Goal: Task Accomplishment & Management: Complete application form

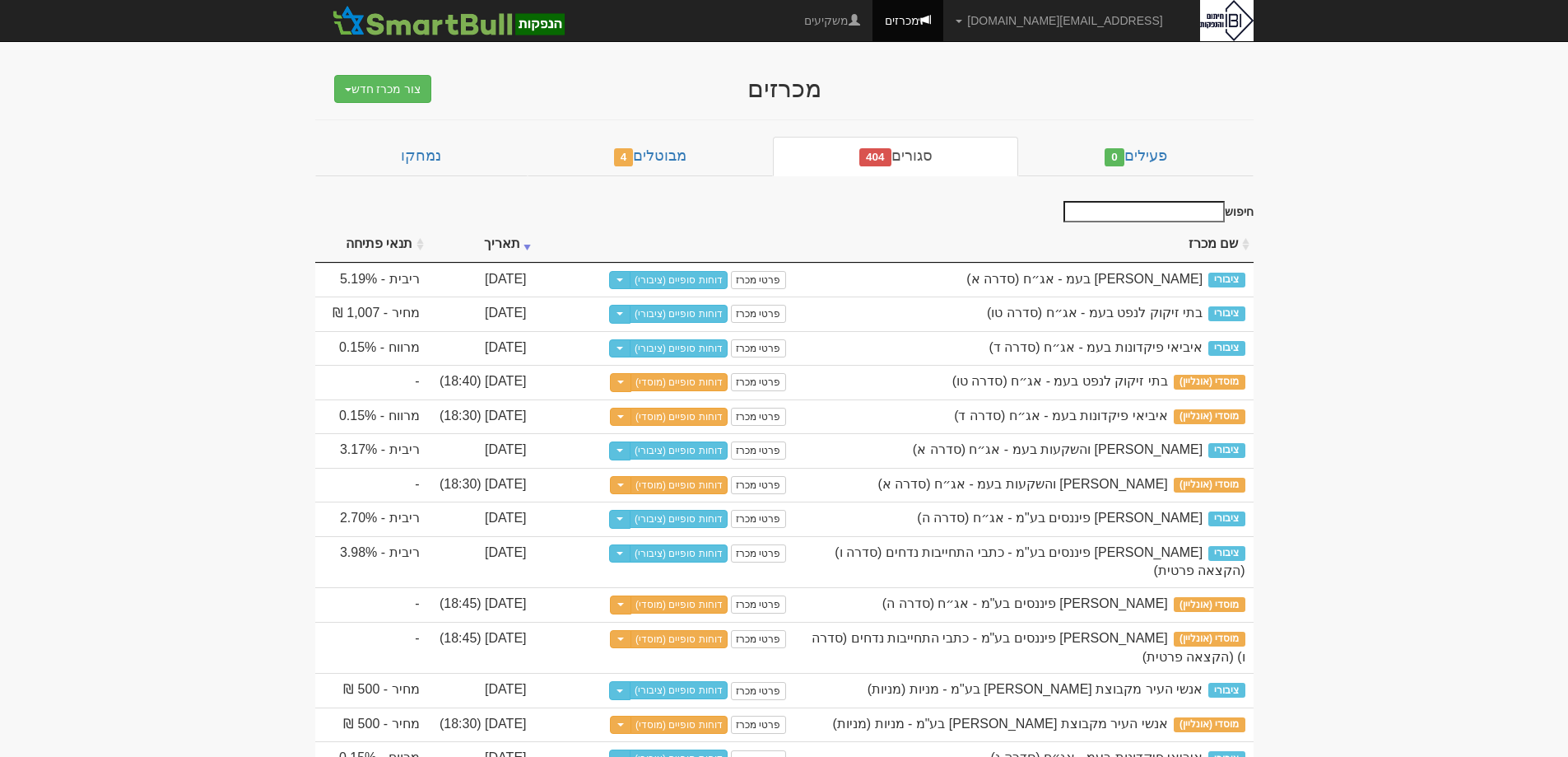
click at [1161, 213] on input "חיפוש" at bounding box center [1144, 212] width 161 height 22
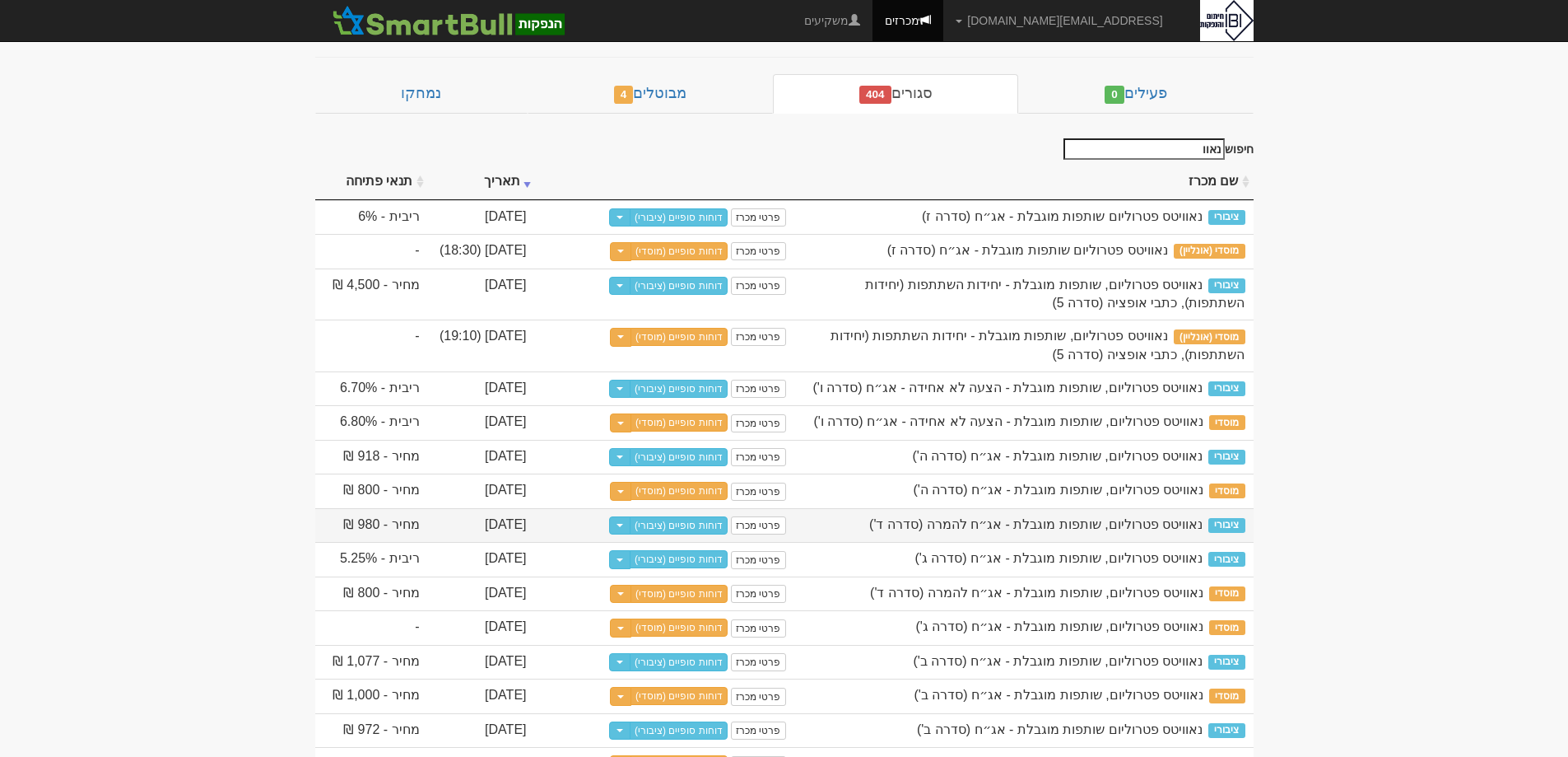
scroll to position [105, 0]
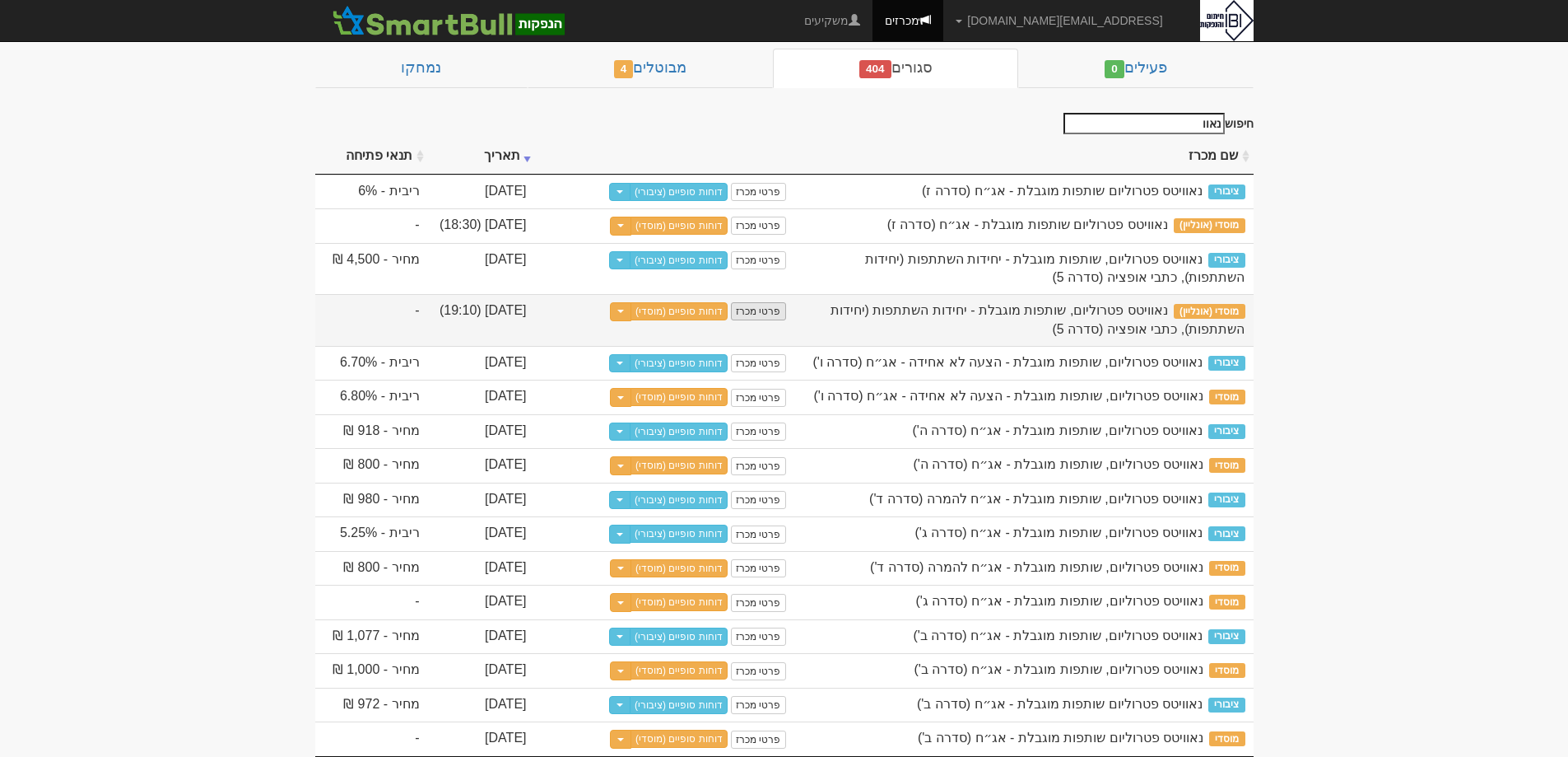
type input "נאוו"
click at [766, 312] on link "פרטי מכרז" at bounding box center [757, 311] width 54 height 18
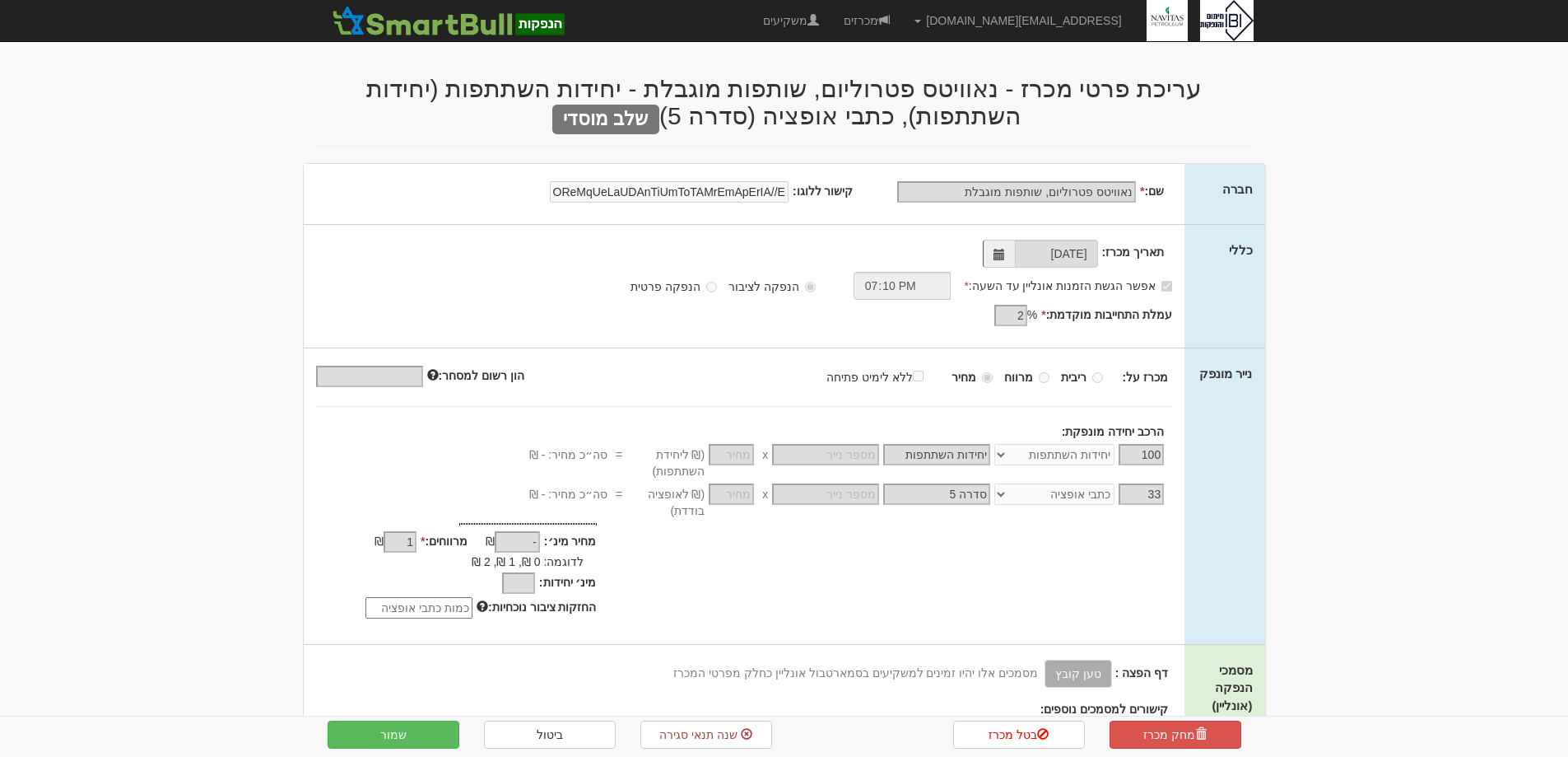
select select "יחידות השתתפות"
select select "כתבי אופציה"
click at [548, 737] on link "ביטול" at bounding box center [549, 735] width 132 height 28
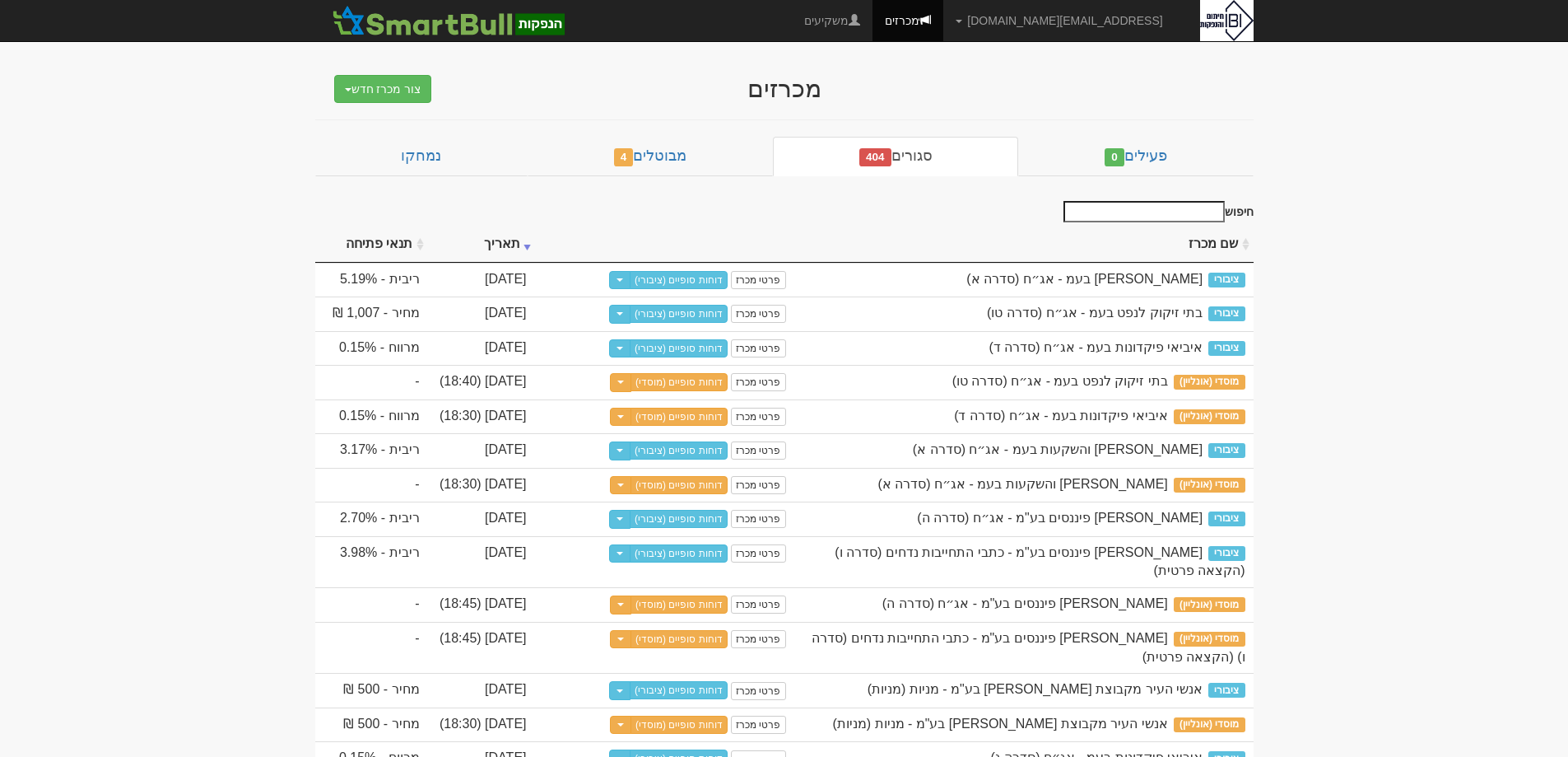
click at [1113, 201] on input "חיפוש" at bounding box center [1144, 212] width 161 height 22
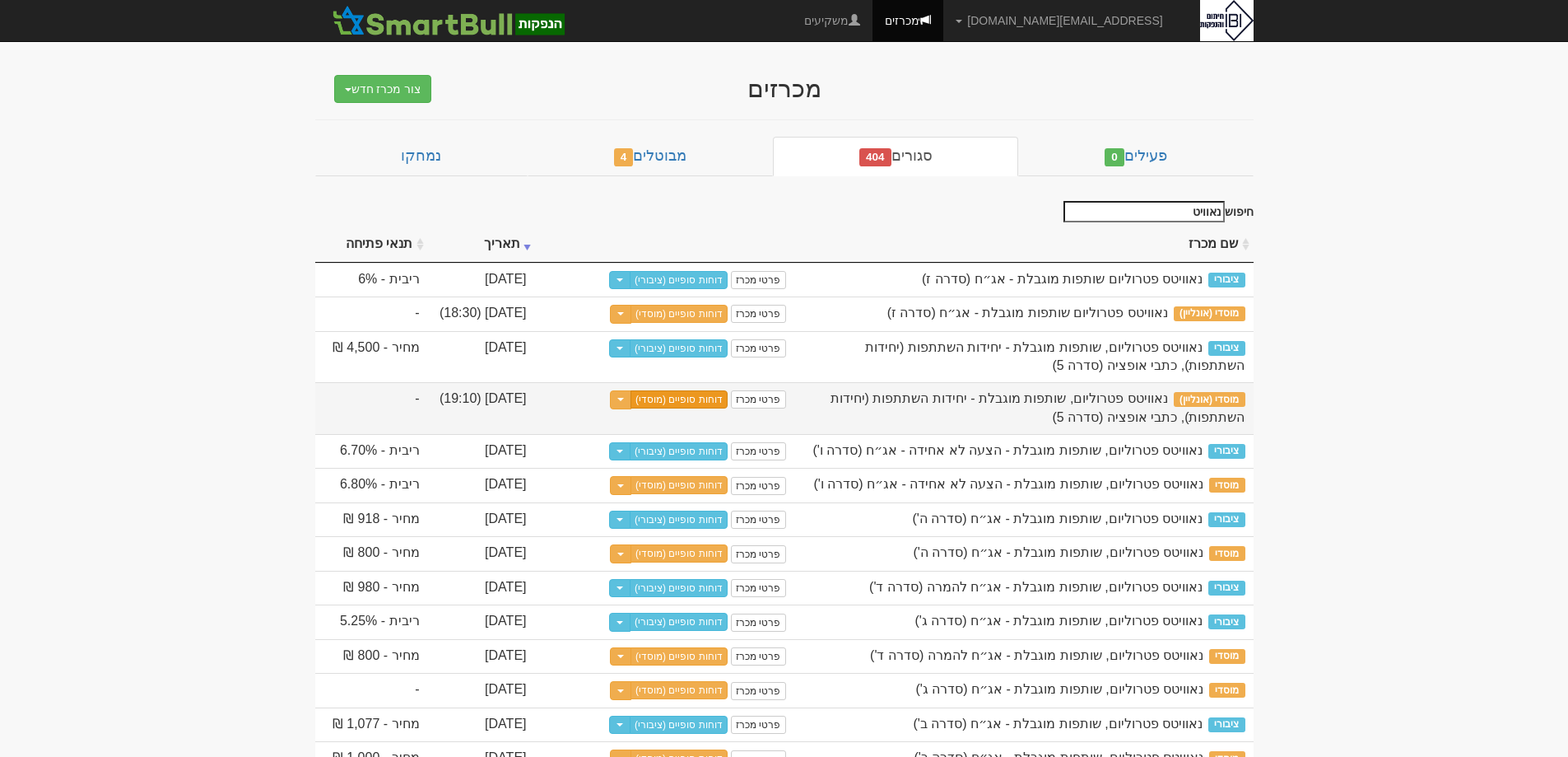
type input "נאוויט"
click at [689, 408] on link "דוחות סופיים (מוסדי)" at bounding box center [679, 399] width 97 height 18
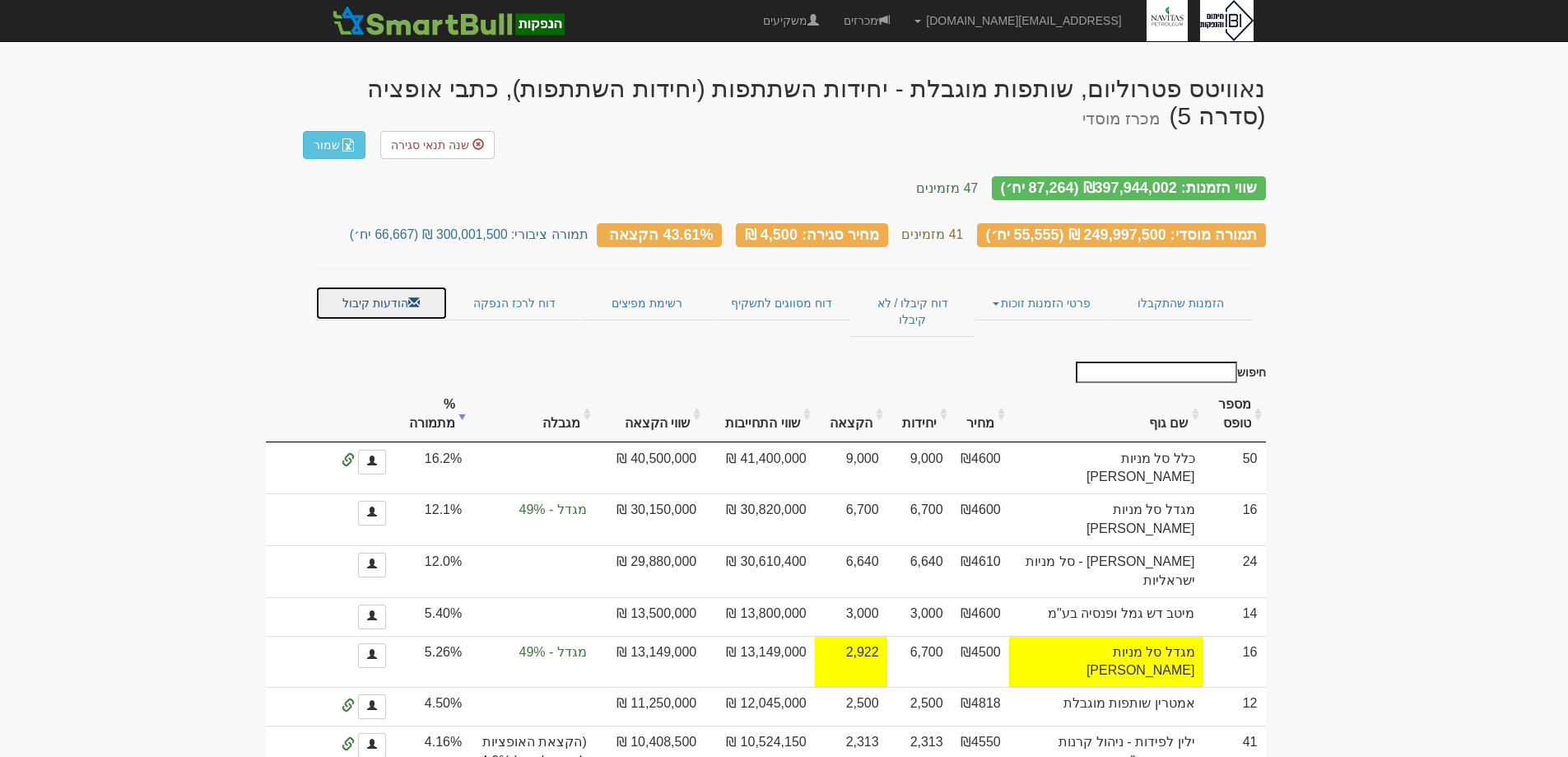
click at [377, 286] on link "הודעות קיבול" at bounding box center [382, 303] width 133 height 35
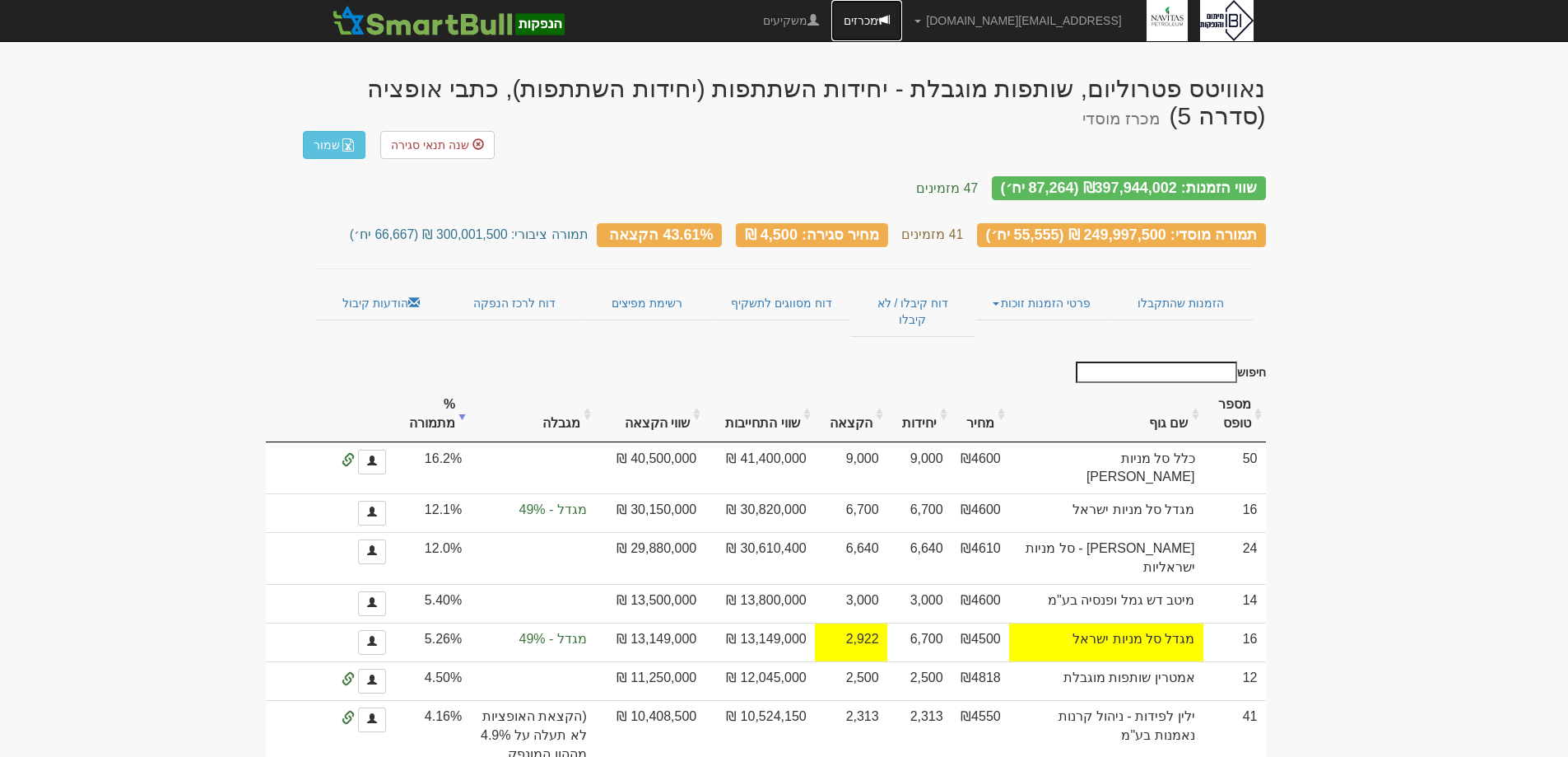
click at [903, 41] on link "מכרזים" at bounding box center [866, 21] width 71 height 42
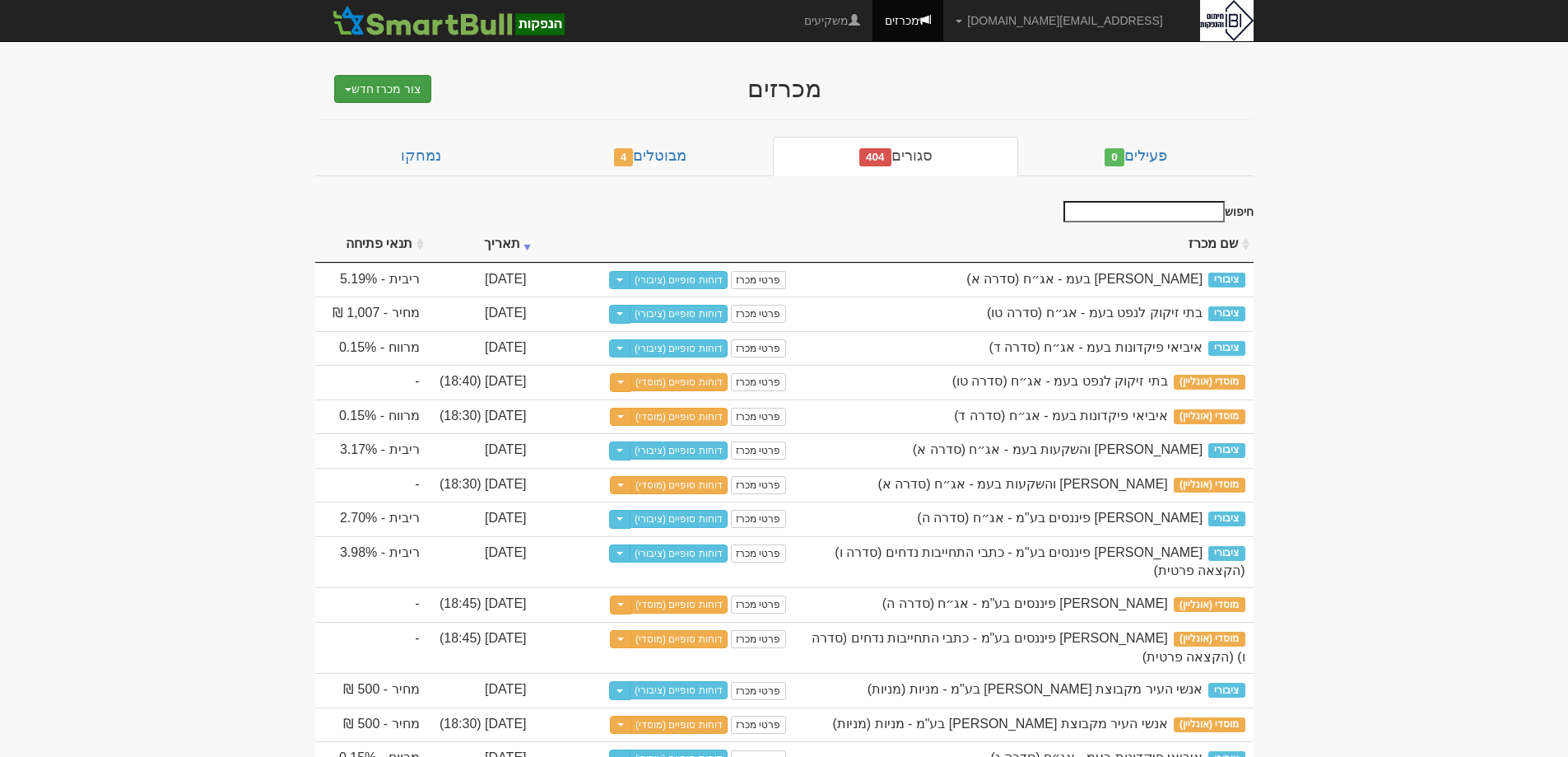
click at [358, 90] on button "צור מכרז חדש" at bounding box center [383, 89] width 98 height 28
click at [407, 120] on link "מוסדי" at bounding box center [341, 120] width 180 height 22
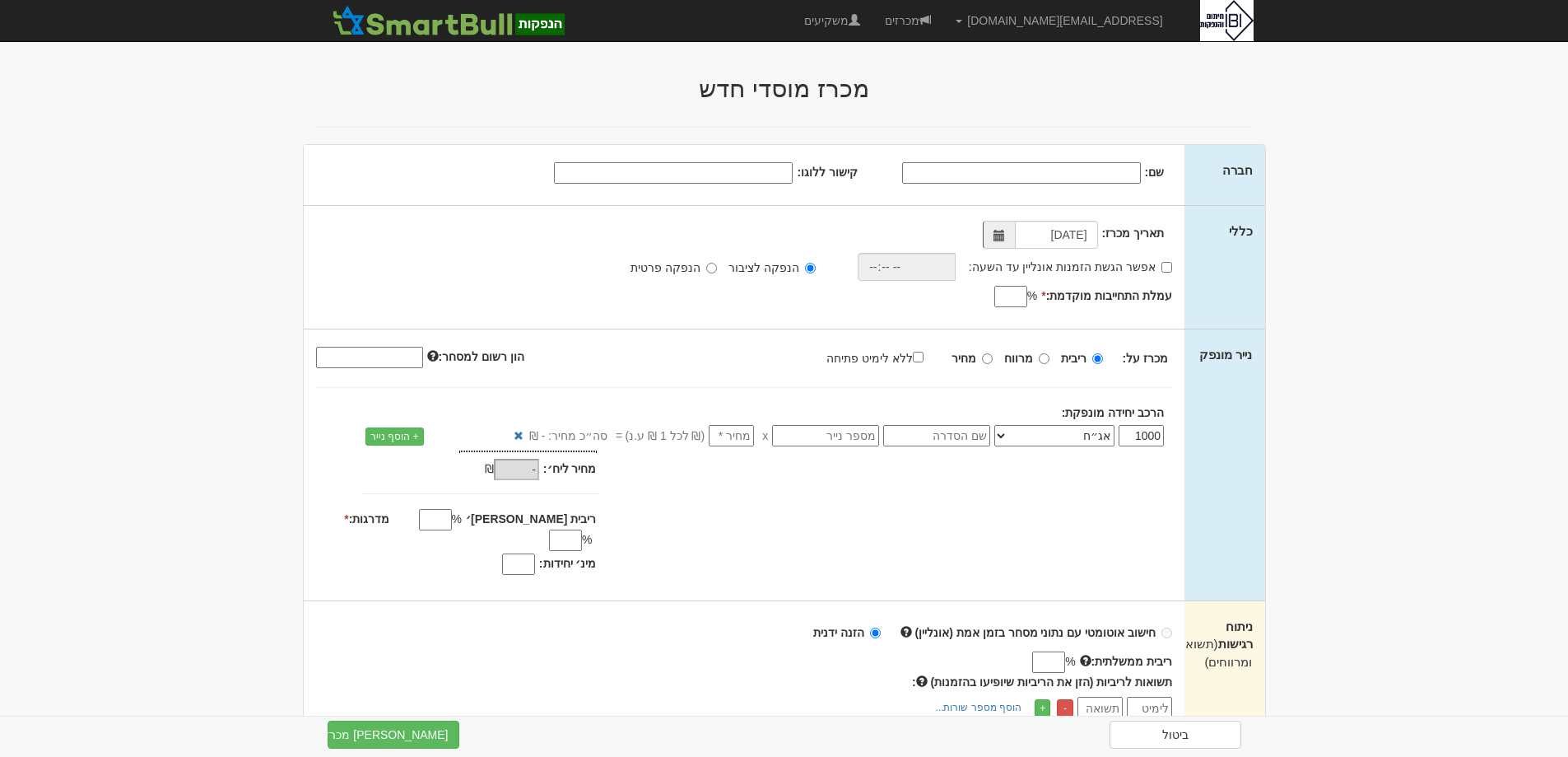
click at [1113, 168] on input "שם:" at bounding box center [1022, 173] width 239 height 22
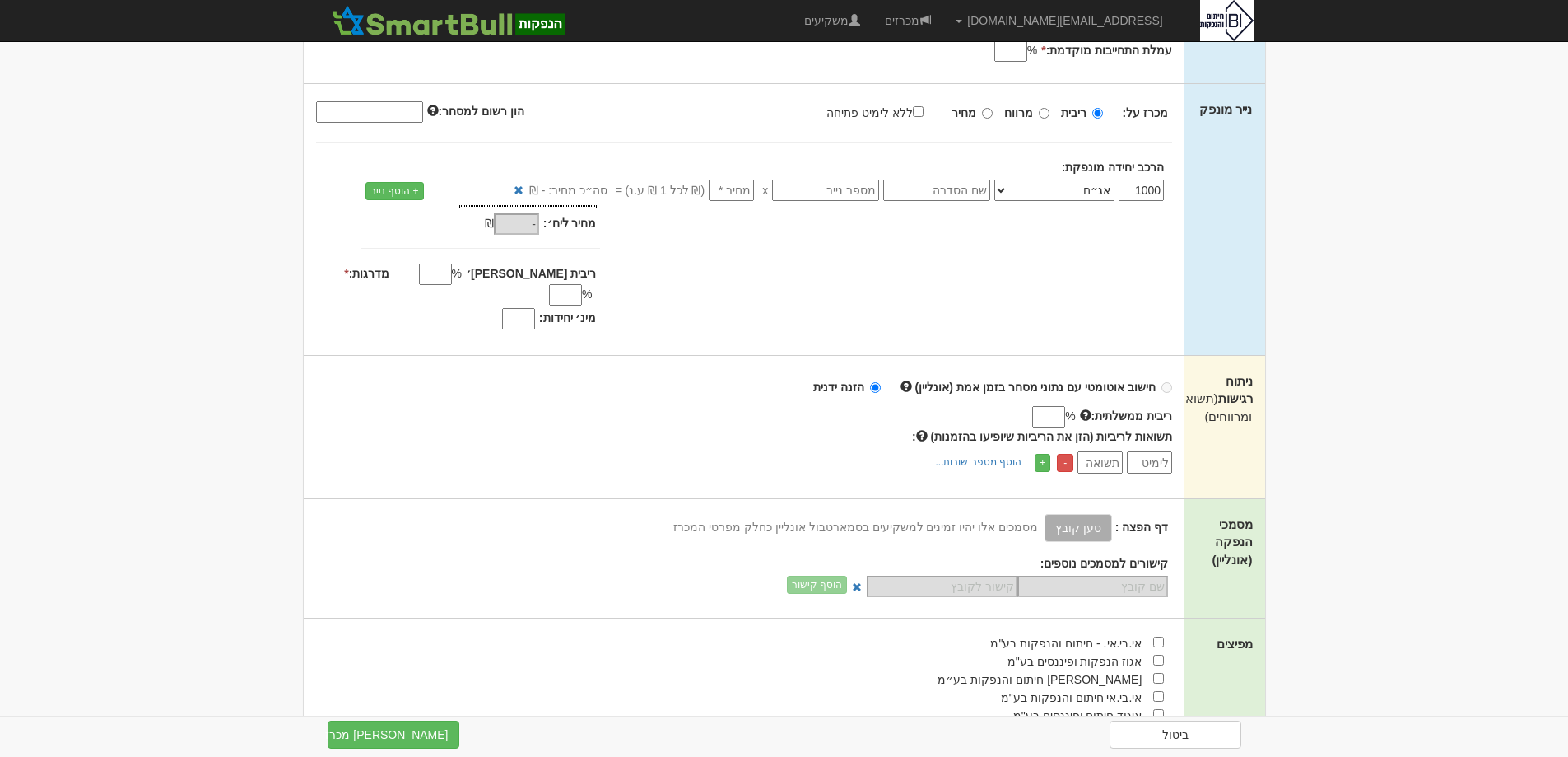
scroll to position [247, 0]
click at [1187, 730] on link "ביטול" at bounding box center [1176, 735] width 132 height 28
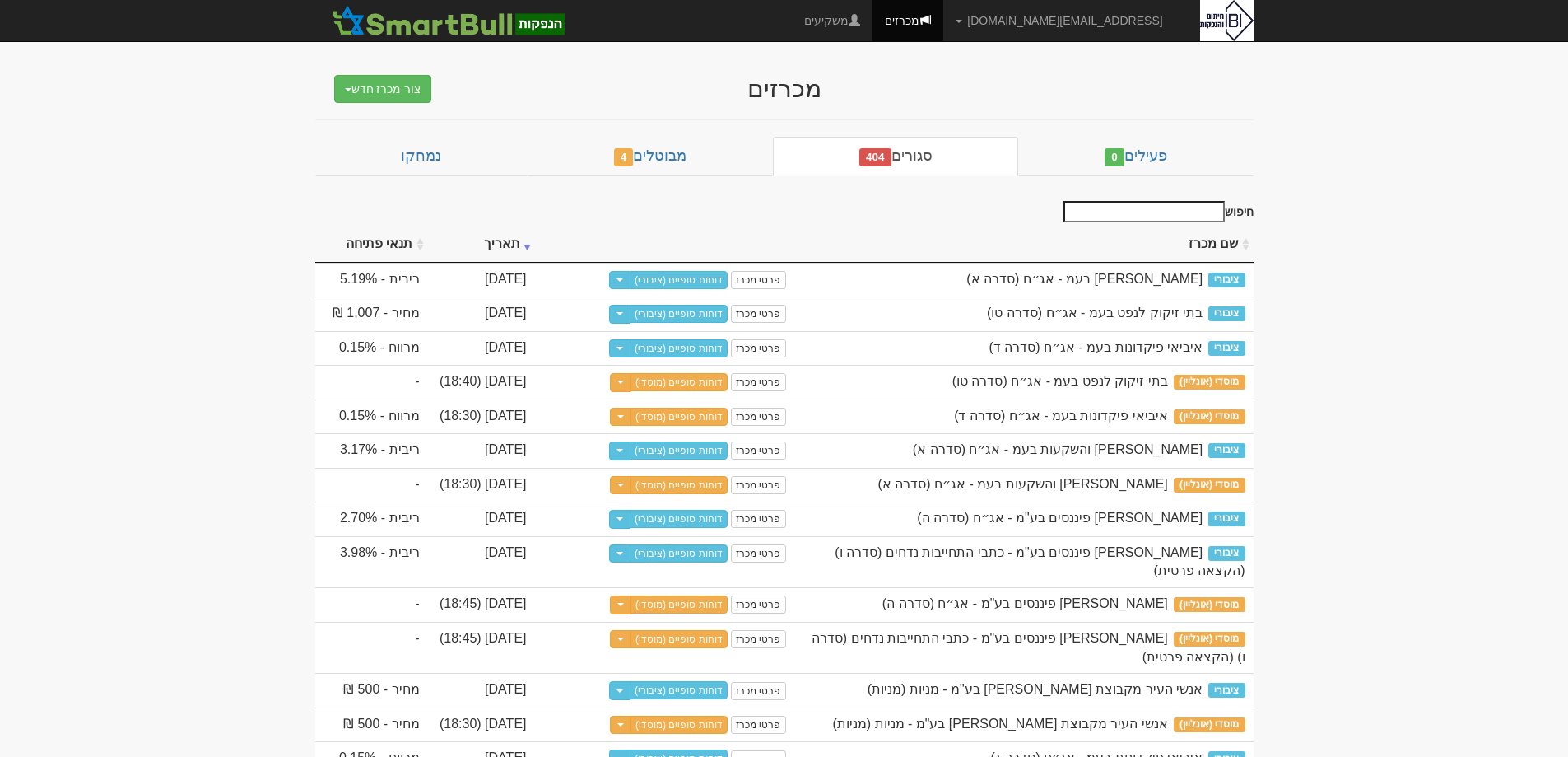
click at [1166, 207] on input "חיפוש" at bounding box center [1144, 212] width 161 height 22
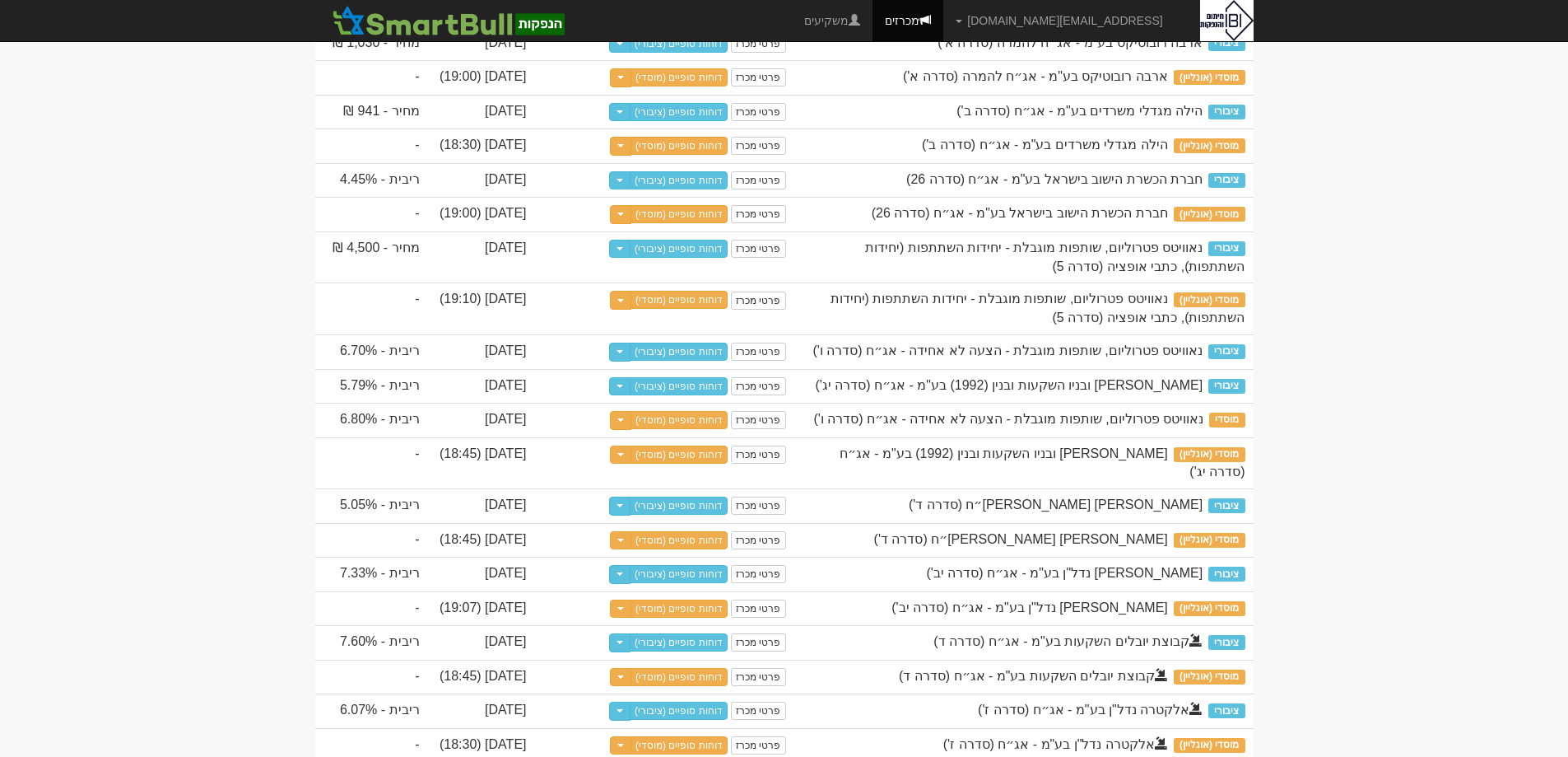
scroll to position [3624, 0]
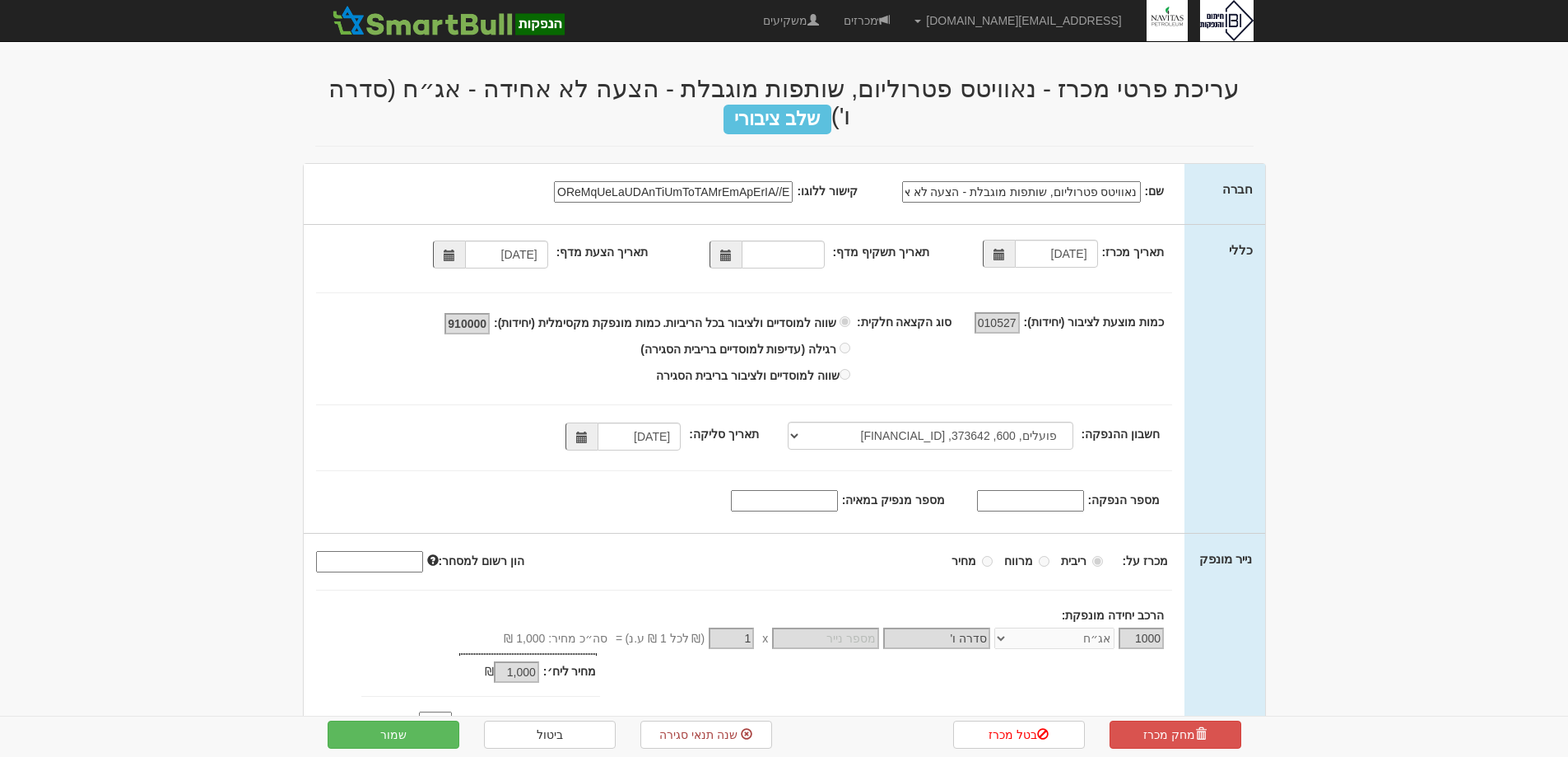
select select "פועלים, 600, 373642, IL970126000000000373642"
click at [766, 184] on input "קישור ללוגו:" at bounding box center [674, 192] width 239 height 22
click at [767, 184] on input "קישור ללוגו:" at bounding box center [674, 192] width 239 height 22
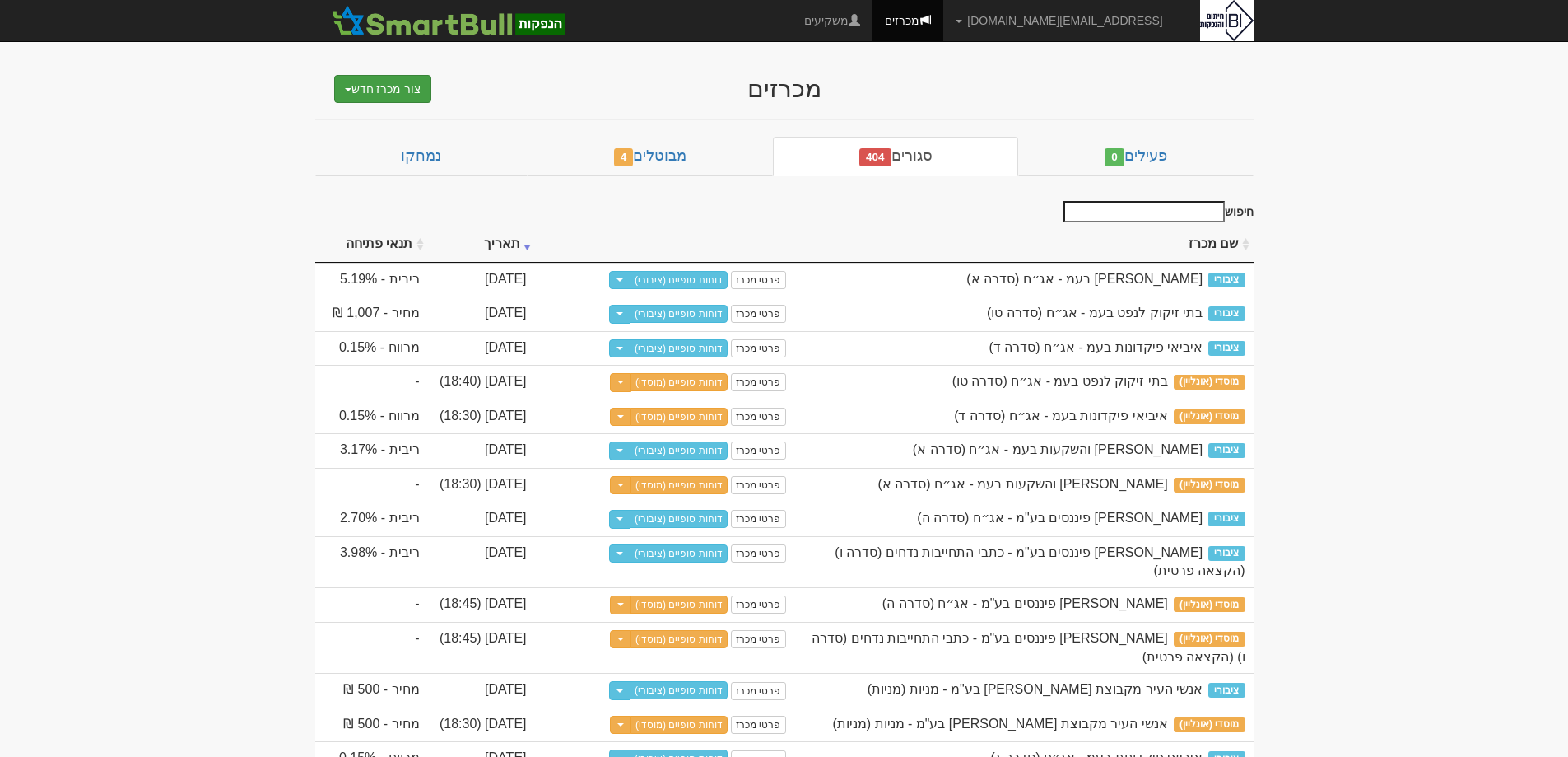
click at [393, 85] on button "צור מכרז חדש" at bounding box center [383, 89] width 98 height 28
click at [395, 120] on link "מוסדי" at bounding box center [341, 120] width 180 height 22
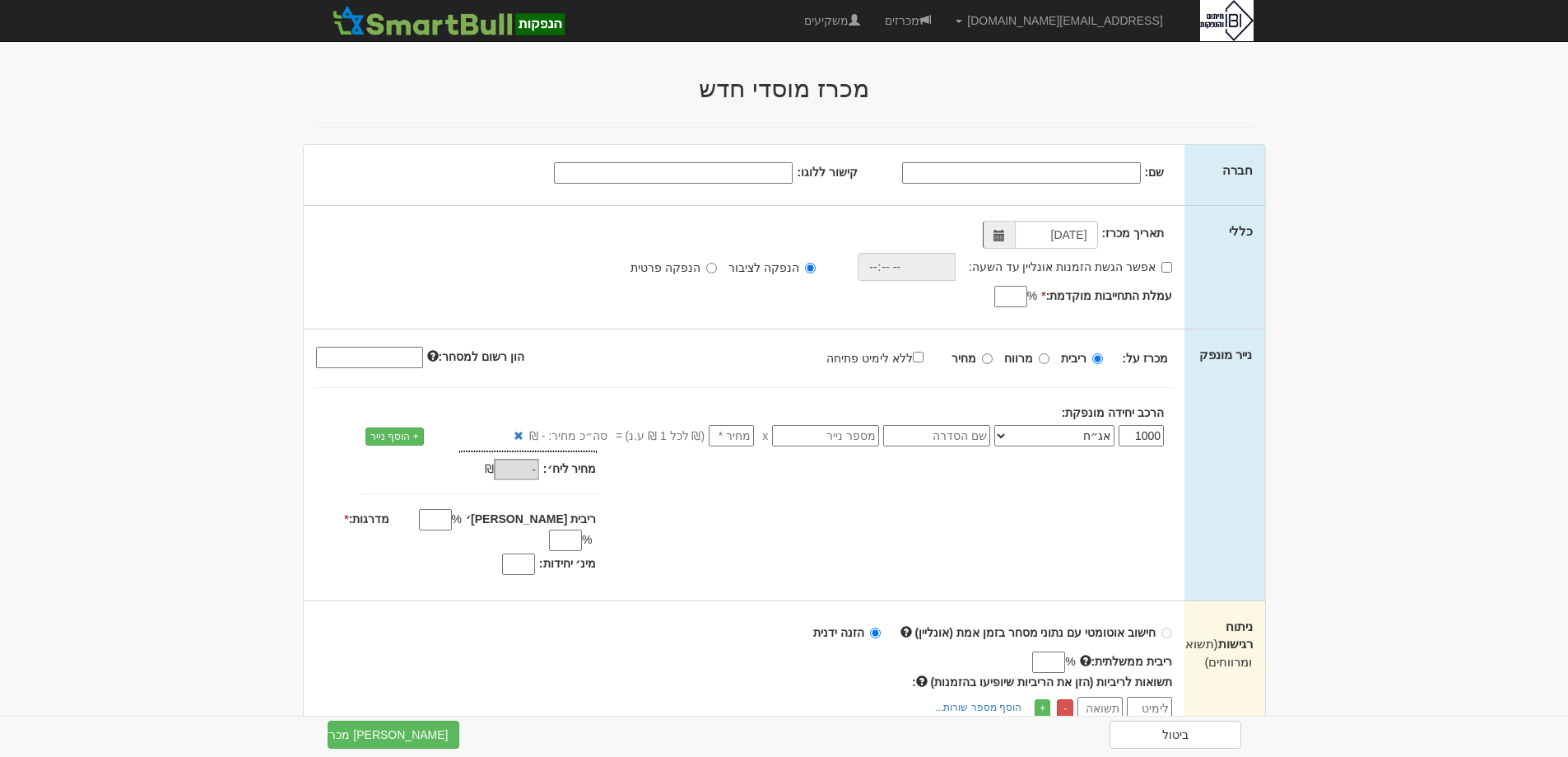
click at [1115, 179] on input "שם:" at bounding box center [1022, 173] width 239 height 22
type input "נאוויטס פטרוליום שותפות מוגבלת"
click at [767, 163] on input "קישור ללוגו:" at bounding box center [674, 173] width 239 height 22
paste input "data:image/jpeg;base64,/9j/4AAQSkZJRgABAQAAAQABAAD/2wCEAAkGBxMTBhASDxMWFRUXEBYW…"
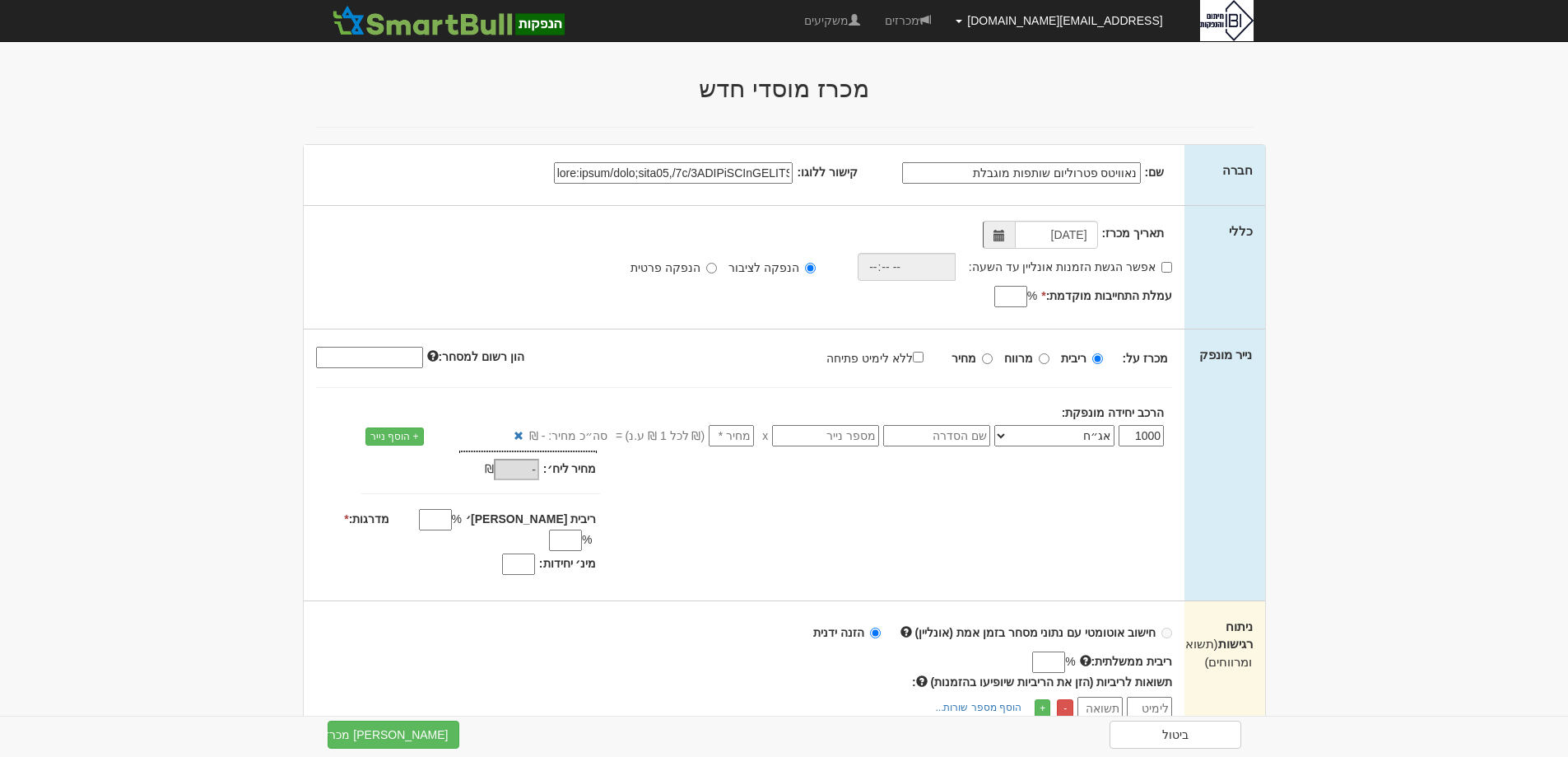
type input "data:image/jpeg;base64,/9j/4AAQSkZJRgABAQAAAQABAAD/2wCEAAkGBxMTBhASDxMWFRUXEBYW…"
click at [962, 20] on span at bounding box center [959, 22] width 7 height 3
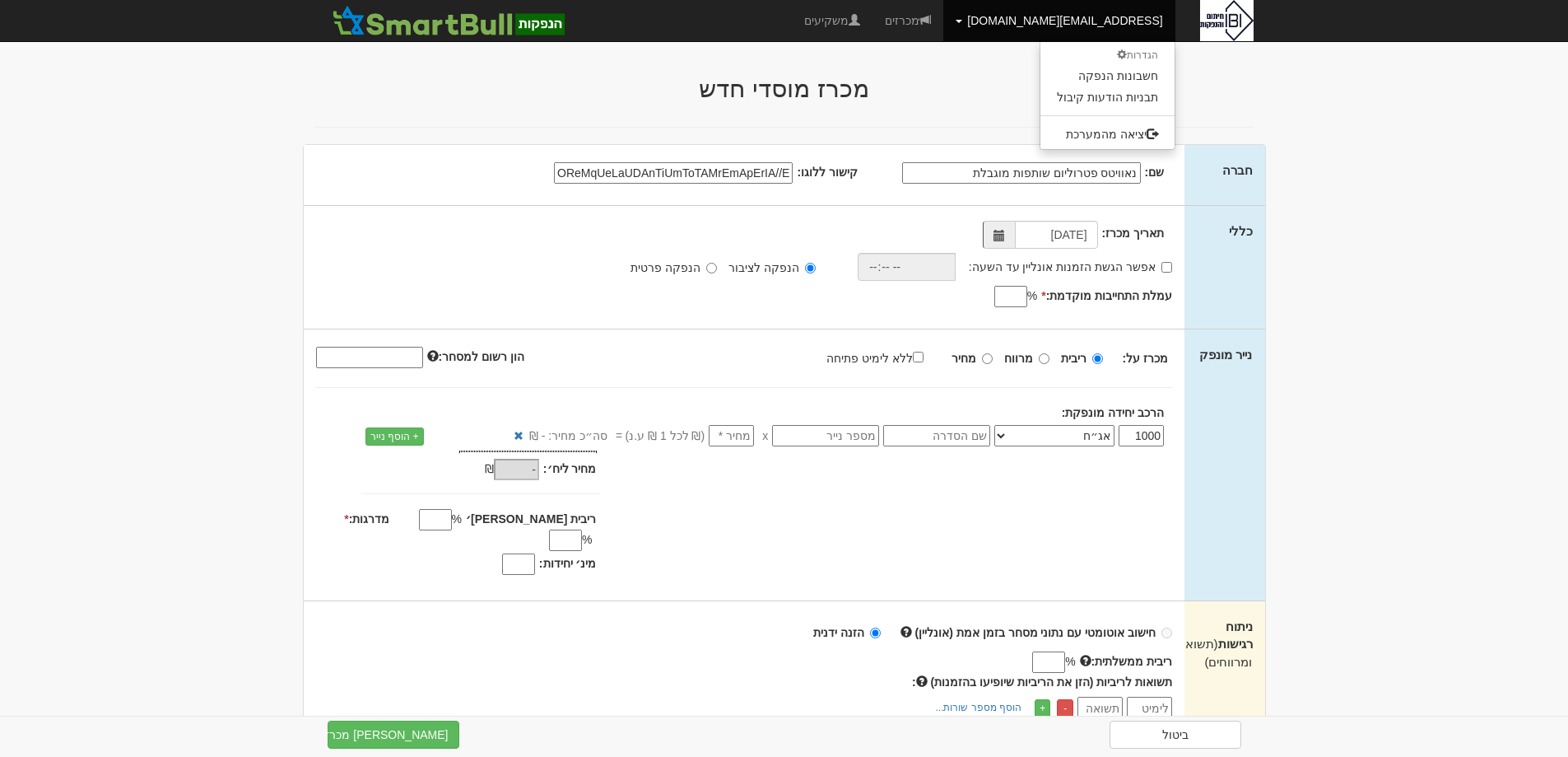
click at [1001, 73] on div "מכרז מוסדי חדש" at bounding box center [784, 84] width 963 height 52
click at [1006, 433] on select "אג״ח אג״ח להמרה מניות כתבי אופציה ניירות ערך מסחריים אופציות רכש כתבי התחייבות …" at bounding box center [1054, 436] width 120 height 22
select select "יחידות השתתפות"
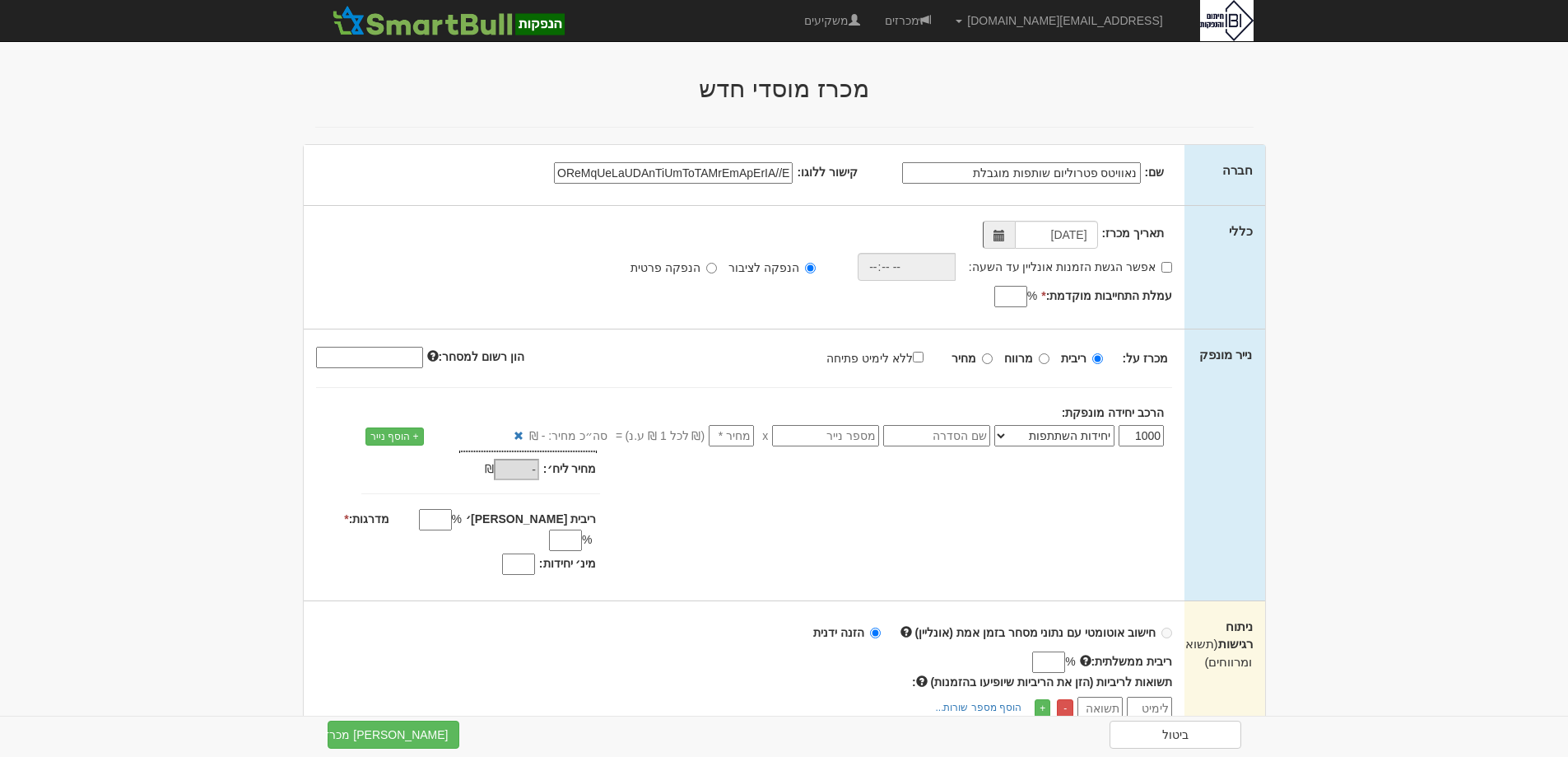
click at [998, 425] on select "אג״ח אג״ח להמרה מניות כתבי אופציה ניירות ערך מסחריים אופציות רכש כתבי התחייבות …" at bounding box center [1054, 436] width 120 height 22
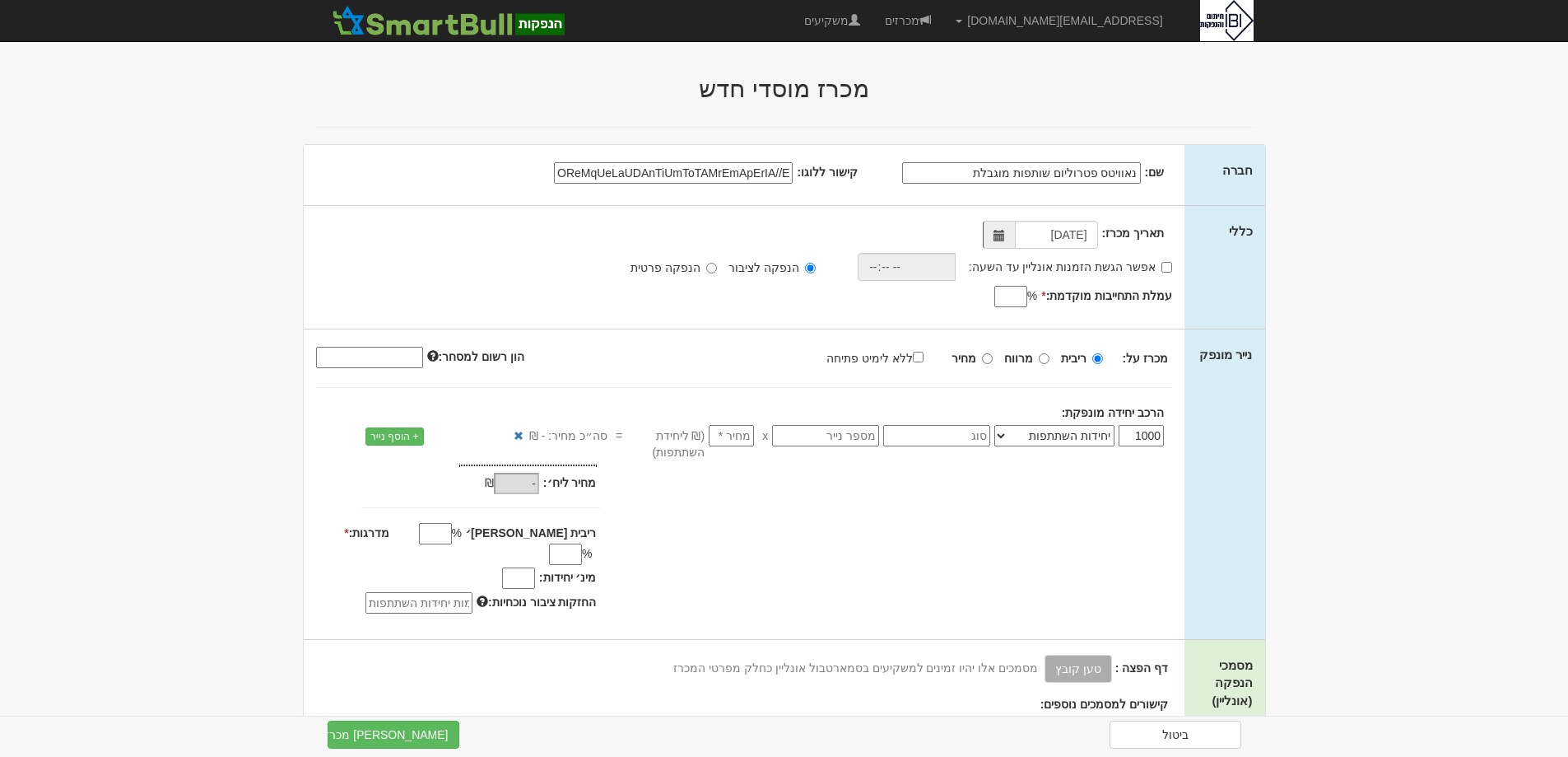
click at [928, 433] on input "text" at bounding box center [937, 436] width 107 height 22
type input "אגד"
click at [718, 432] on input "number" at bounding box center [731, 436] width 46 height 22
click at [732, 437] on input "number" at bounding box center [731, 436] width 46 height 22
type input "9"
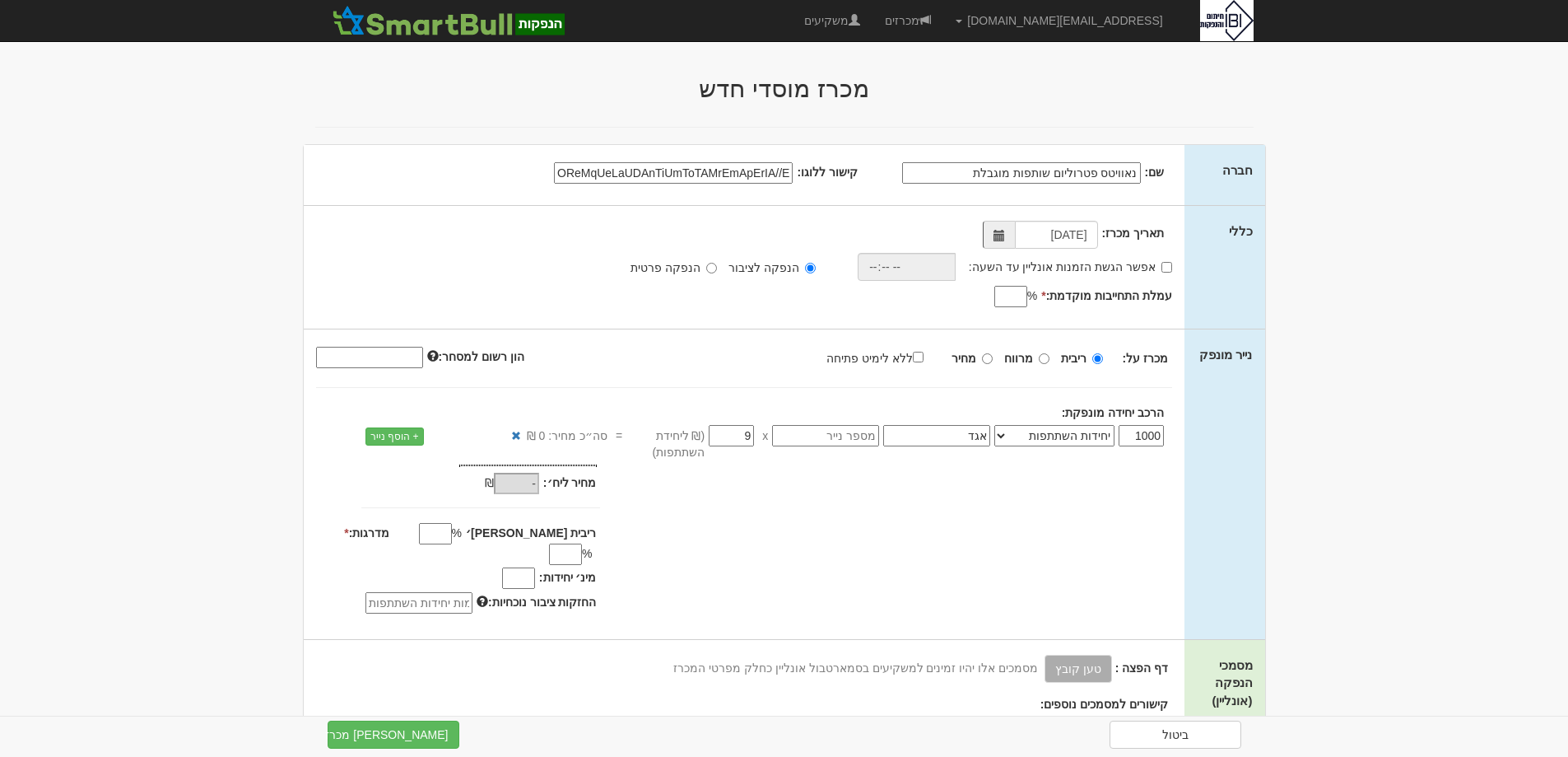
type input "9,000"
type input "97"
type input "97,000"
type input "97.5"
type input "97,500"
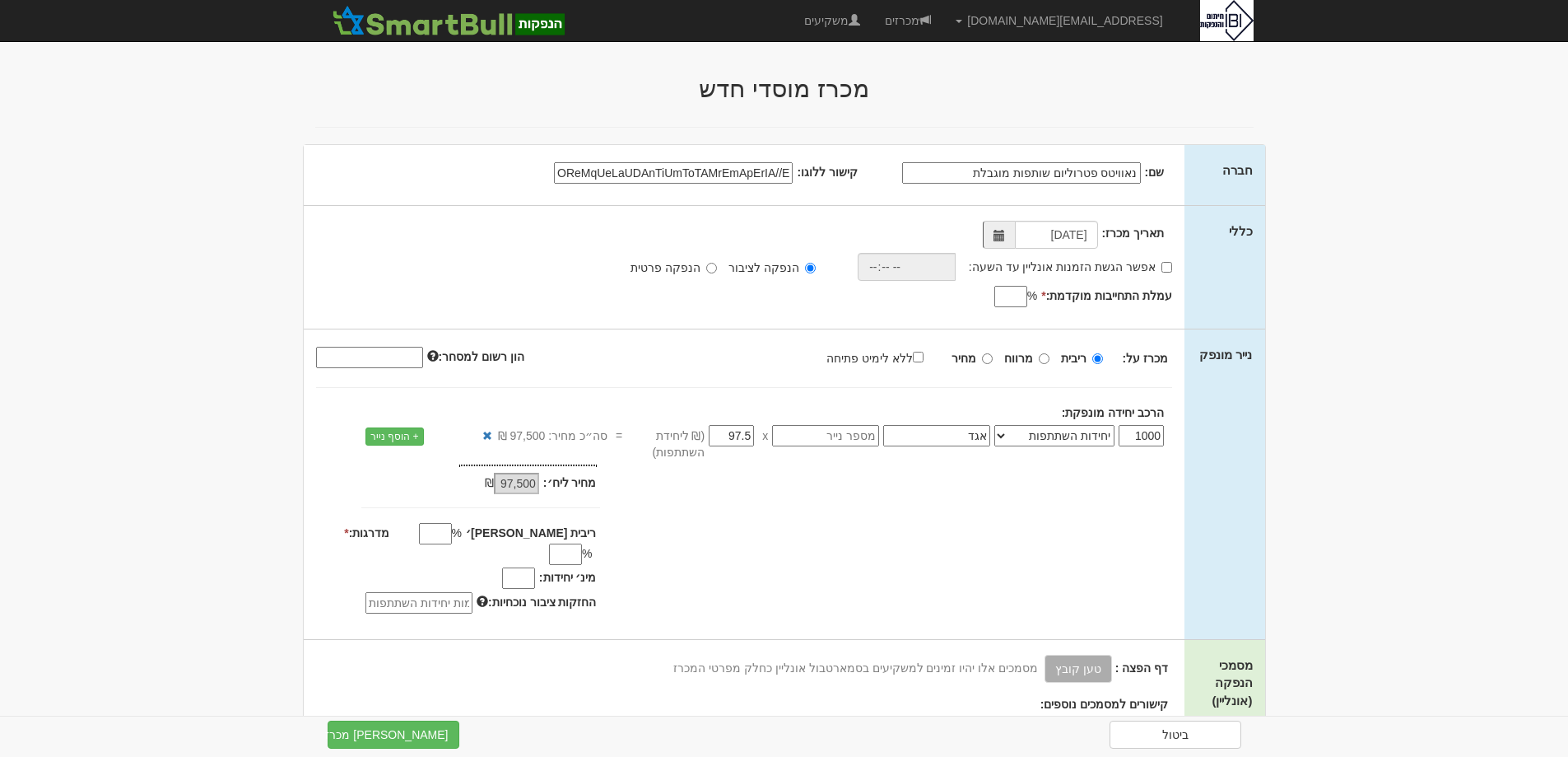
click at [720, 432] on input "97.5" at bounding box center [731, 436] width 46 height 22
click at [718, 432] on input "97.5" at bounding box center [731, 436] width 46 height 22
click at [719, 432] on input "97.5" at bounding box center [731, 436] width 46 height 22
click at [742, 467] on div "מחיר מינ׳: 97,500 ₪ * %" at bounding box center [744, 542] width 882 height 154
click at [741, 437] on input "97.5" at bounding box center [731, 436] width 46 height 22
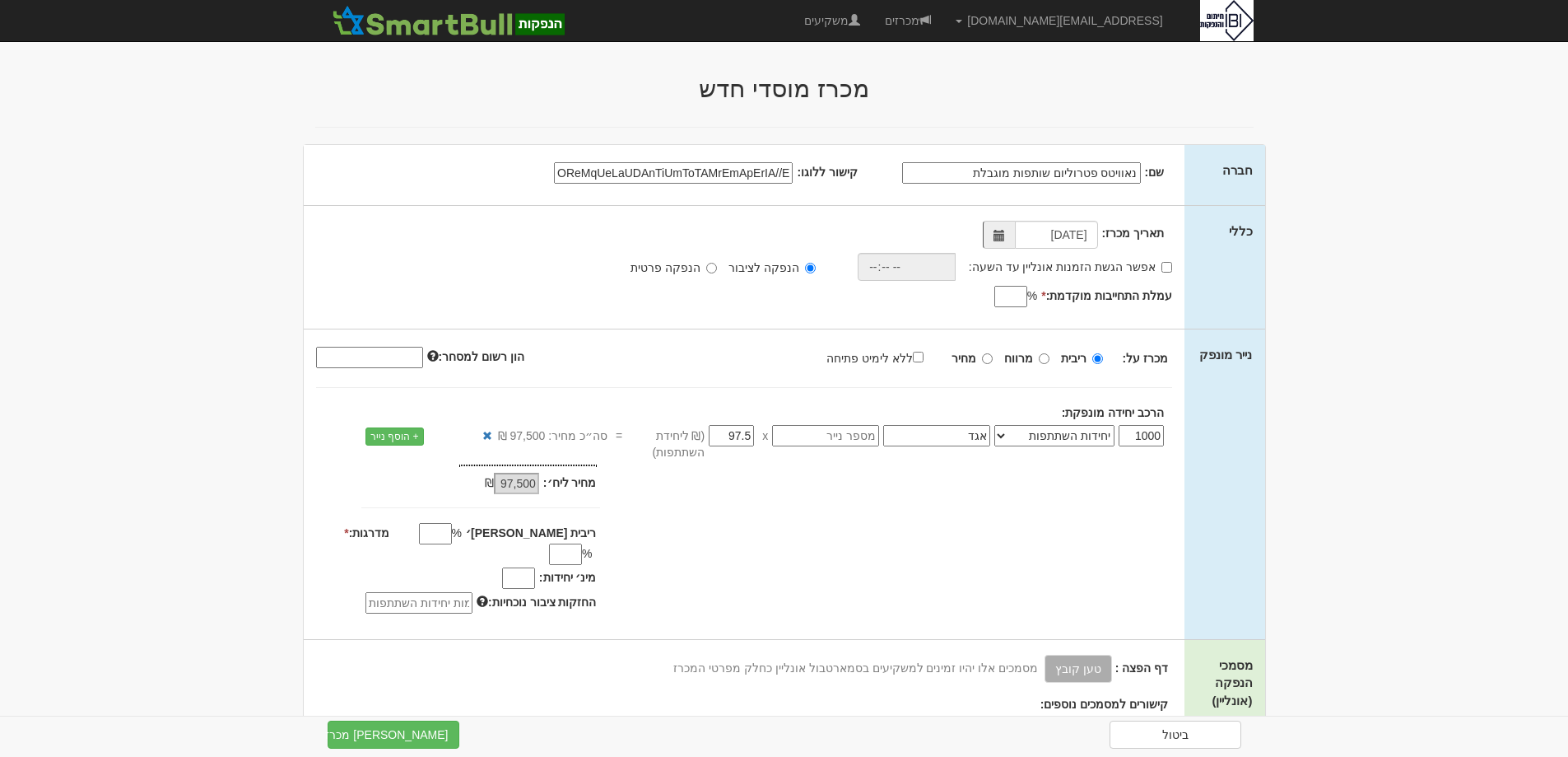
click at [743, 437] on input "97.5" at bounding box center [731, 436] width 46 height 22
type input "9"
type input "9,000"
type input "9.7"
type input "9,700"
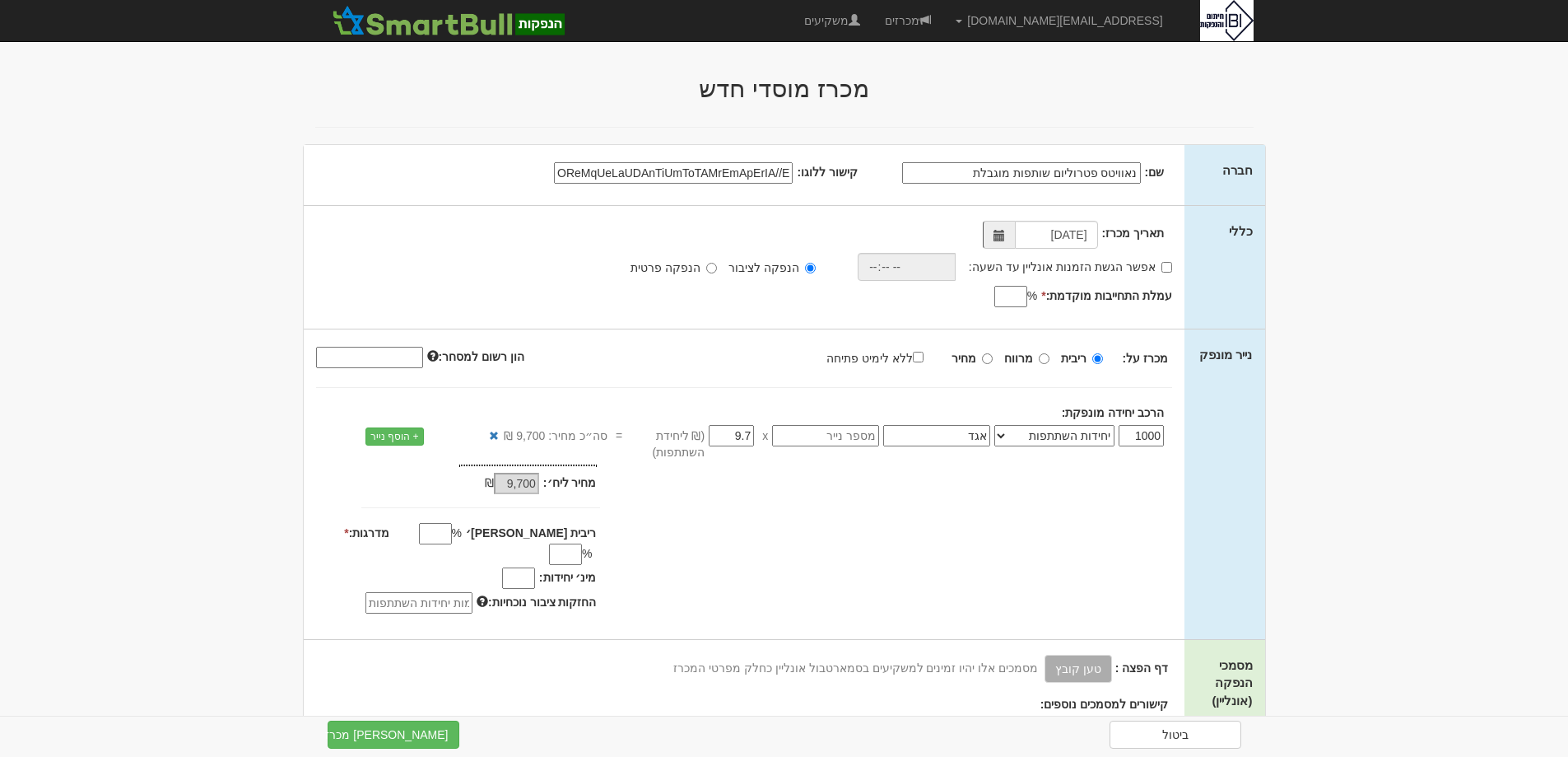
type input "9.75"
type input "9,750"
click button "+ הוסף שורה" at bounding box center [0, 0] width 0 height 0
click at [738, 440] on input "9.75" at bounding box center [731, 436] width 46 height 22
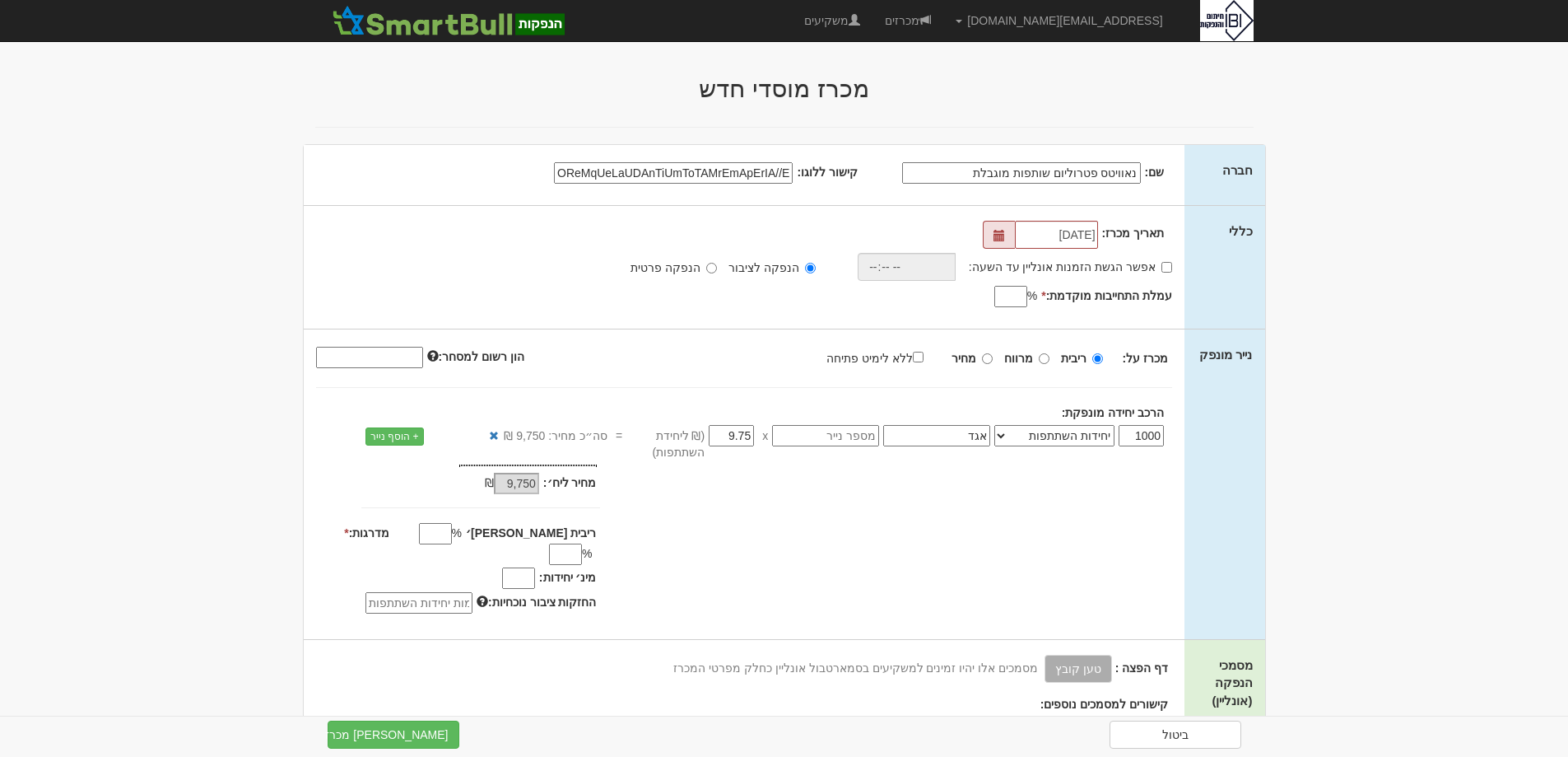
type input "0"
type input "-"
type input "0.9"
type input "900"
type input "0.97"
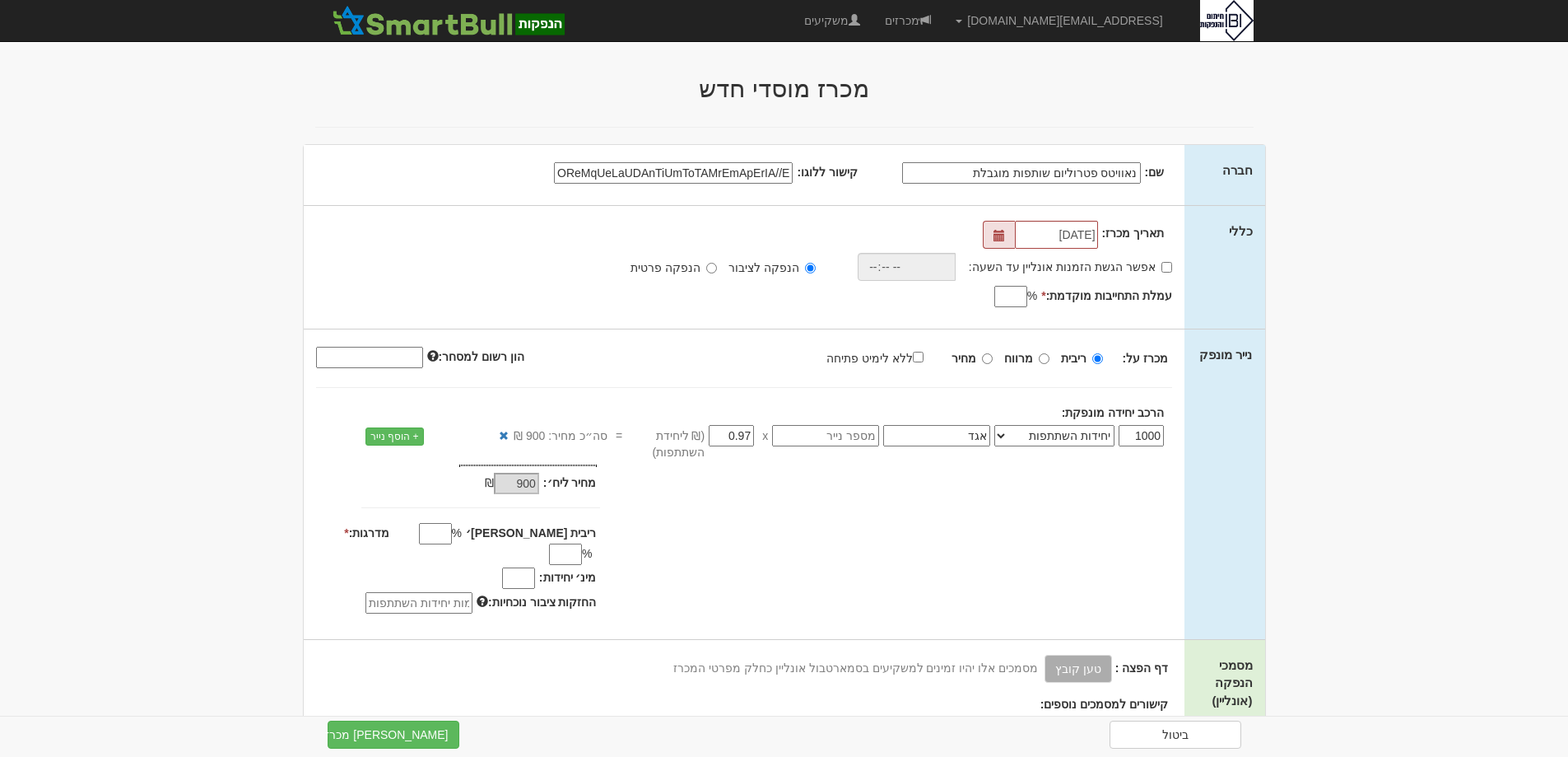
type input "970"
type input "0.975"
type input "975"
click at [748, 431] on input "0.975" at bounding box center [731, 436] width 46 height 22
type input "-"
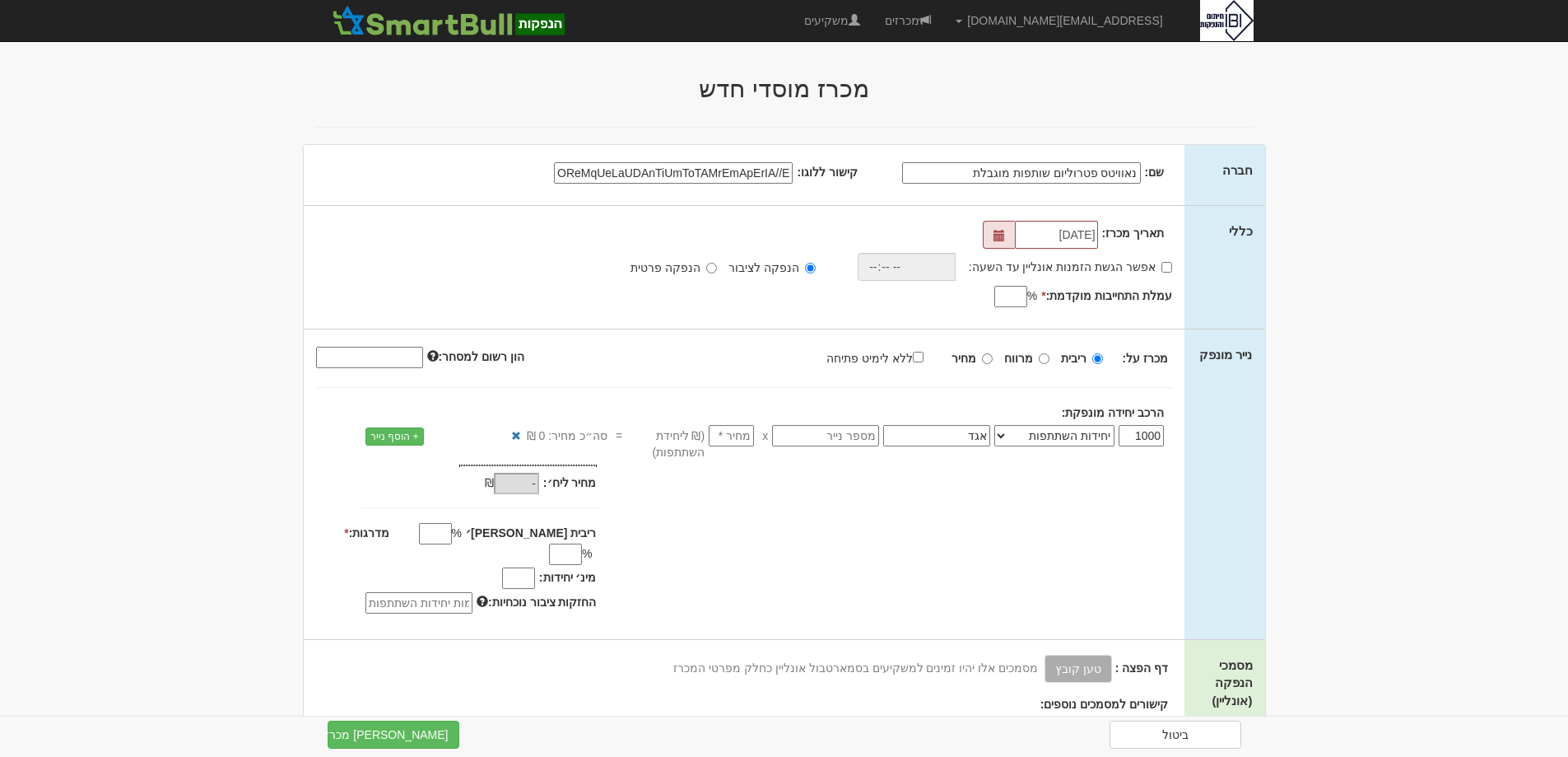
click at [732, 438] on input "number" at bounding box center [731, 436] width 46 height 22
click at [733, 437] on input "number" at bounding box center [731, 436] width 46 height 22
click at [1140, 435] on input "1000" at bounding box center [1142, 436] width 46 height 22
click at [1140, 434] on input "1000" at bounding box center [1142, 436] width 46 height 22
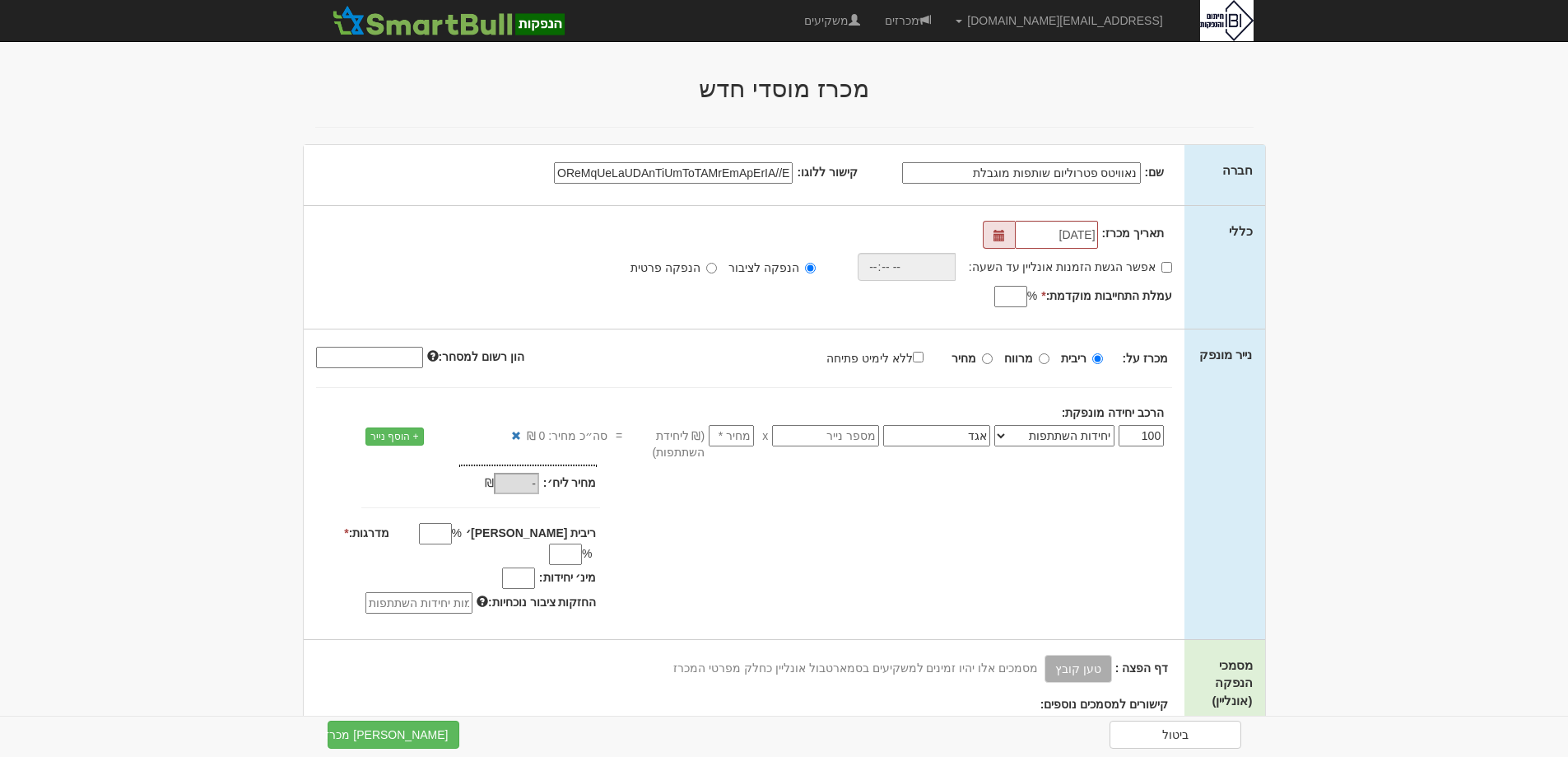
type input "100"
click at [747, 435] on input "number" at bounding box center [731, 436] width 46 height 22
type input "0.9"
type input "90"
type input "0.97"
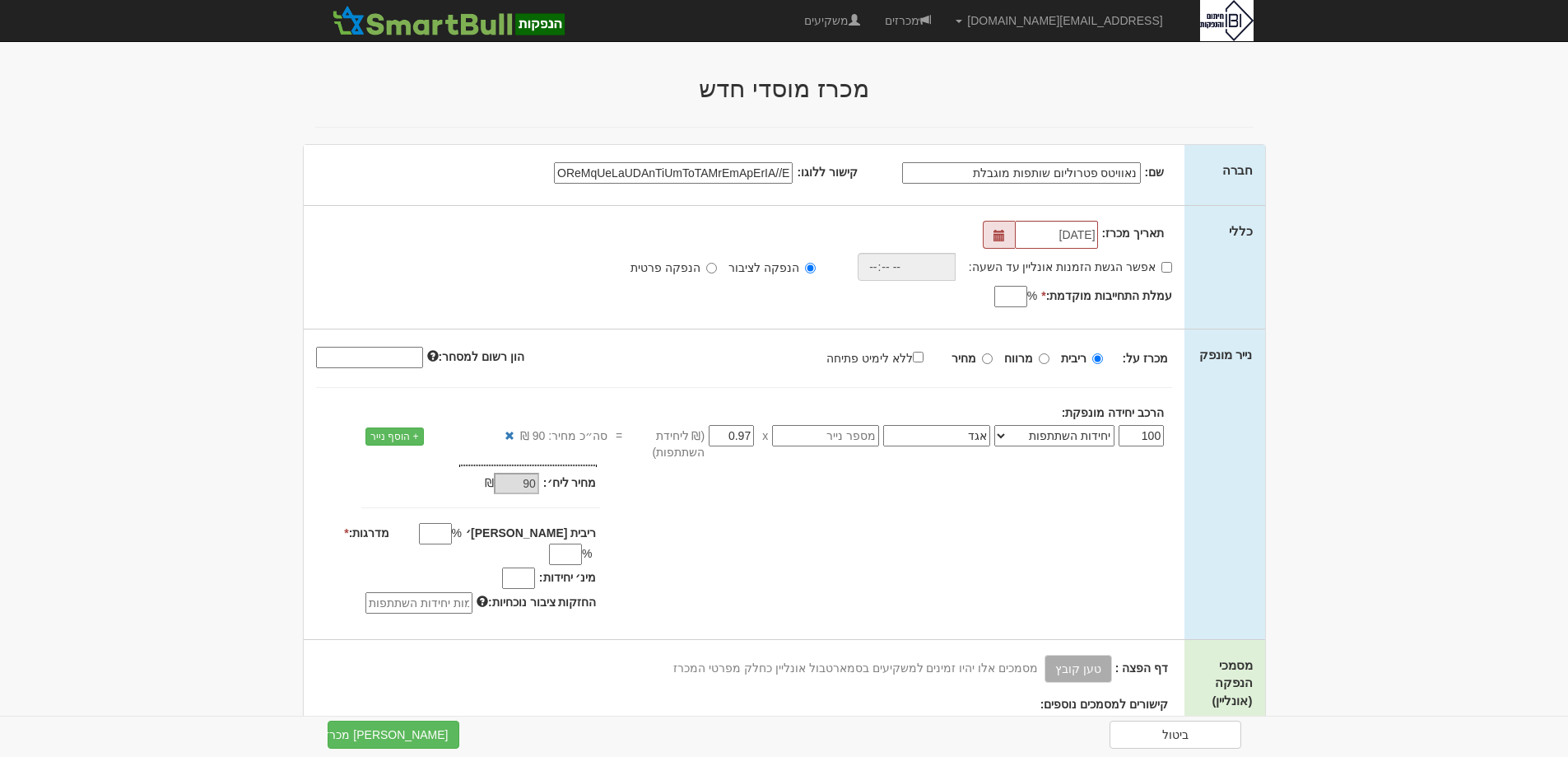
type input "97"
type input "0.975"
type input "97.5"
type input "0.975"
click at [384, 442] on link "+ הוסף נייר" at bounding box center [395, 437] width 58 height 18
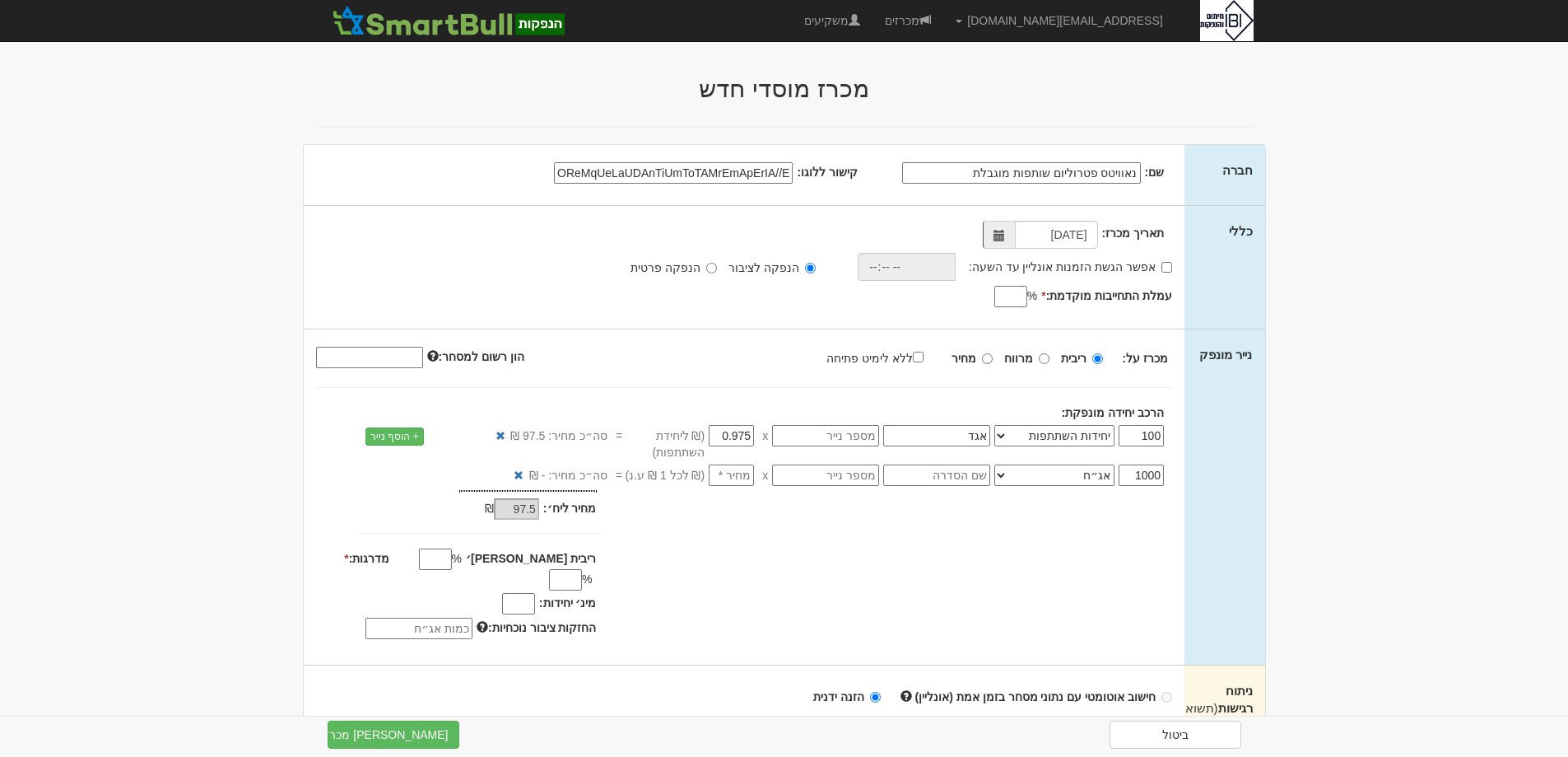
click at [1145, 481] on input "1000" at bounding box center [1142, 476] width 46 height 22
type input "34"
click at [1093, 481] on select "אג״ח אג״ח להמרה מניות כתבי אופציה ניירות ערך מסחריים אופציות רכש כתבי התחייבות …" at bounding box center [1054, 476] width 120 height 22
select select "כתבי אופציה"
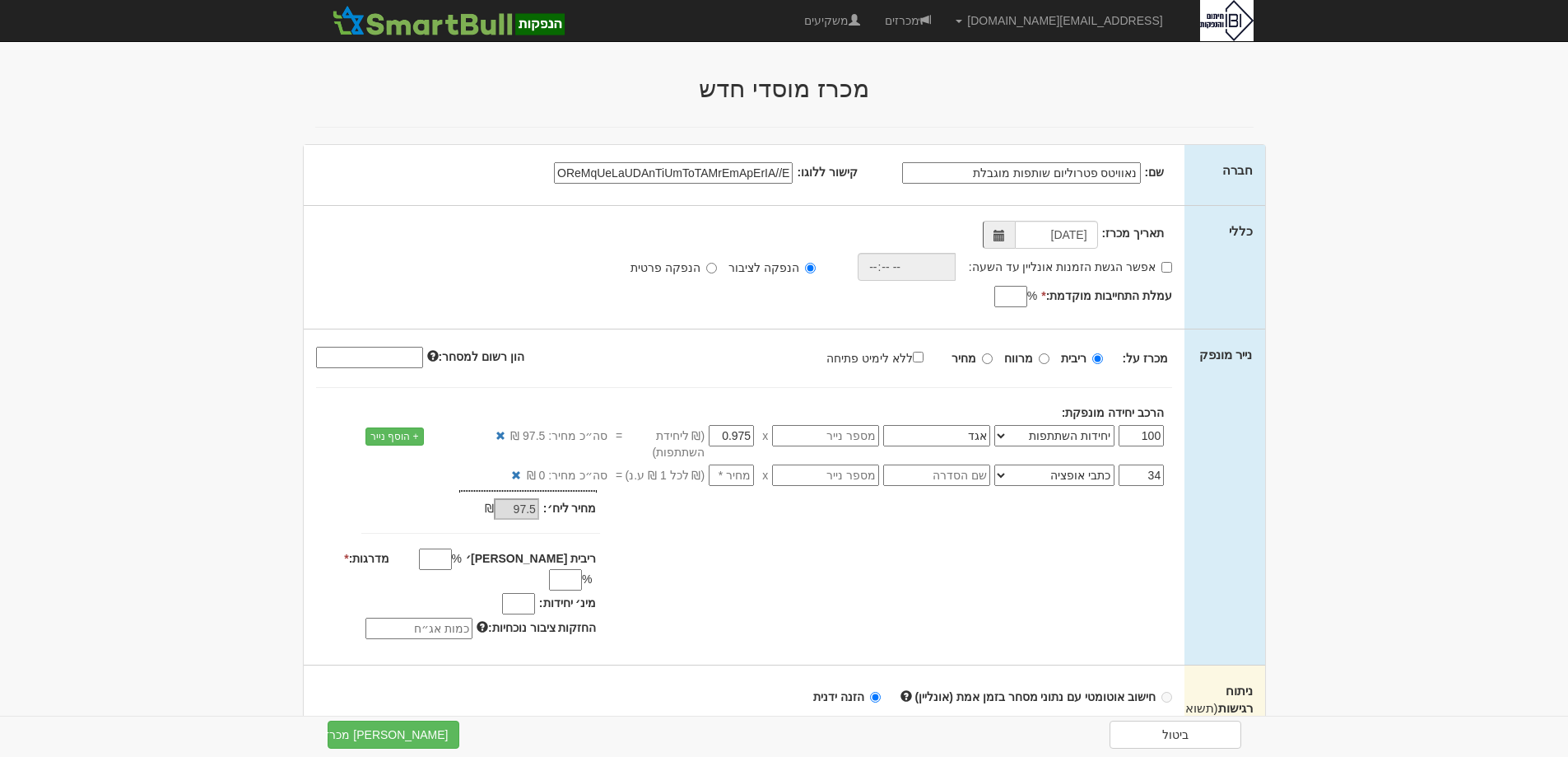
click at [998, 465] on select "אג״ח אג״ח להמרה מניות כתבי אופציה ניירות ערך מסחריים אופציות רכש כתבי התחייבות …" at bounding box center [1054, 476] width 120 height 22
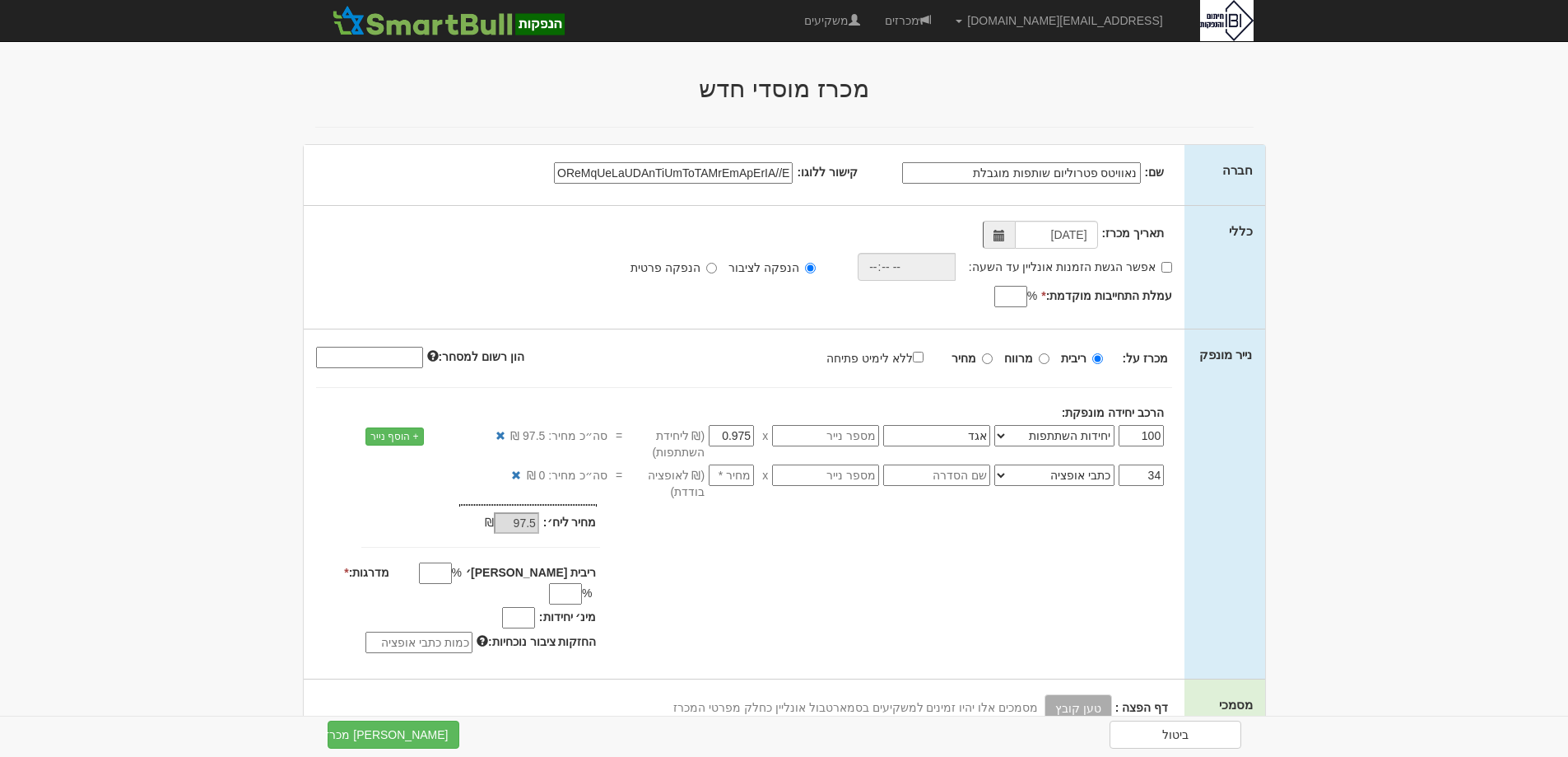
drag, startPoint x: 944, startPoint y: 465, endPoint x: 937, endPoint y: 455, distance: 12.2
click at [941, 459] on span "100 אג״ח אג״ח להמרה מניות כתבי אופציה ניירות ערך מסחריים אופציות רכש כתבי התחיי…" at bounding box center [815, 464] width 741 height 79
type input "סדרה 6"
click at [742, 475] on input "number" at bounding box center [731, 476] width 46 height 22
type input "0"
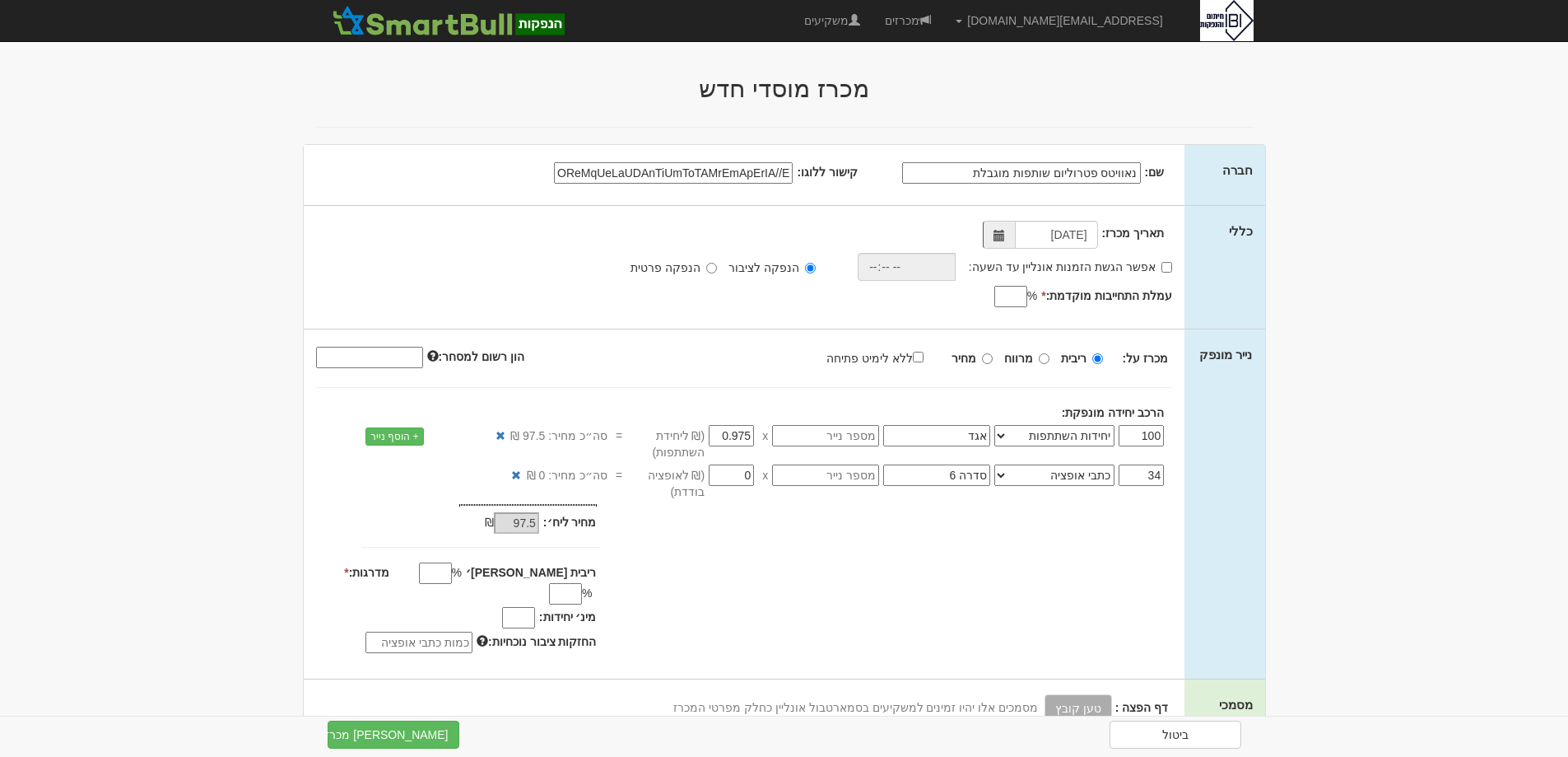
click at [739, 437] on input "0.975" at bounding box center [731, 436] width 46 height 22
click at [740, 437] on input "0.975" at bounding box center [731, 436] width 46 height 22
type input "9"
type input "900"
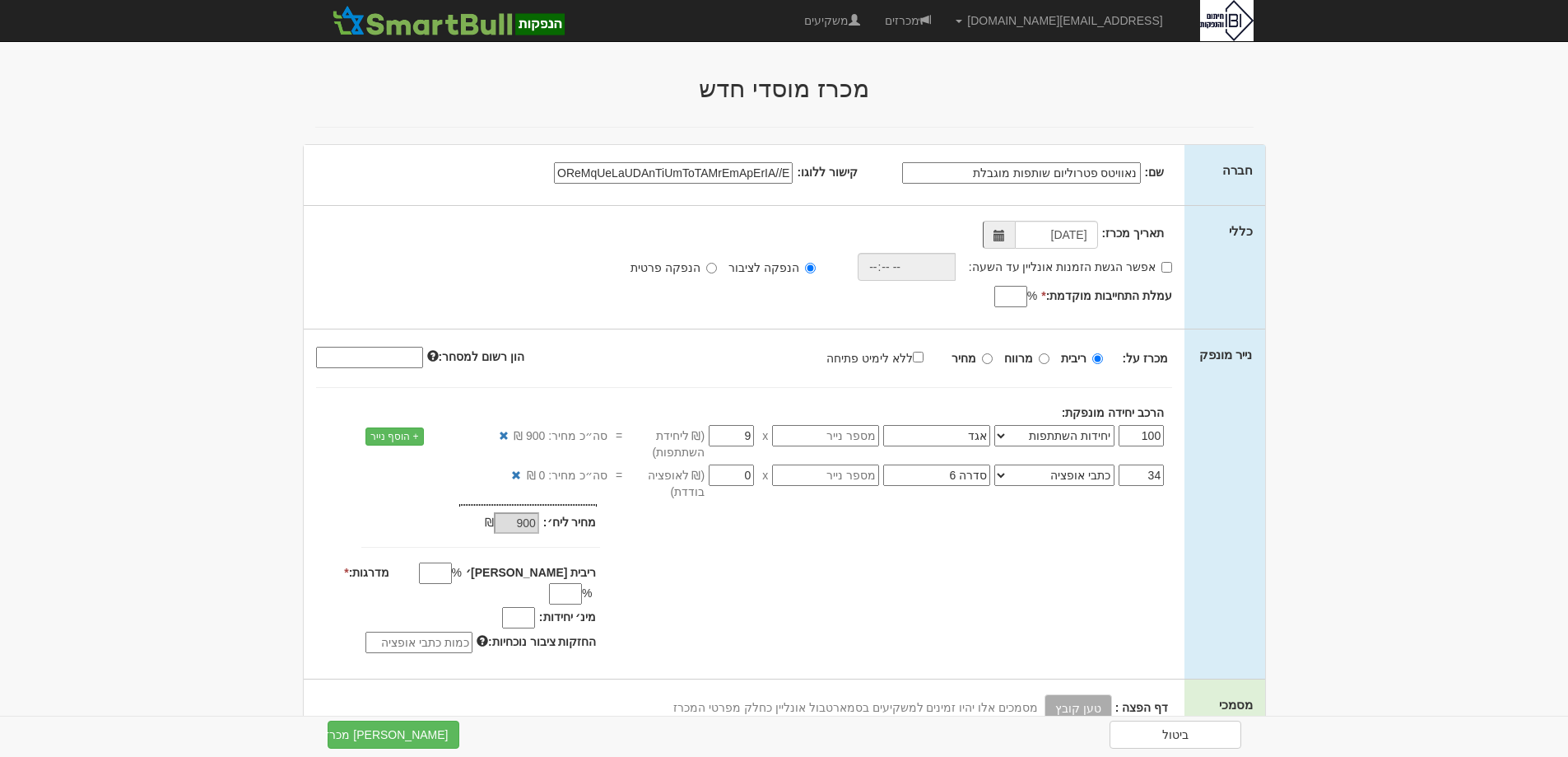
type input "97"
type input "9,700"
type input "973"
type input "97,300"
type input "97"
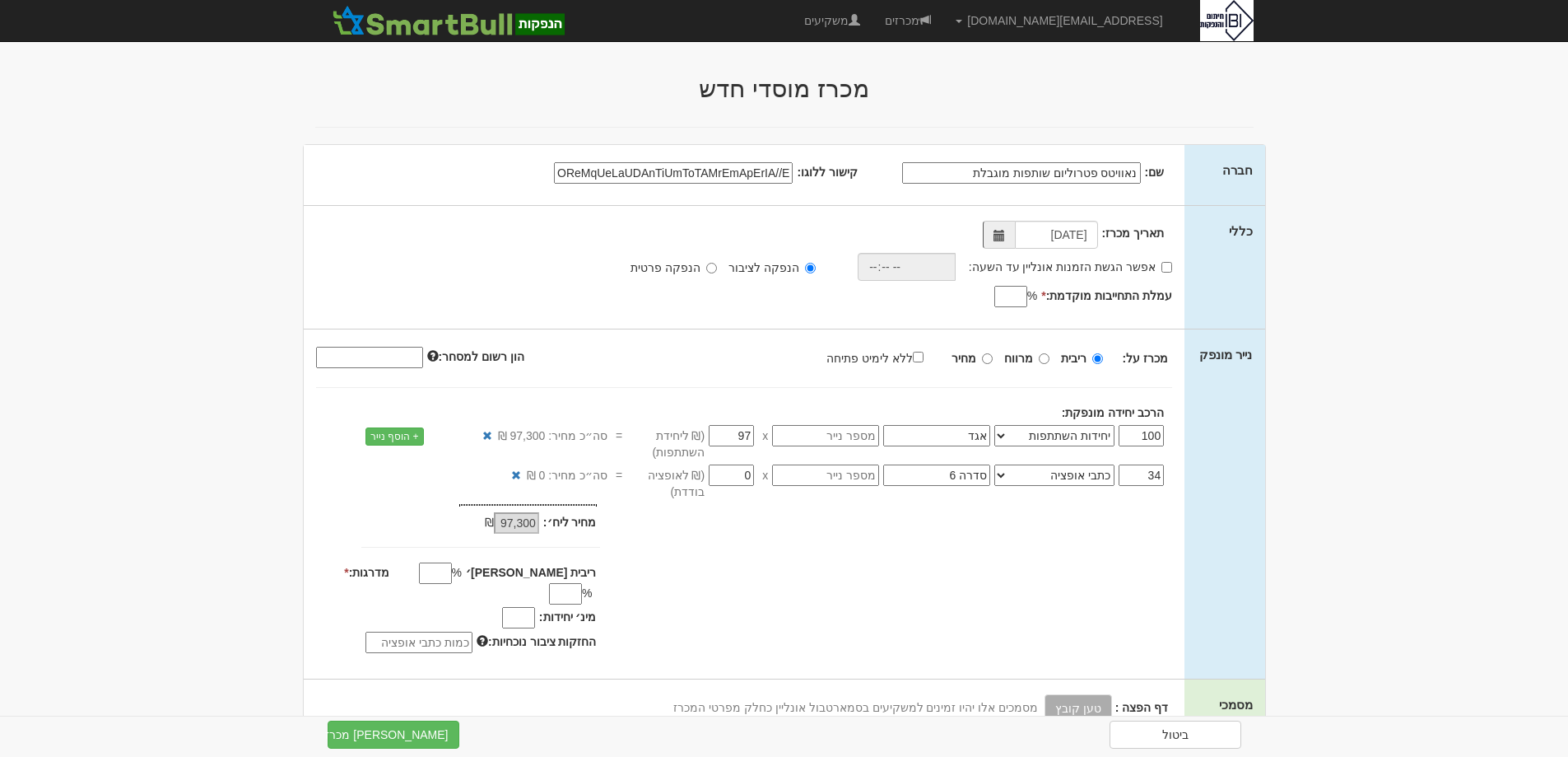
type input "9,700"
click at [731, 434] on input "97" at bounding box center [731, 436] width 46 height 22
click at [733, 434] on input "97" at bounding box center [731, 436] width 46 height 22
click at [752, 440] on input "97" at bounding box center [731, 436] width 46 height 22
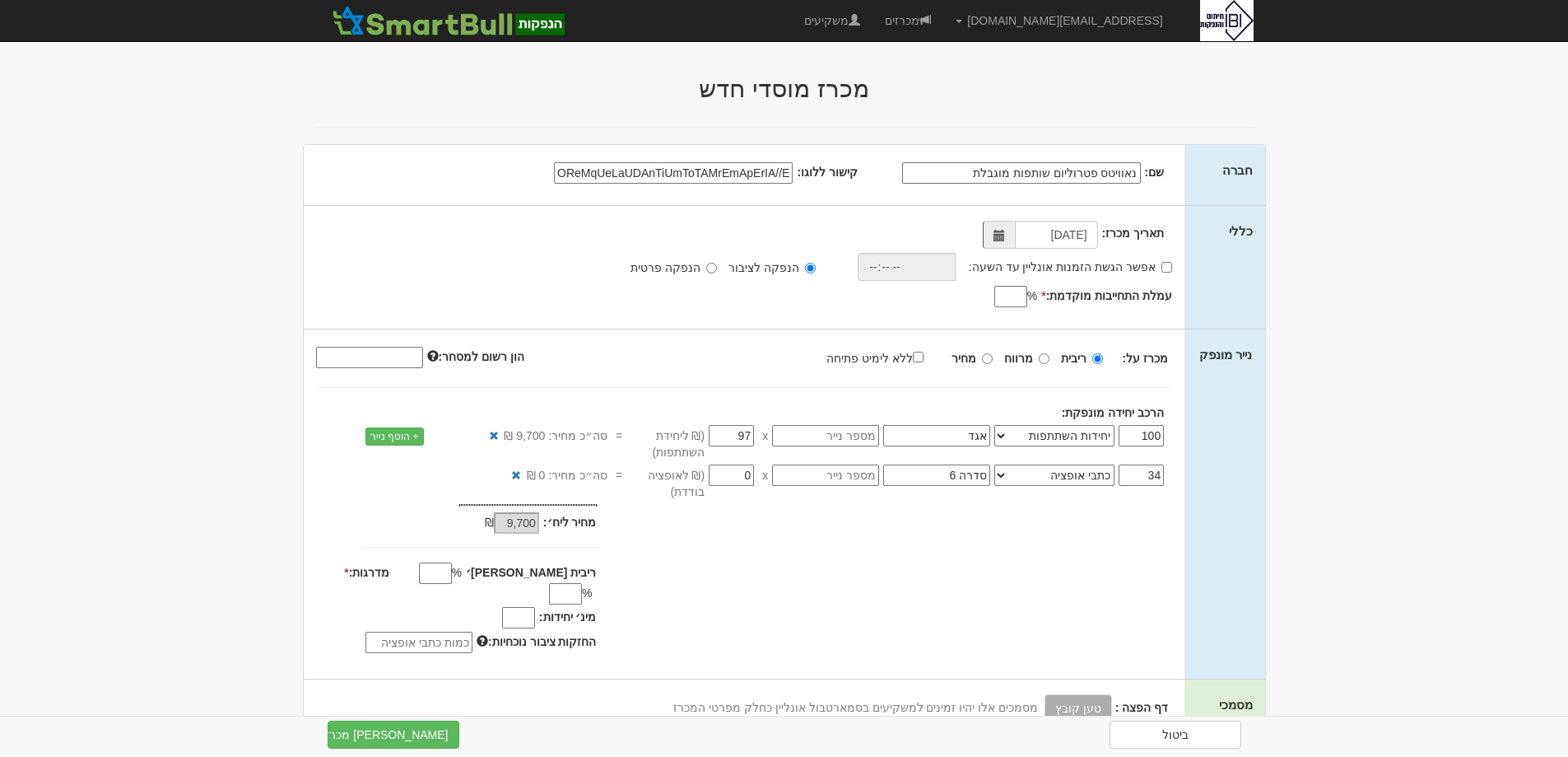
type input "9"
type input "900"
type input "97"
type input "9,700"
type input "97.5"
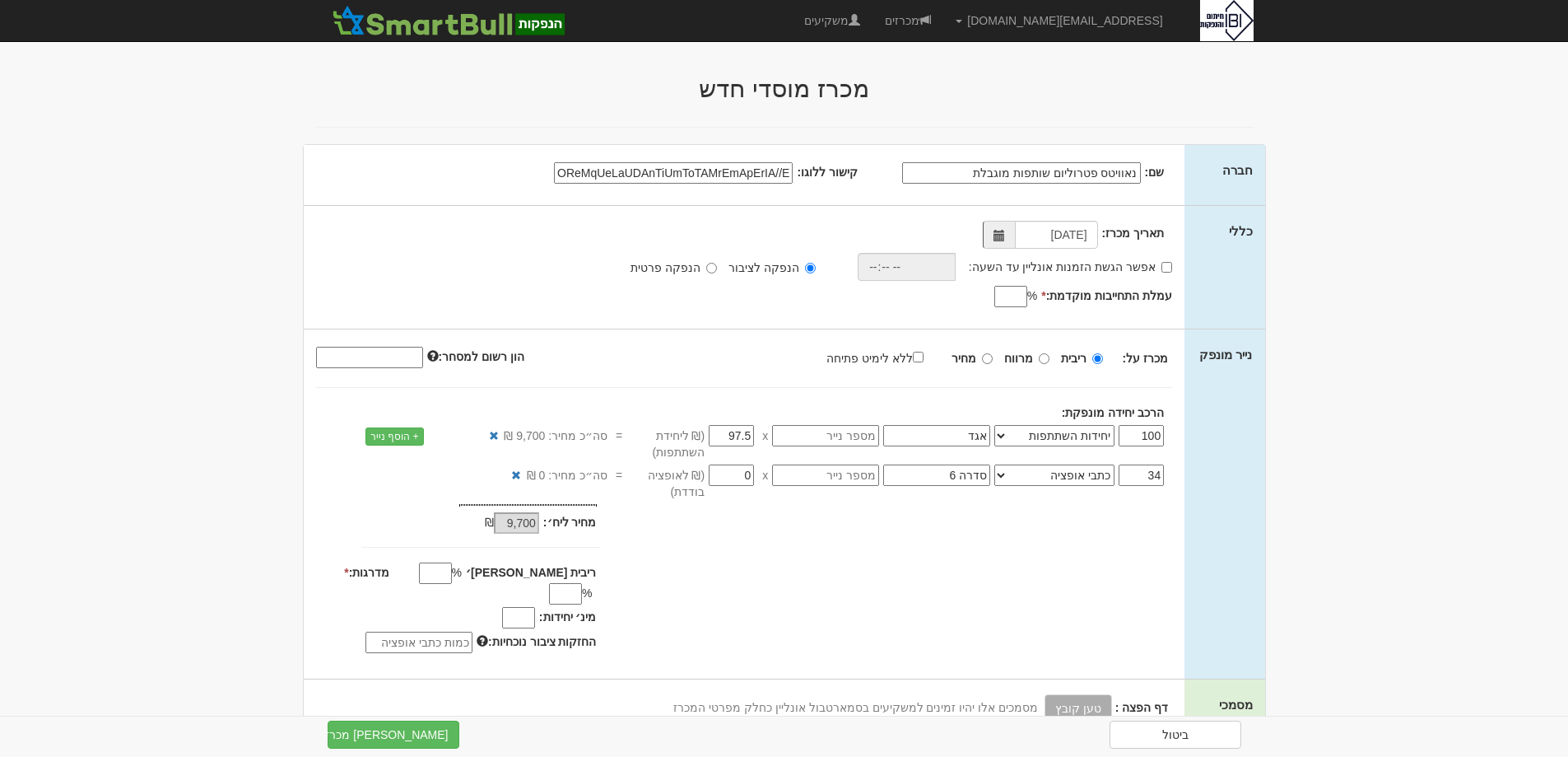
type input "9,750"
type input "97.5"
click at [947, 435] on input "אגד" at bounding box center [937, 436] width 107 height 22
click at [976, 441] on input "אגד" at bounding box center [937, 436] width 107 height 22
click at [976, 442] on input "אגד" at bounding box center [937, 436] width 107 height 22
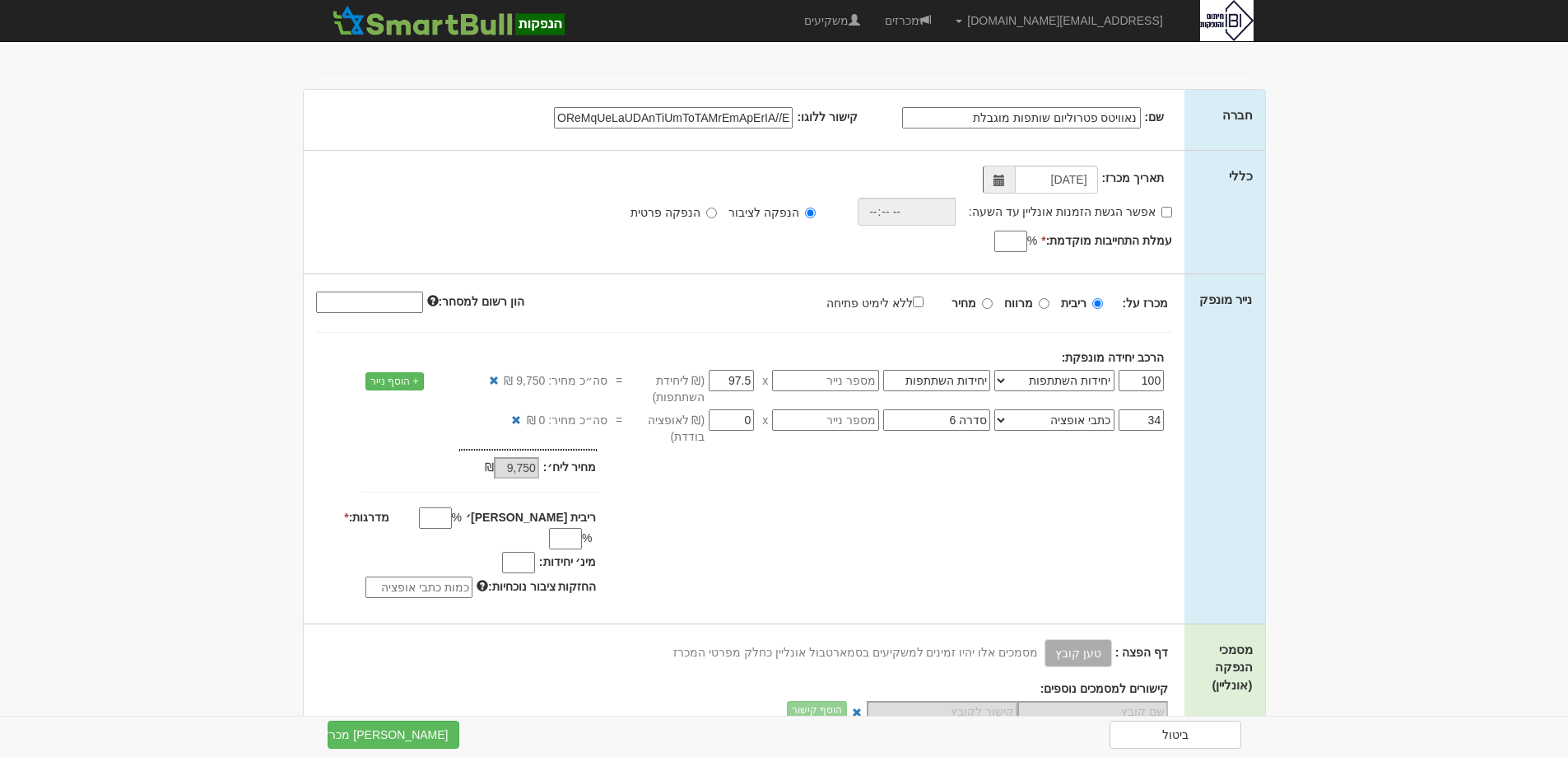
scroll to position [82, 0]
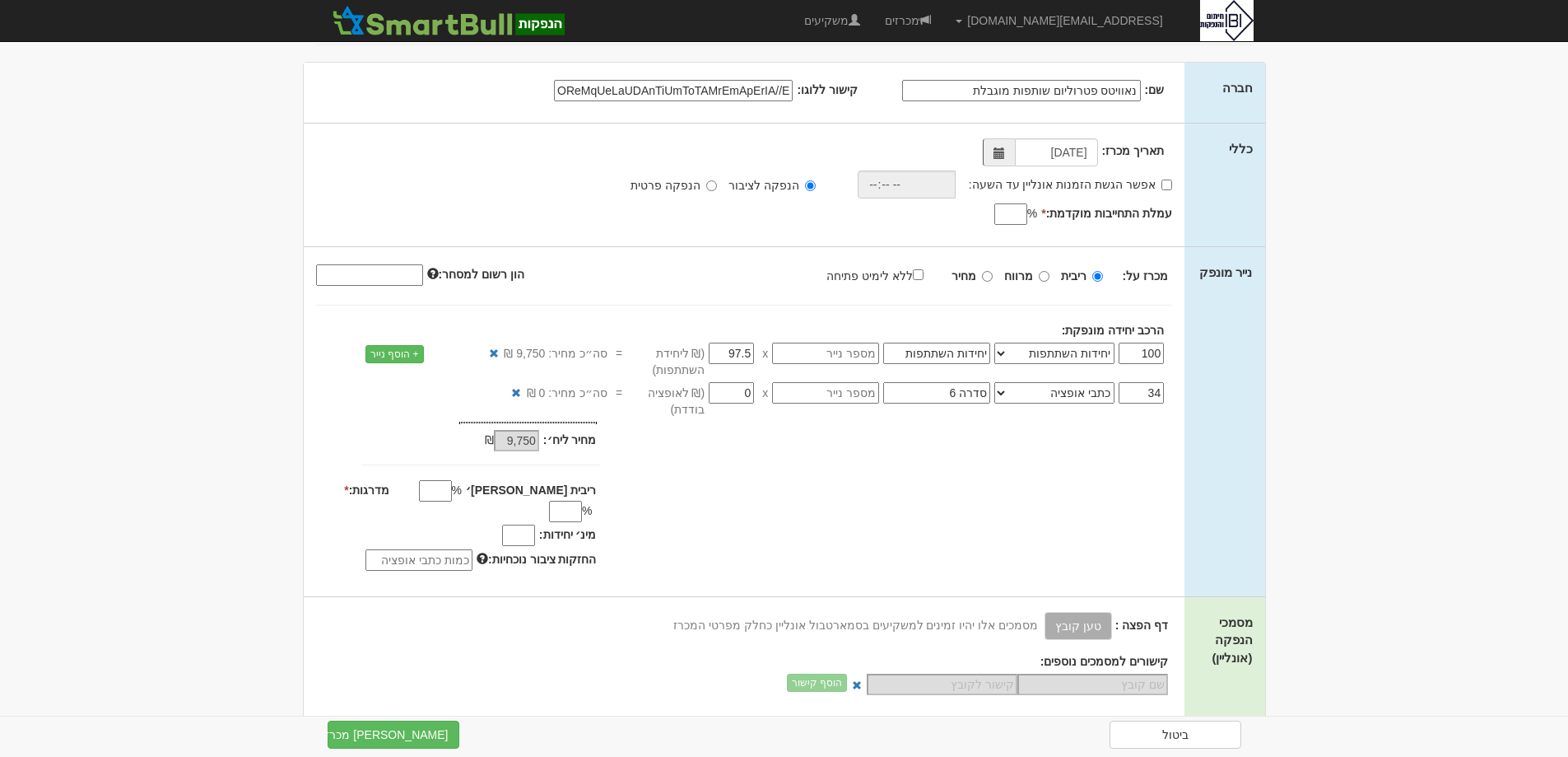
type input "יחידות השתתפות"
click at [993, 272] on input "מחיר" at bounding box center [987, 276] width 11 height 11
radio input "true"
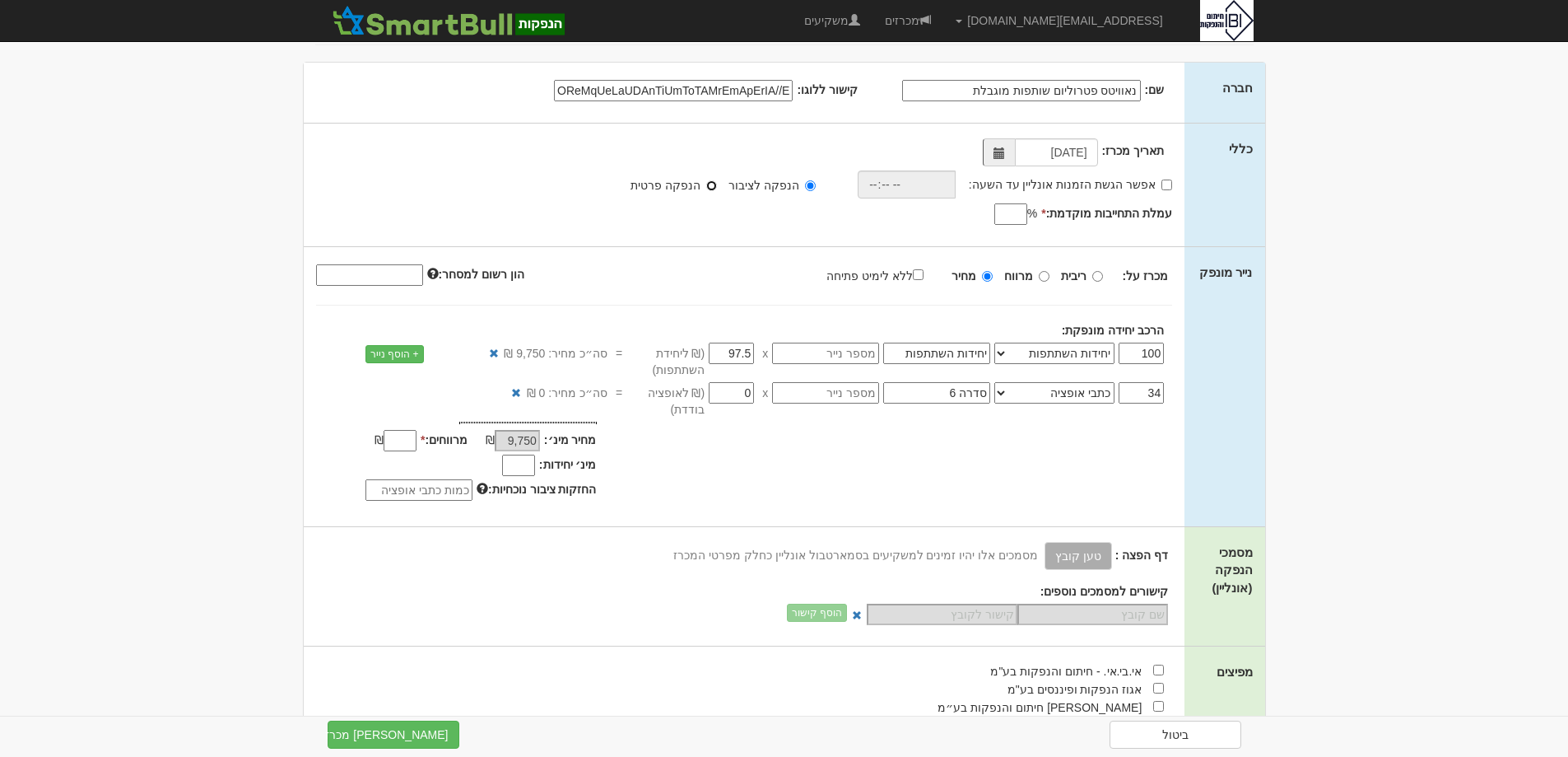
click at [717, 185] on input "הנפקה פרטית" at bounding box center [711, 185] width 11 height 11
radio input "true"
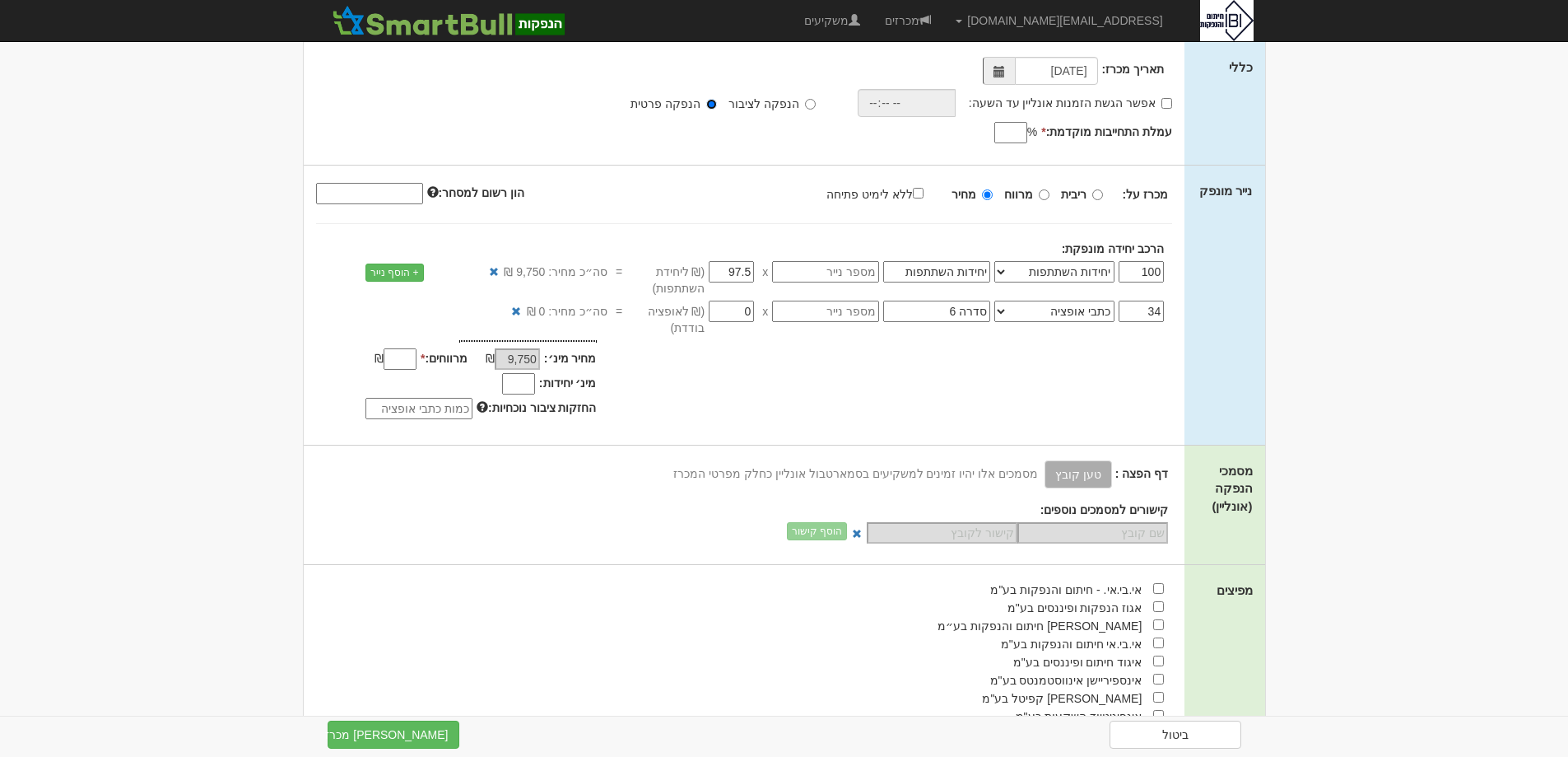
scroll to position [164, 0]
click at [406, 369] on input "מרווחים: *" at bounding box center [400, 359] width 33 height 22
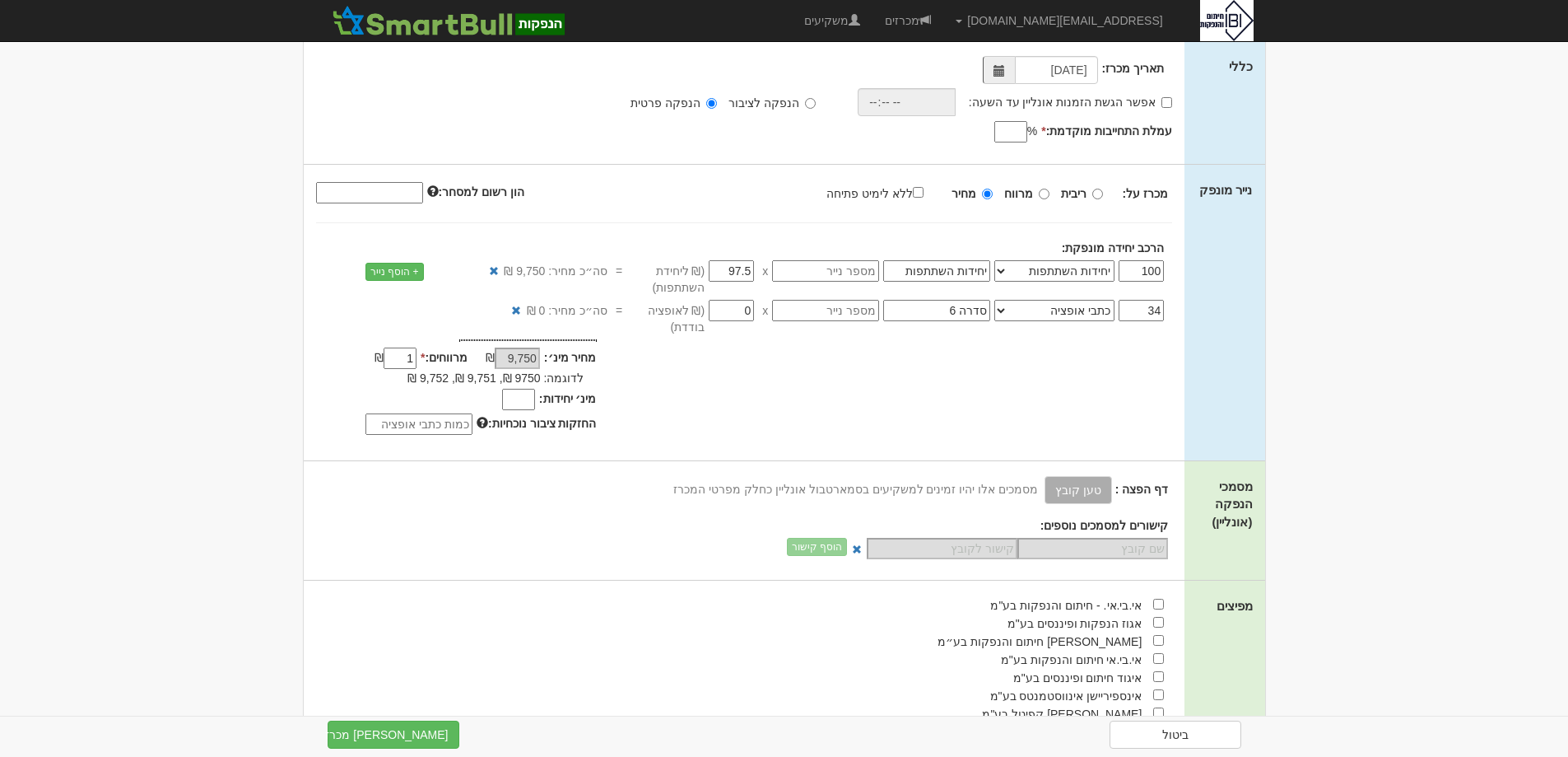
type input "1"
click at [923, 192] on input "ללא לימיט פתיחה" at bounding box center [918, 192] width 11 height 11
checkbox input "true"
type input "-"
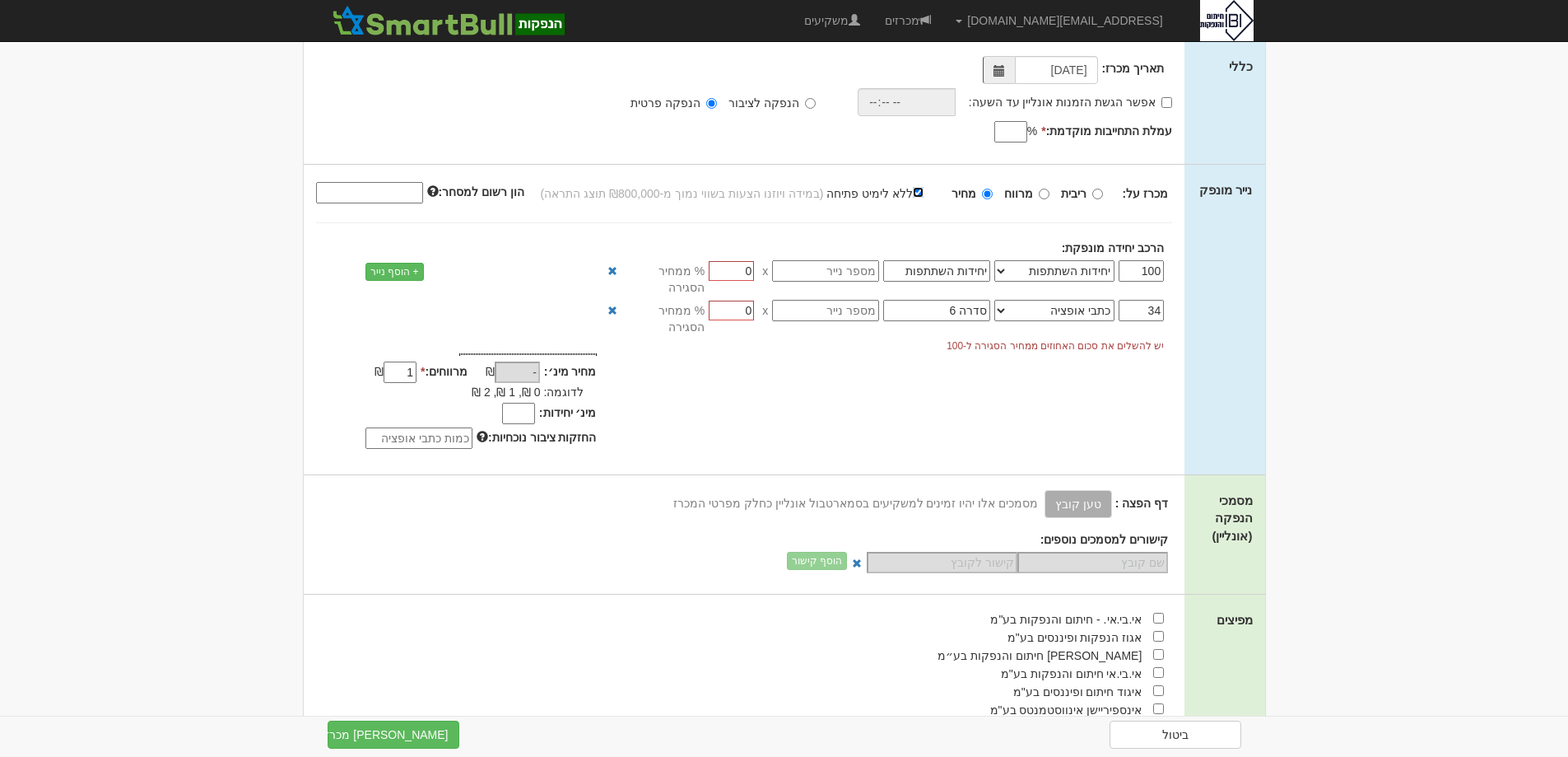
click at [923, 190] on input "ללא לימיט פתיחה" at bounding box center [918, 192] width 11 height 11
checkbox input "false"
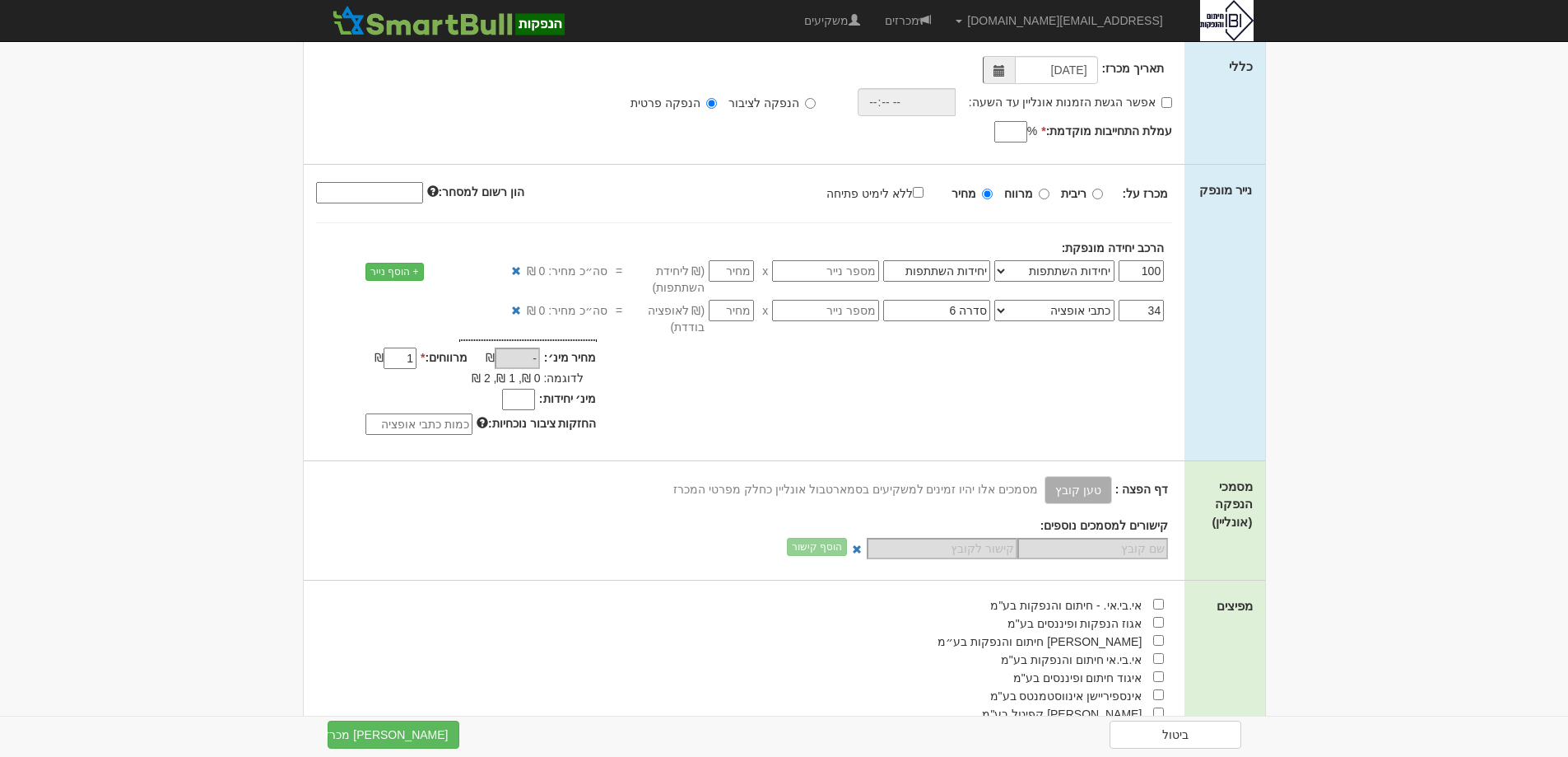
click at [731, 286] on div "100 אג״ח אג״ח להמרה מניות כתבי אופציה ניירות ערך מסחריים אופציות רכש כתבי התחיי…" at bounding box center [815, 278] width 741 height 36
click at [728, 268] on input "number" at bounding box center [731, 271] width 46 height 22
type input "9"
type input "900"
type input "97"
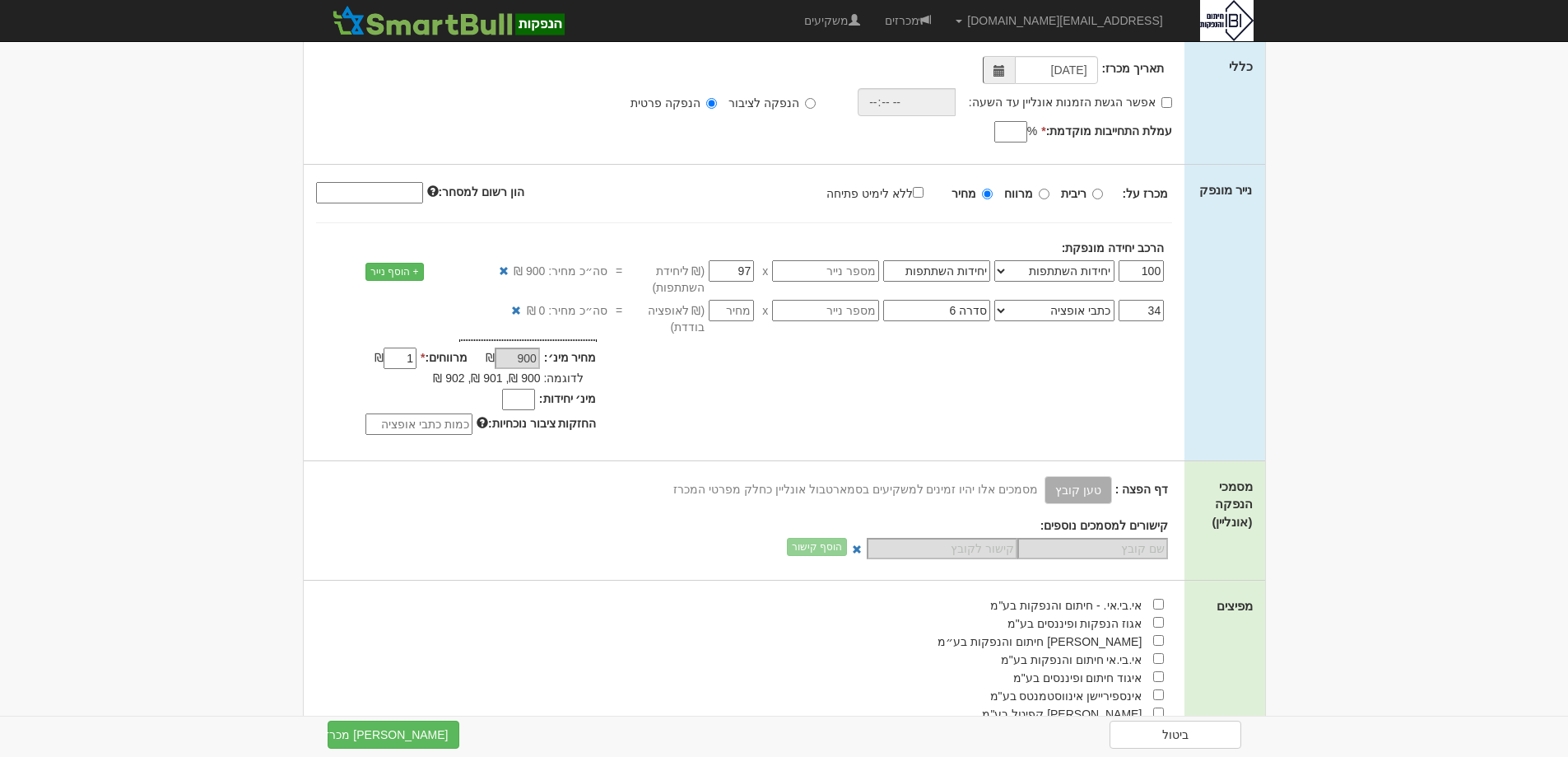
type input "9,700"
type input "97.5"
type input "9,750"
type input "97.5"
click at [718, 305] on input "number" at bounding box center [731, 310] width 46 height 22
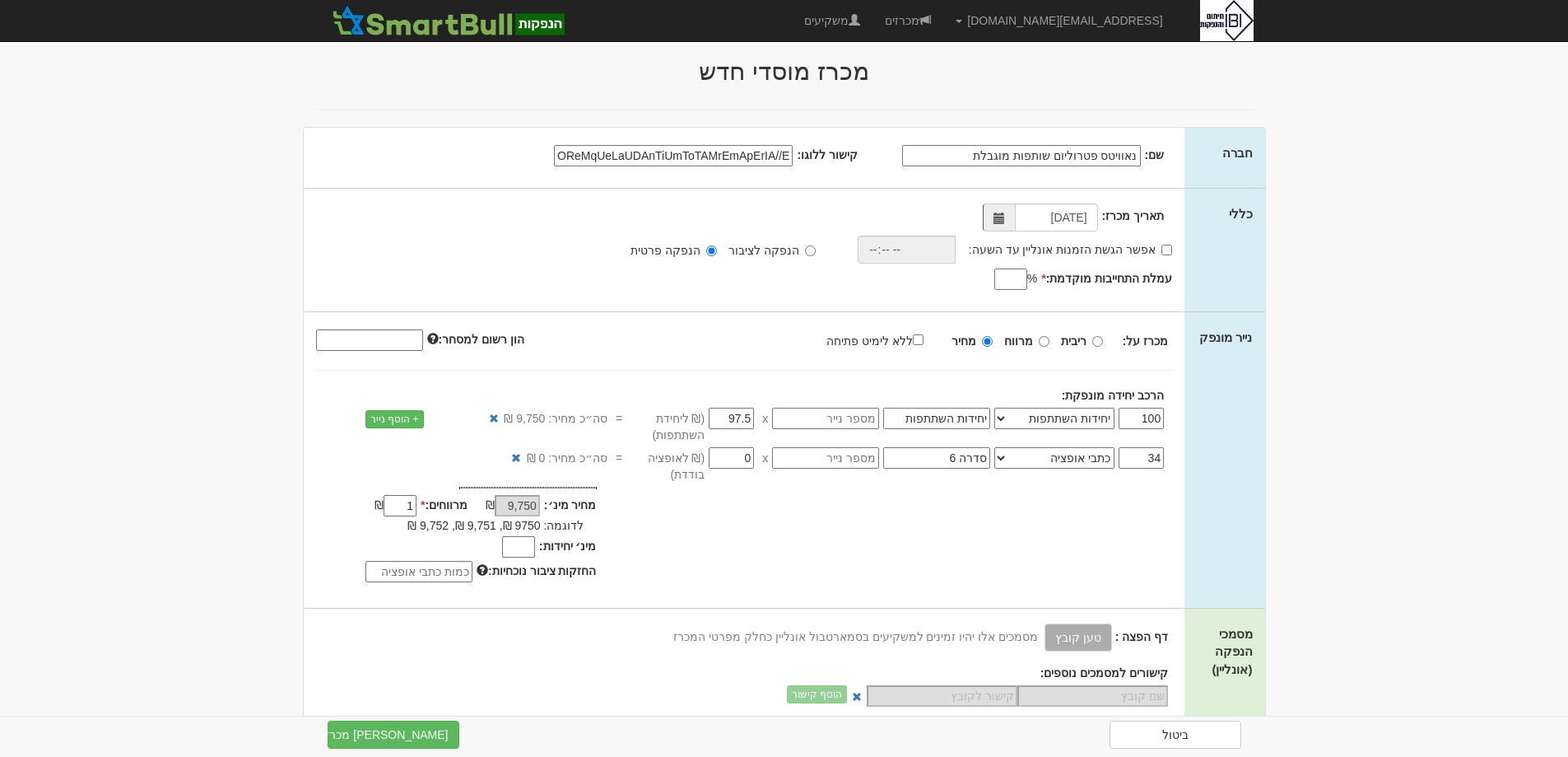
scroll to position [0, 0]
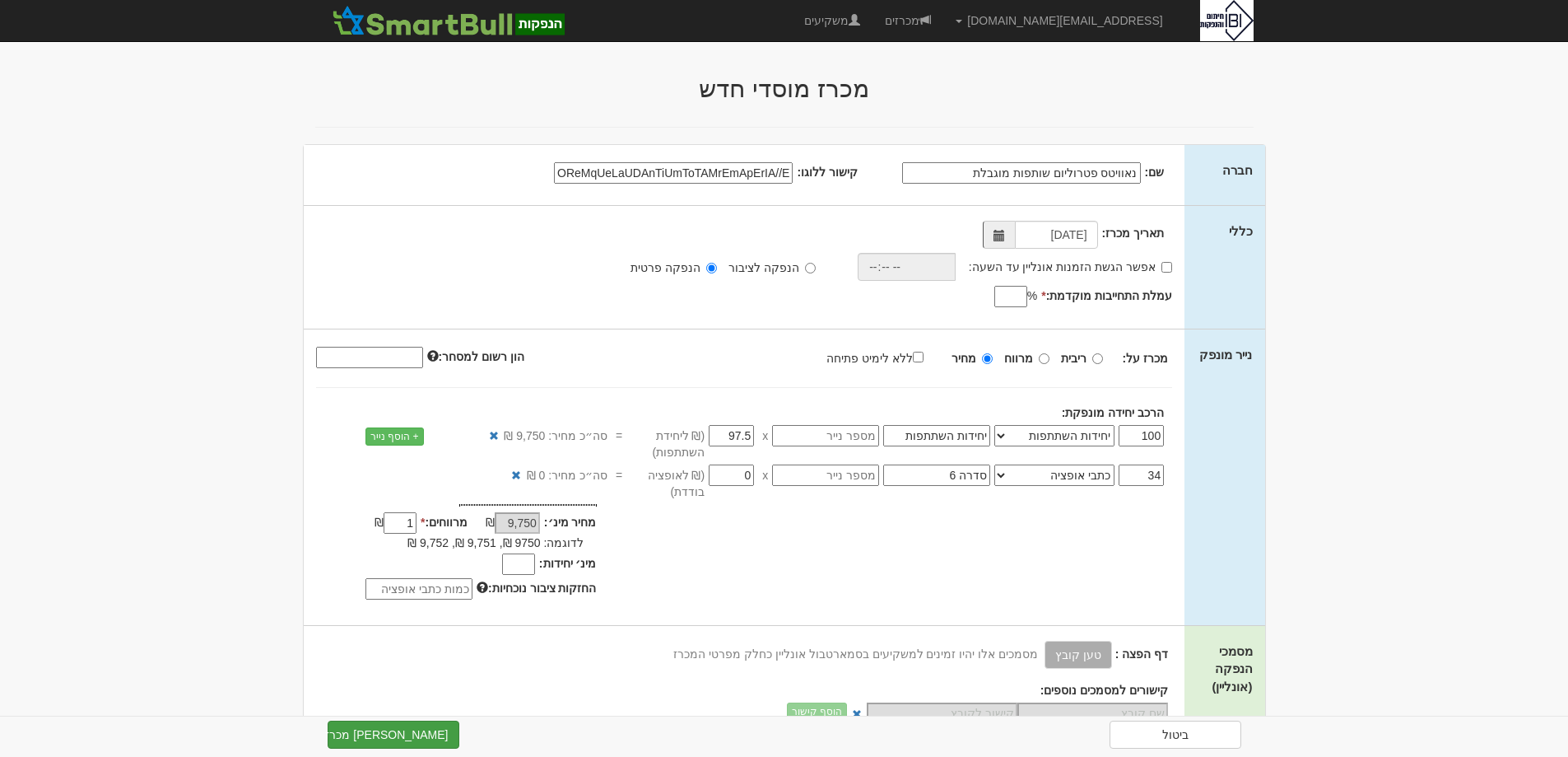
type input "0"
click at [396, 738] on button "צור מכרז" at bounding box center [393, 735] width 132 height 28
type input "0"
click at [367, 734] on button "צור מכרז" at bounding box center [393, 735] width 132 height 28
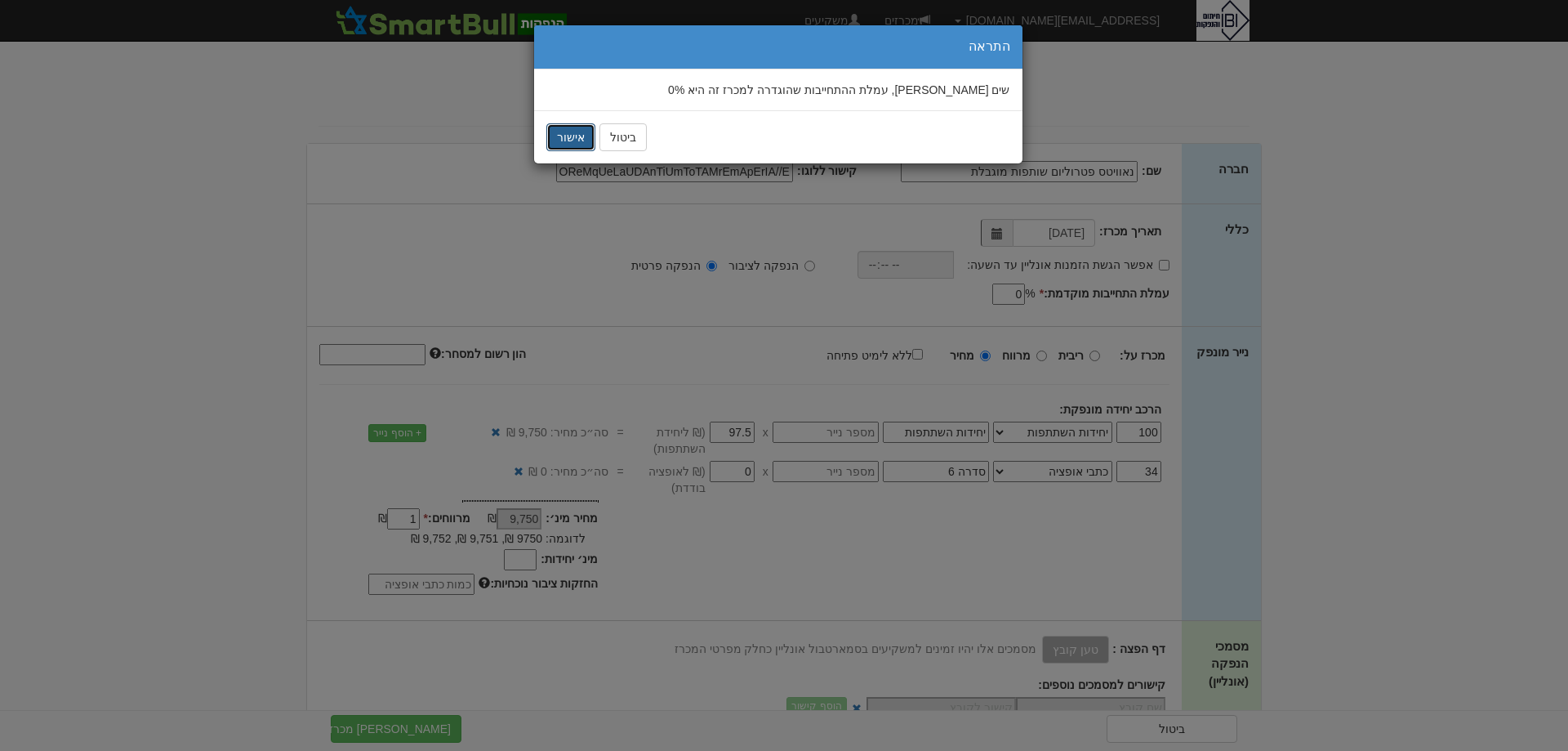
click at [581, 139] on button "אישור" at bounding box center [571, 138] width 49 height 28
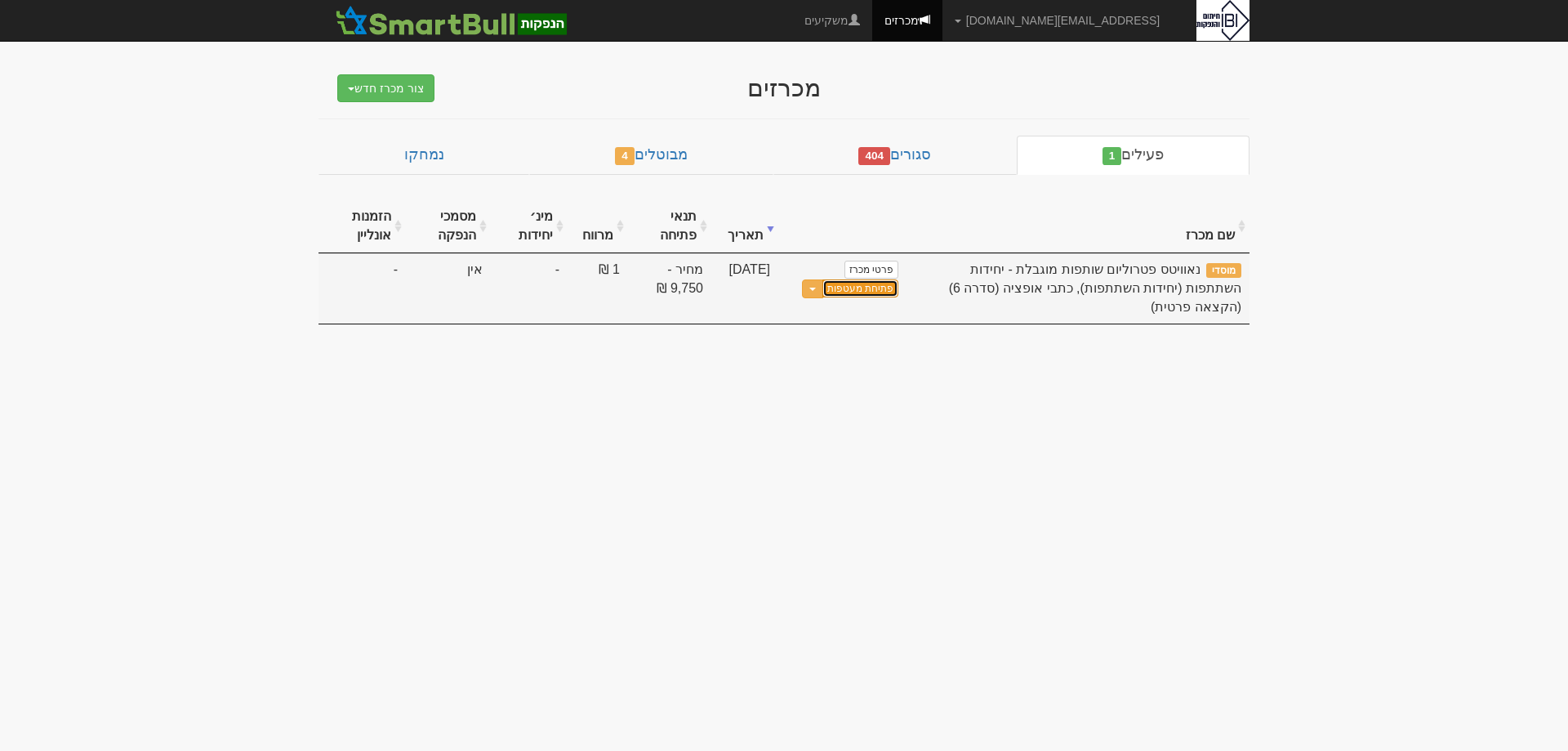
click at [847, 290] on link "פתיחת מעטפות" at bounding box center [860, 288] width 76 height 18
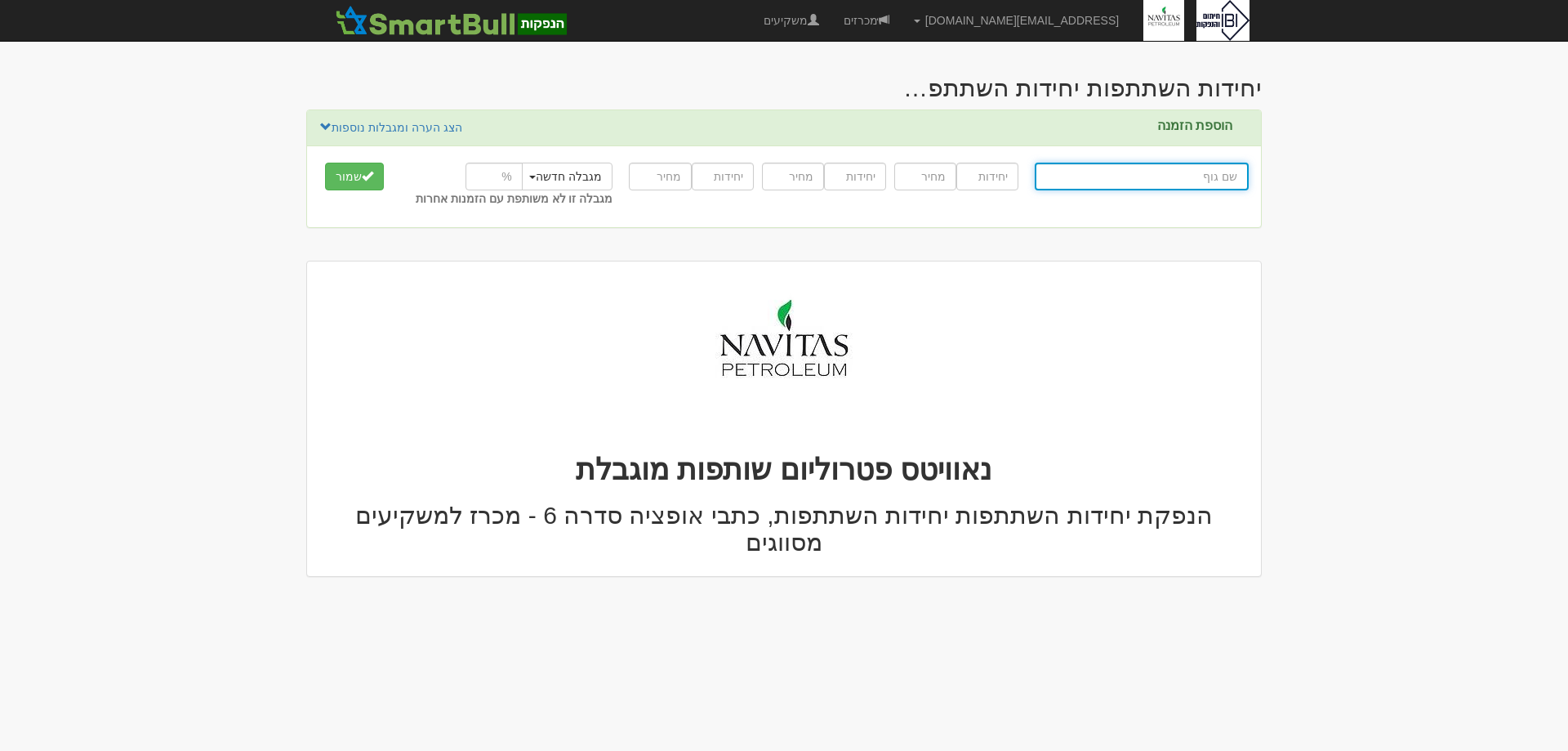
type input "ק"
type input "קופת גמל בניהול אישי ע"ש [PERSON_NAME]"
type input "קו"
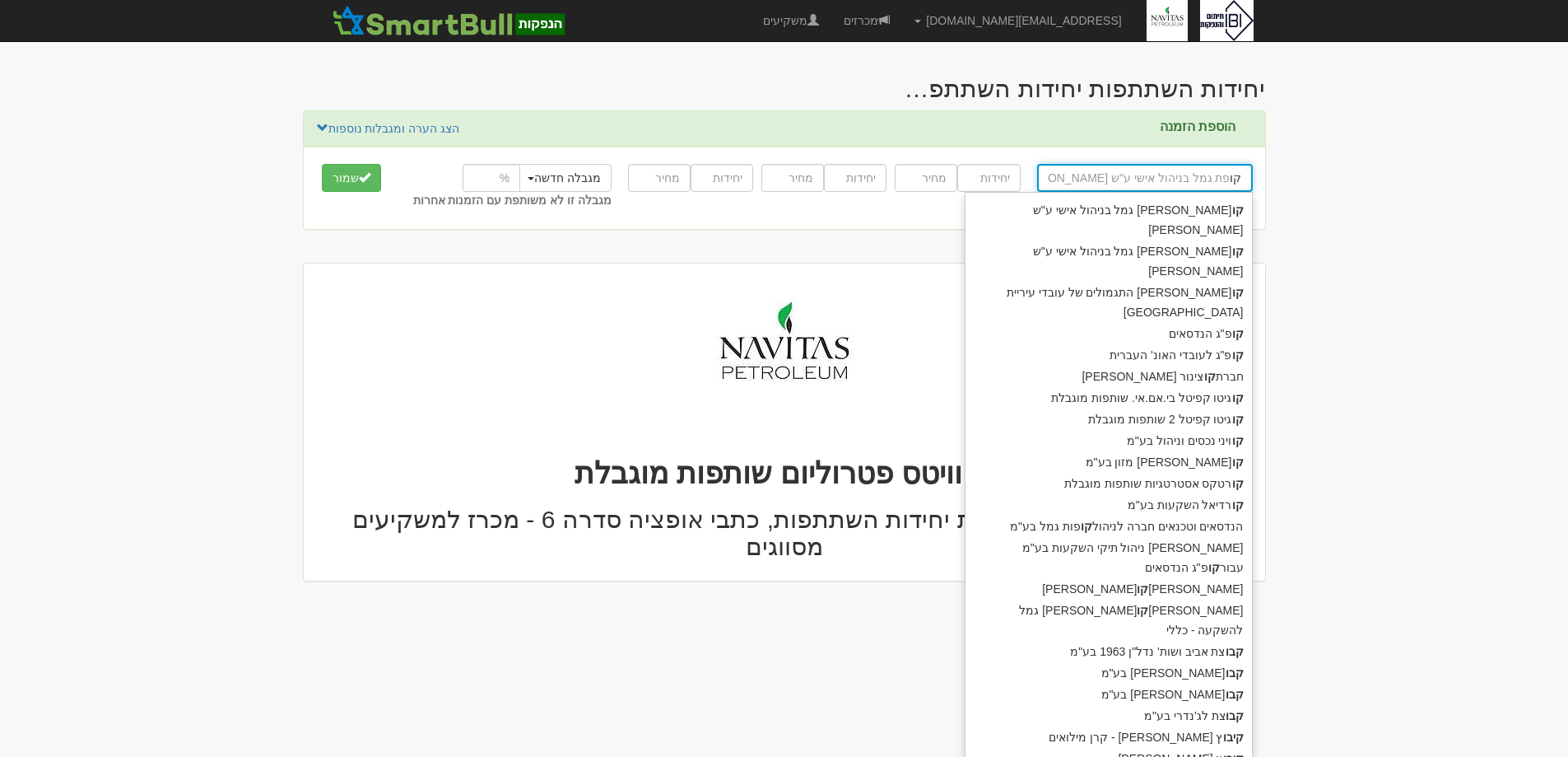
type input "קורטקס אסטרטגיות שותפות מוגבלת"
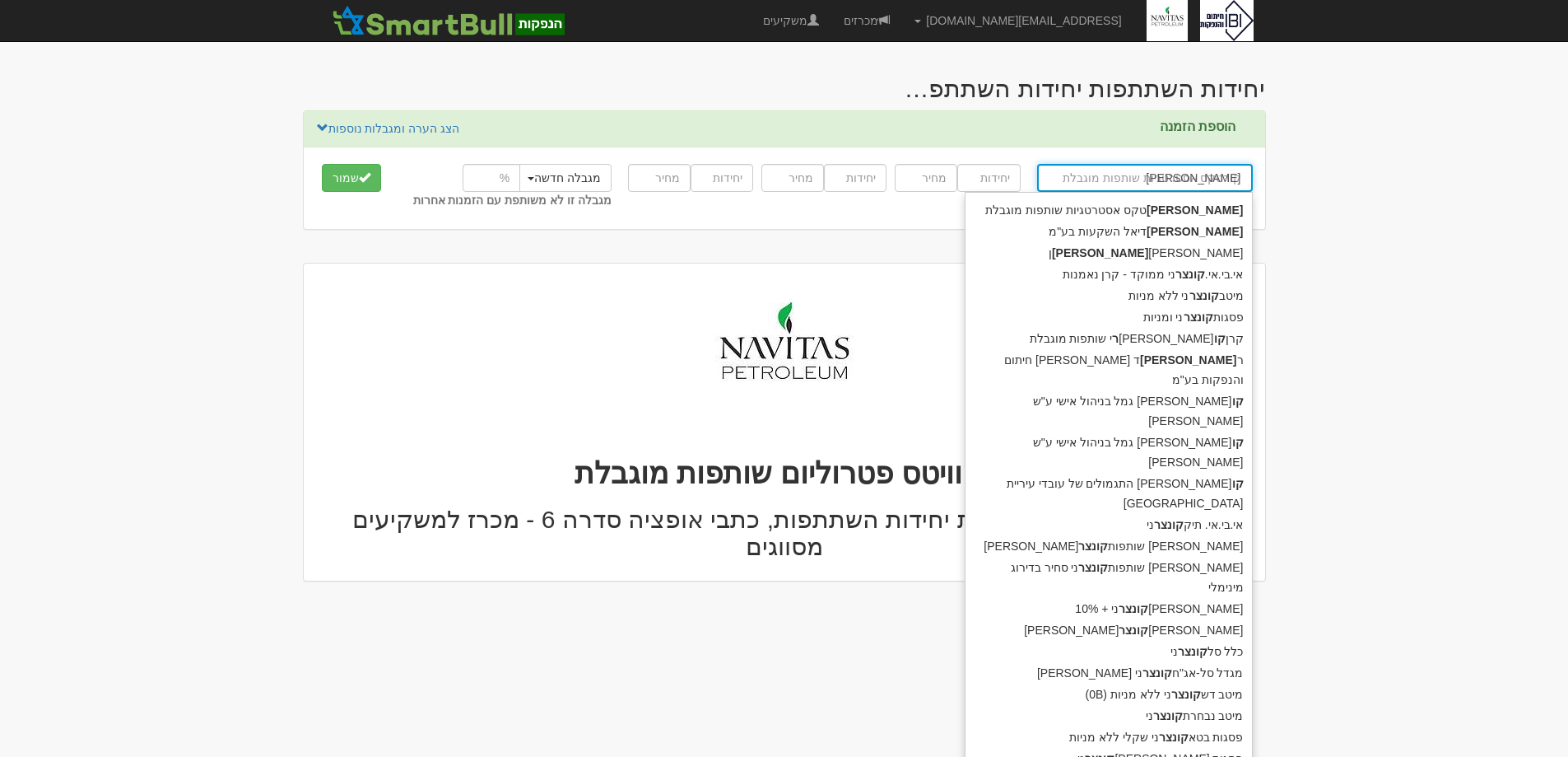
type input "[PERSON_NAME]"
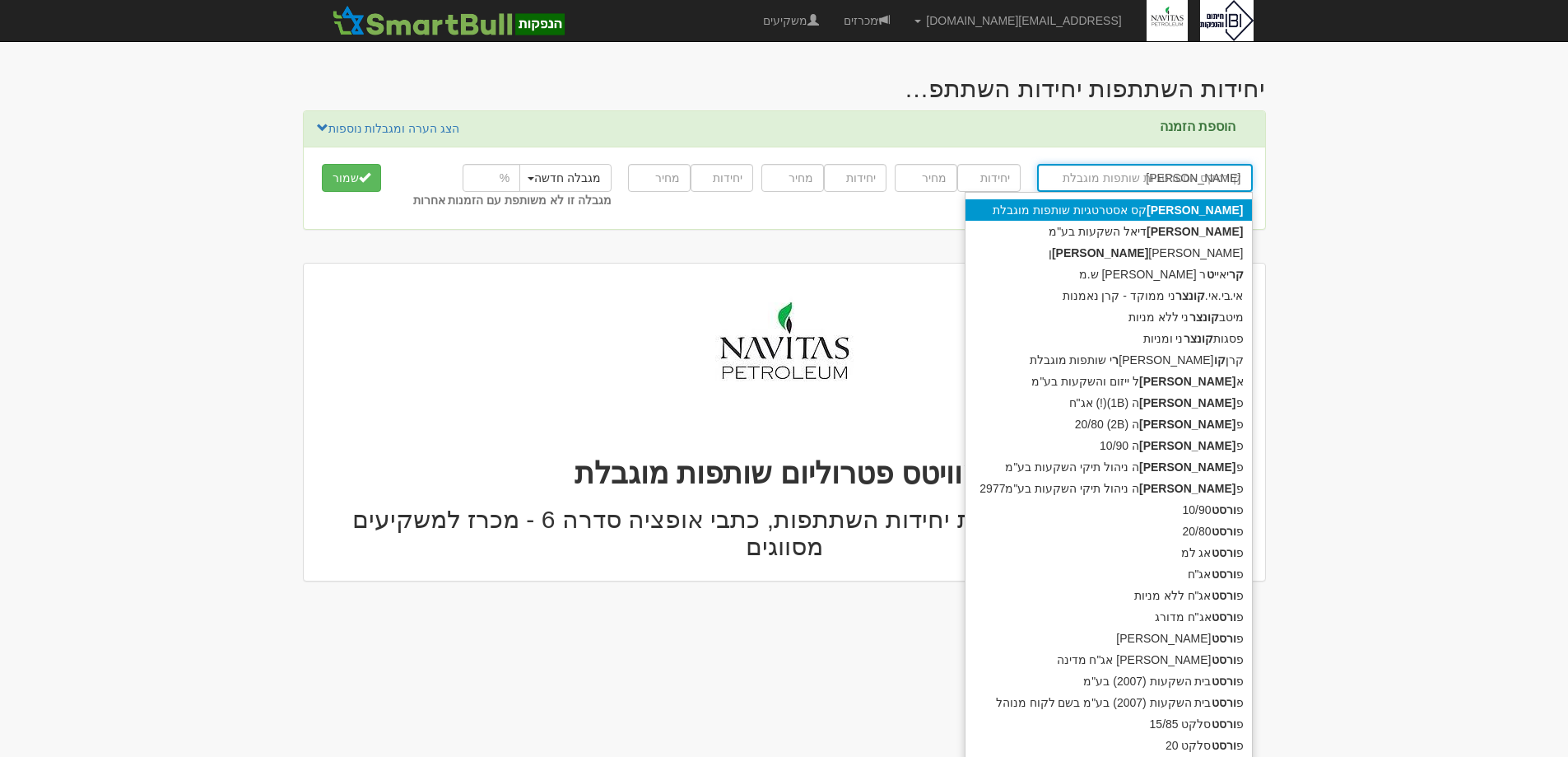
click at [1172, 208] on div "[PERSON_NAME] אסטרטגיות שותפות מוגבלת" at bounding box center [1108, 210] width 286 height 22
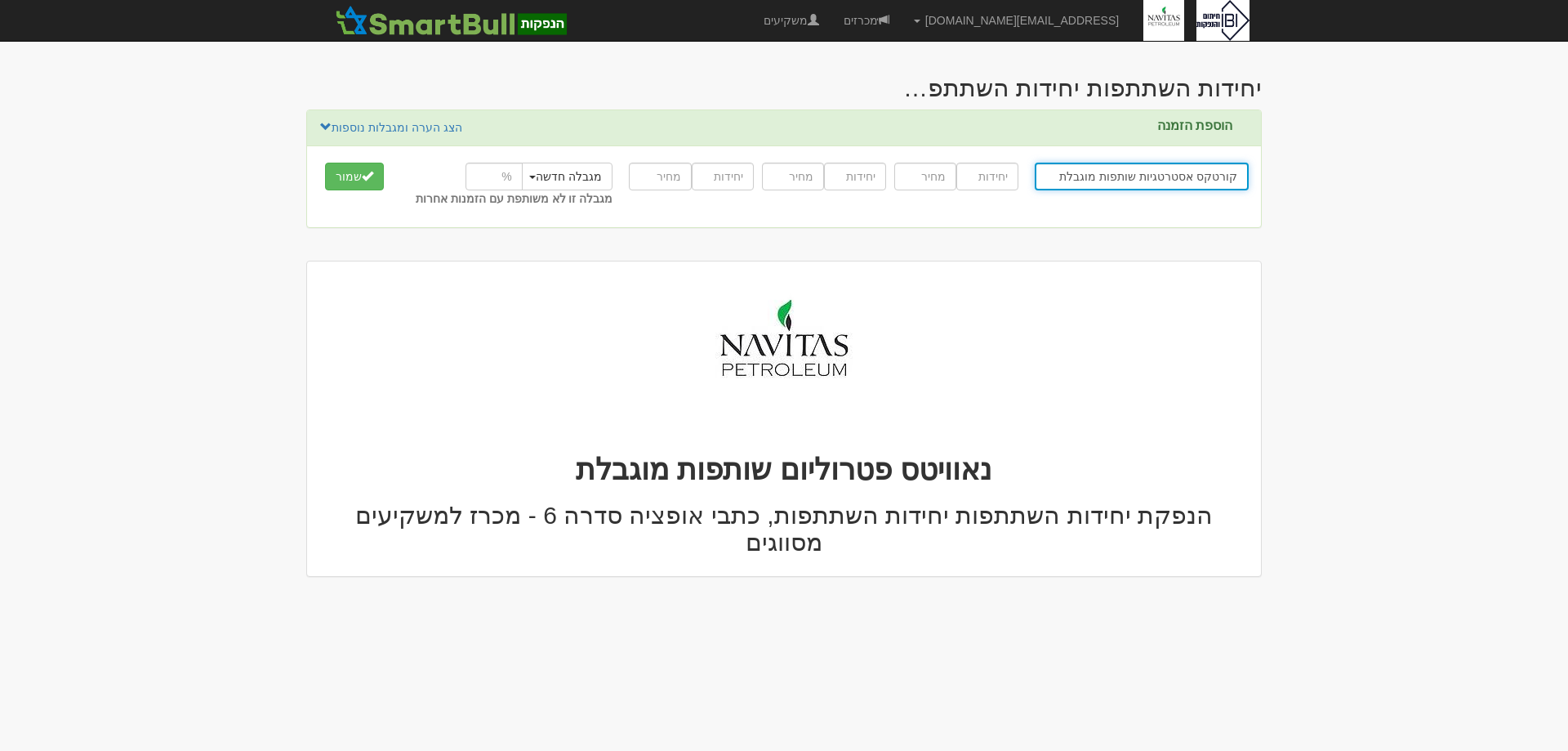
type input "קורטקס אסטרטגיות שותפות מוגבלת"
click at [1018, 188] on div at bounding box center [956, 177] width 133 height 36
type input "10000"
click at [937, 185] on input "number" at bounding box center [925, 176] width 62 height 28
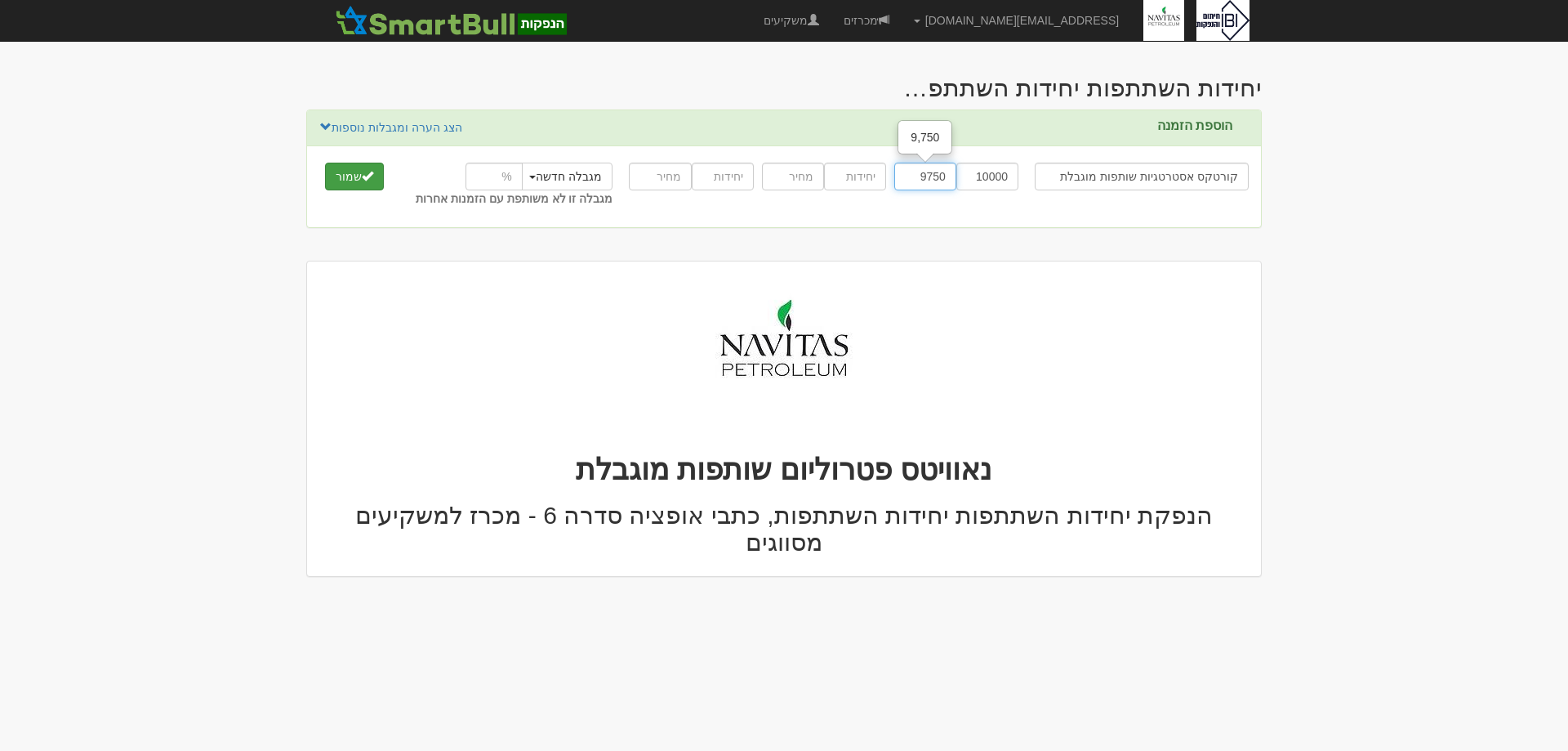
type input "9750"
click at [351, 175] on button "שמור" at bounding box center [354, 176] width 58 height 28
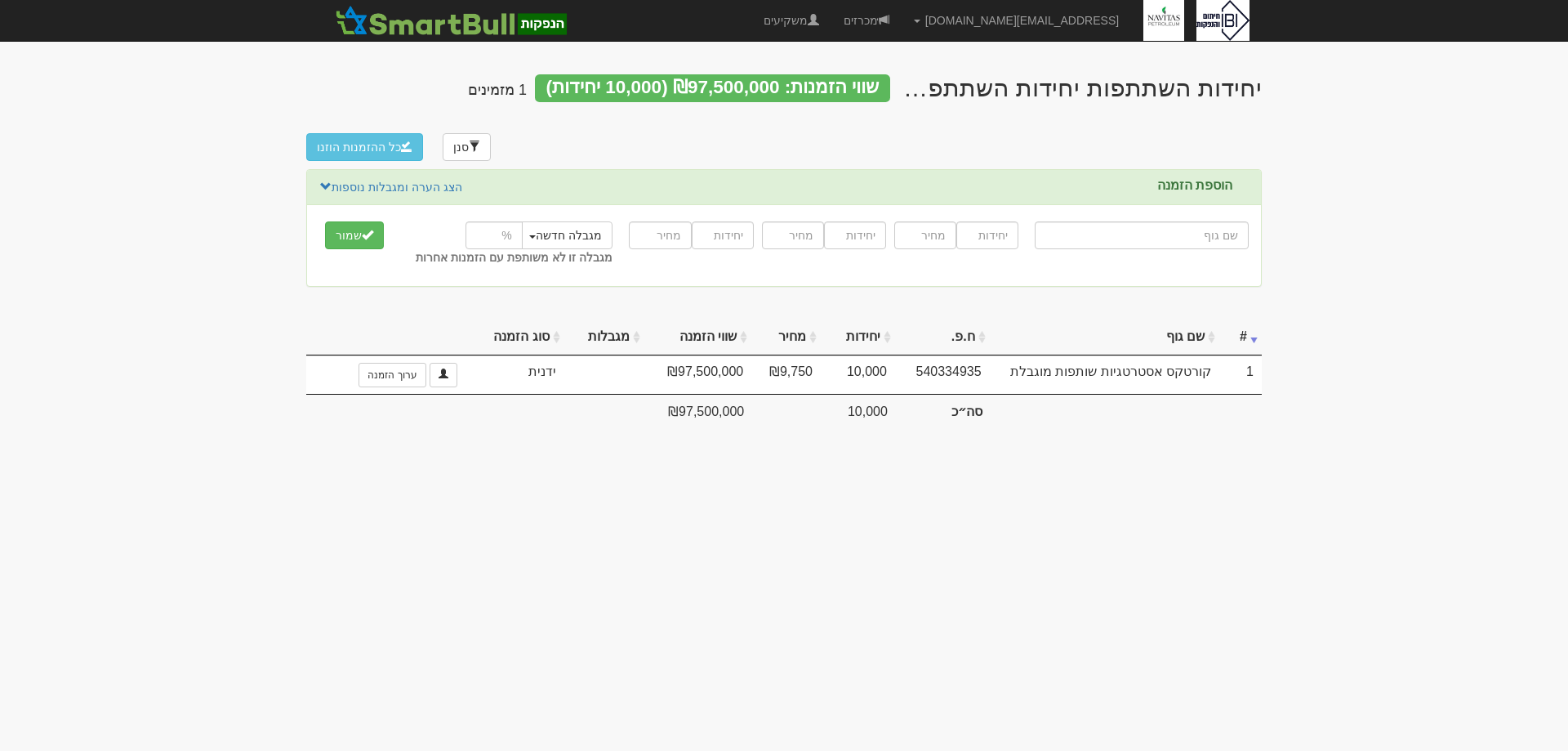
type input "א"
type input "אל על"
type input "אל"
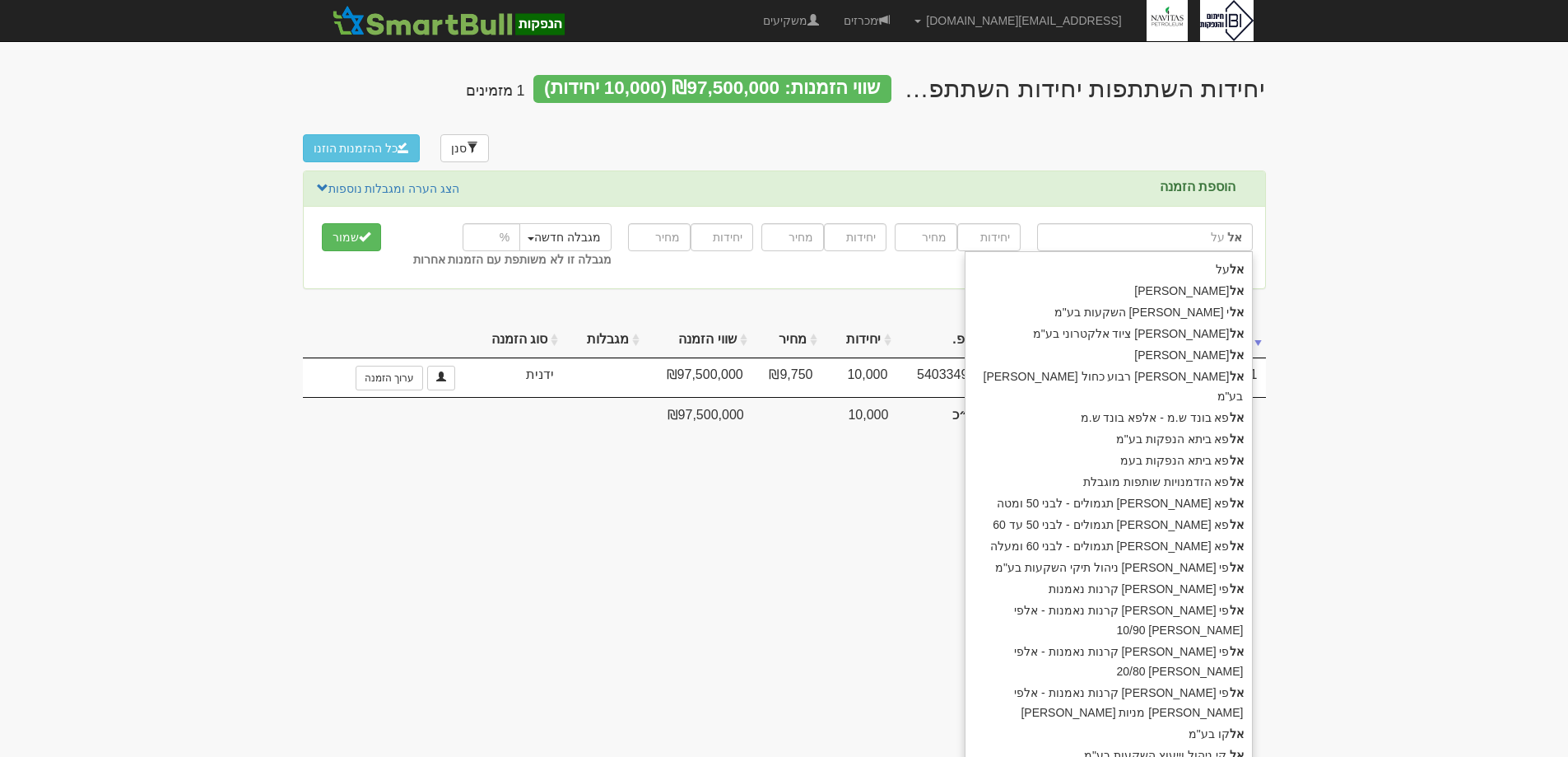
type input "אלטריס פיננסים בע"מ"
type input "אלט"
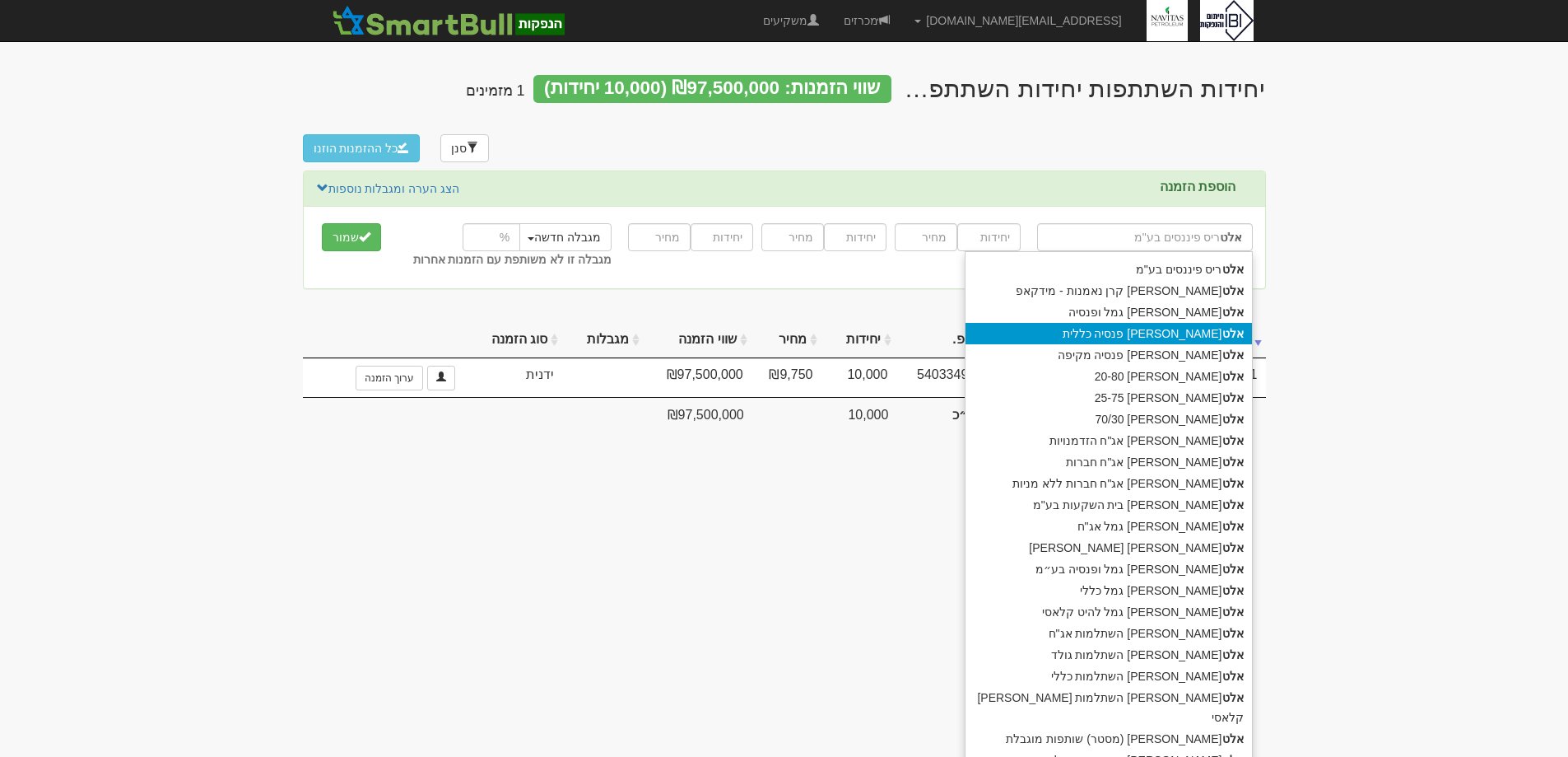
type input "[PERSON_NAME] ופנסיה"
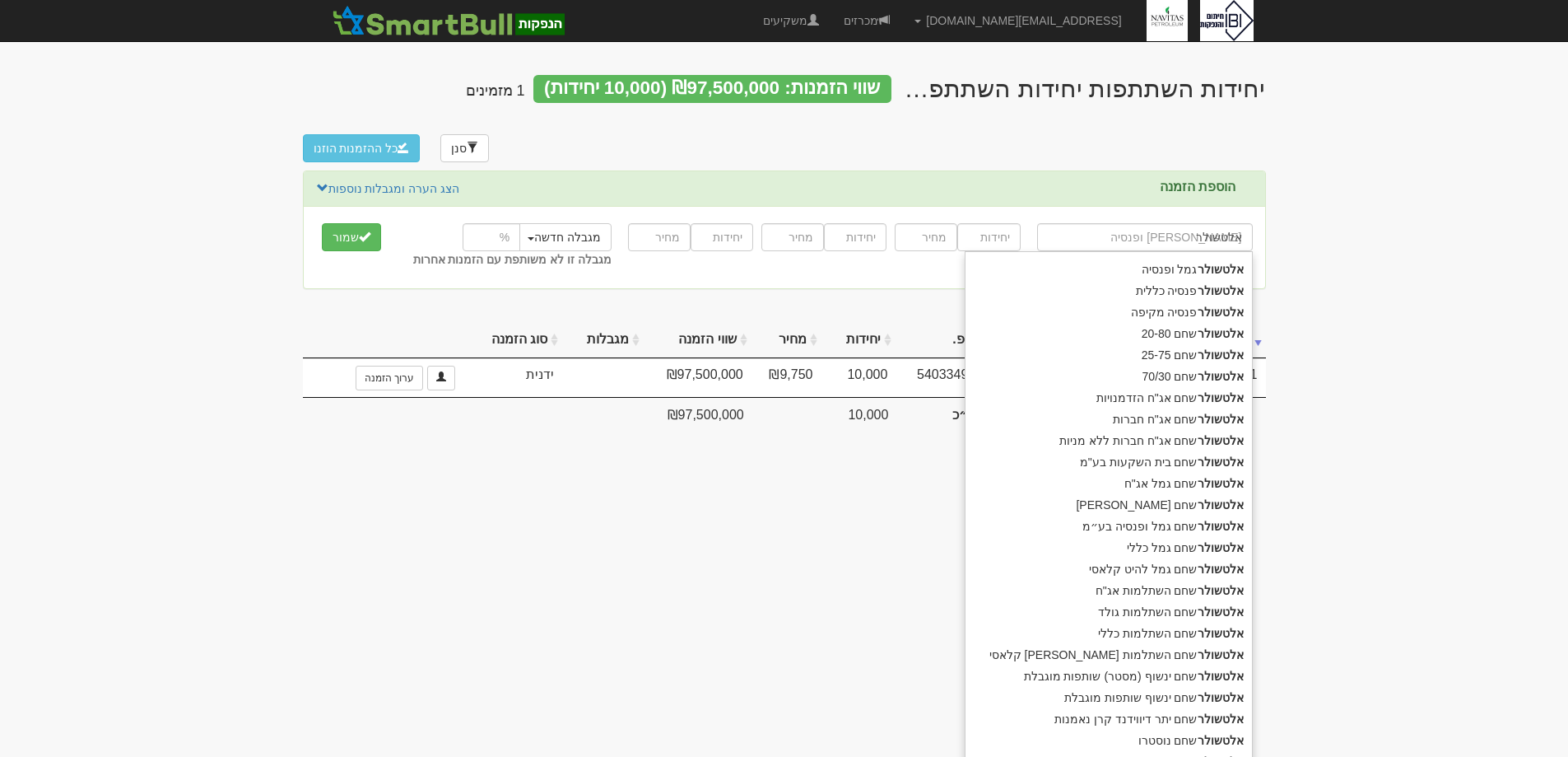
type input "אלטשולר"
type input "אלטשולר ש"
type input "אלטשולר שחם 20-80"
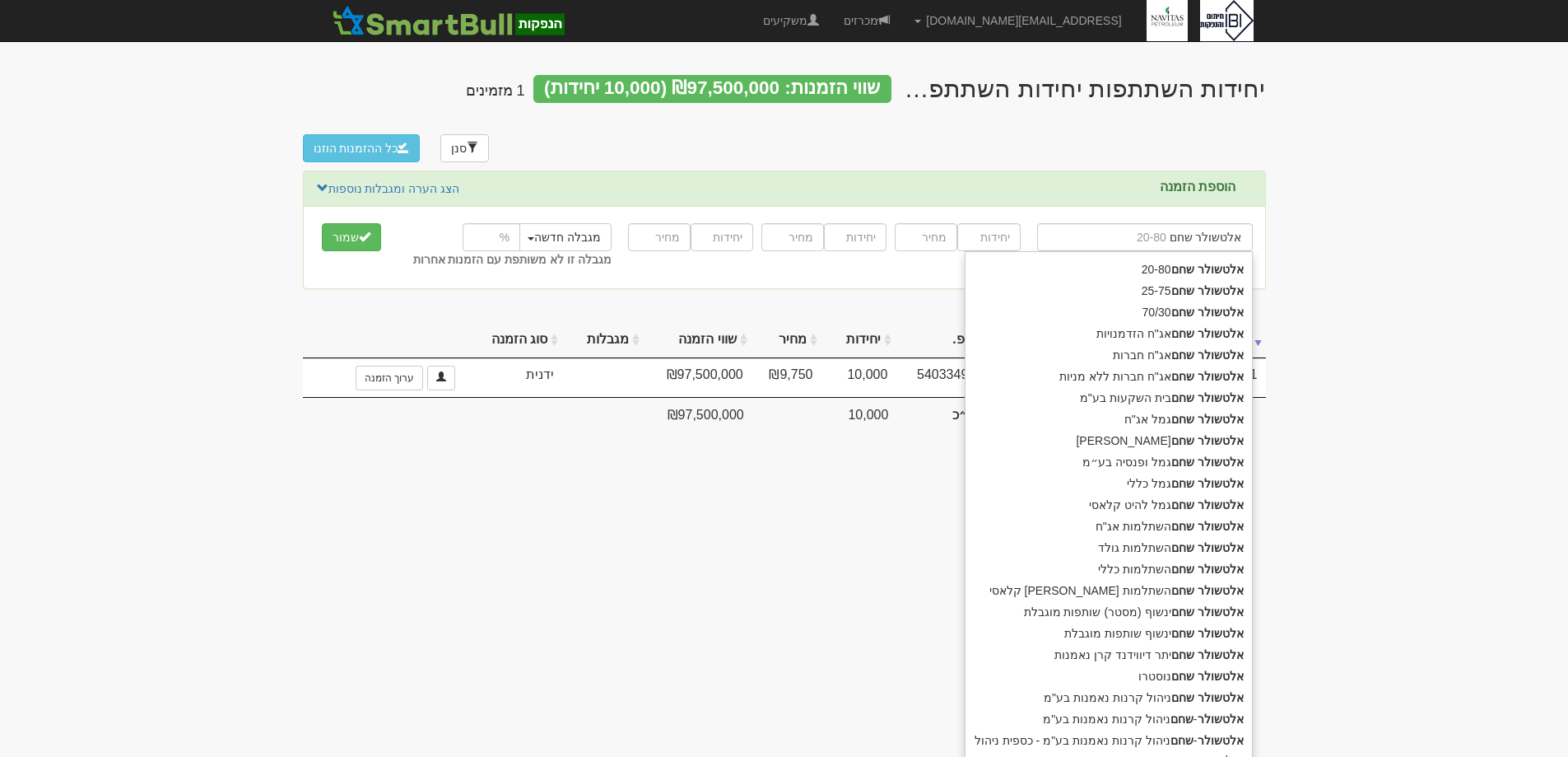
type input "אלטשולר שחם"
type input "אלטשולר שחם נ"
type input "אלטשולר שחם נץ שותפות מוגבלת"
type input "אלטשולר [PERSON_NAME]"
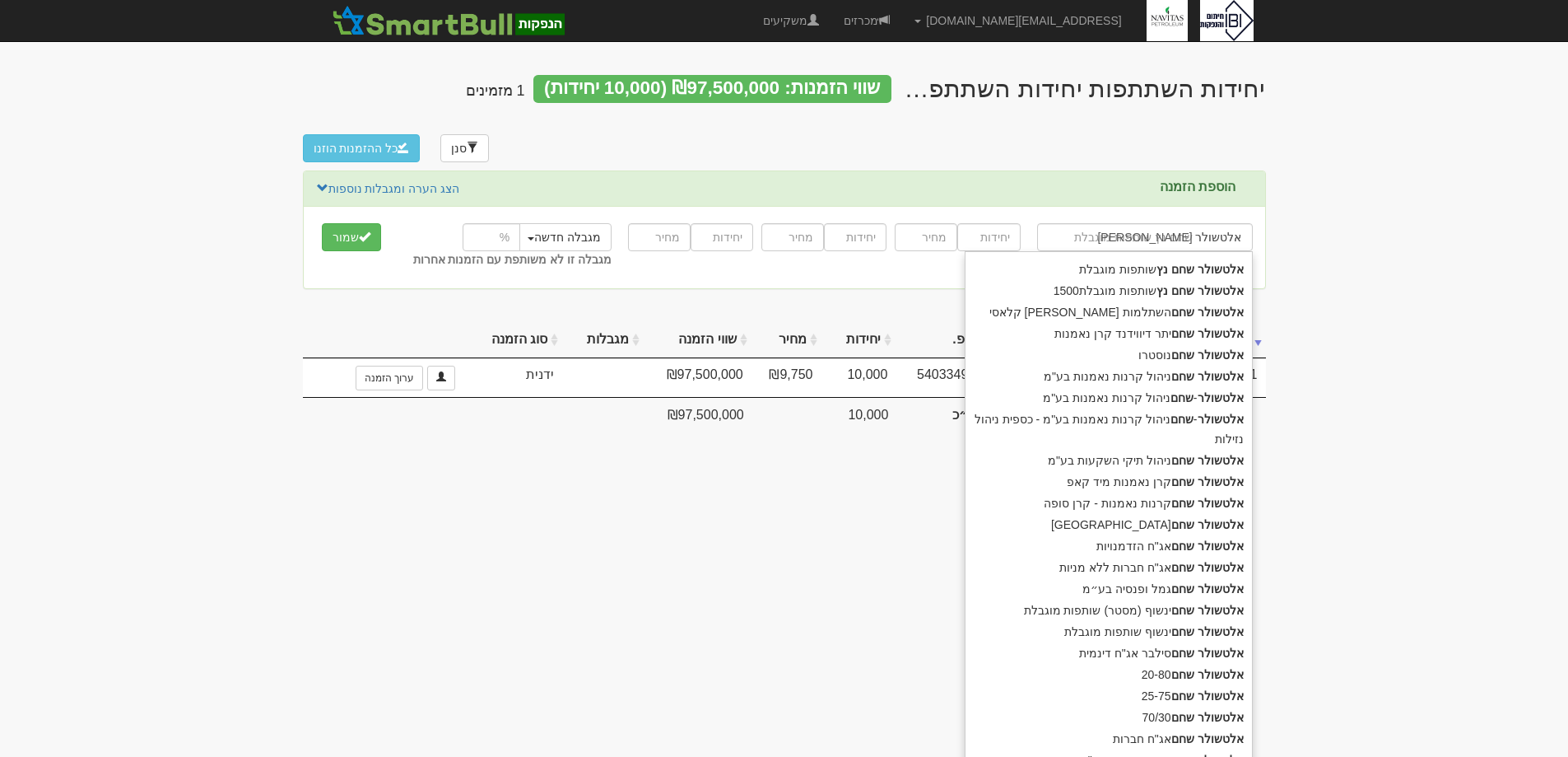
click at [1135, 268] on div "אלטשולר [PERSON_NAME] שותפות מוגבלת" at bounding box center [1108, 270] width 286 height 22
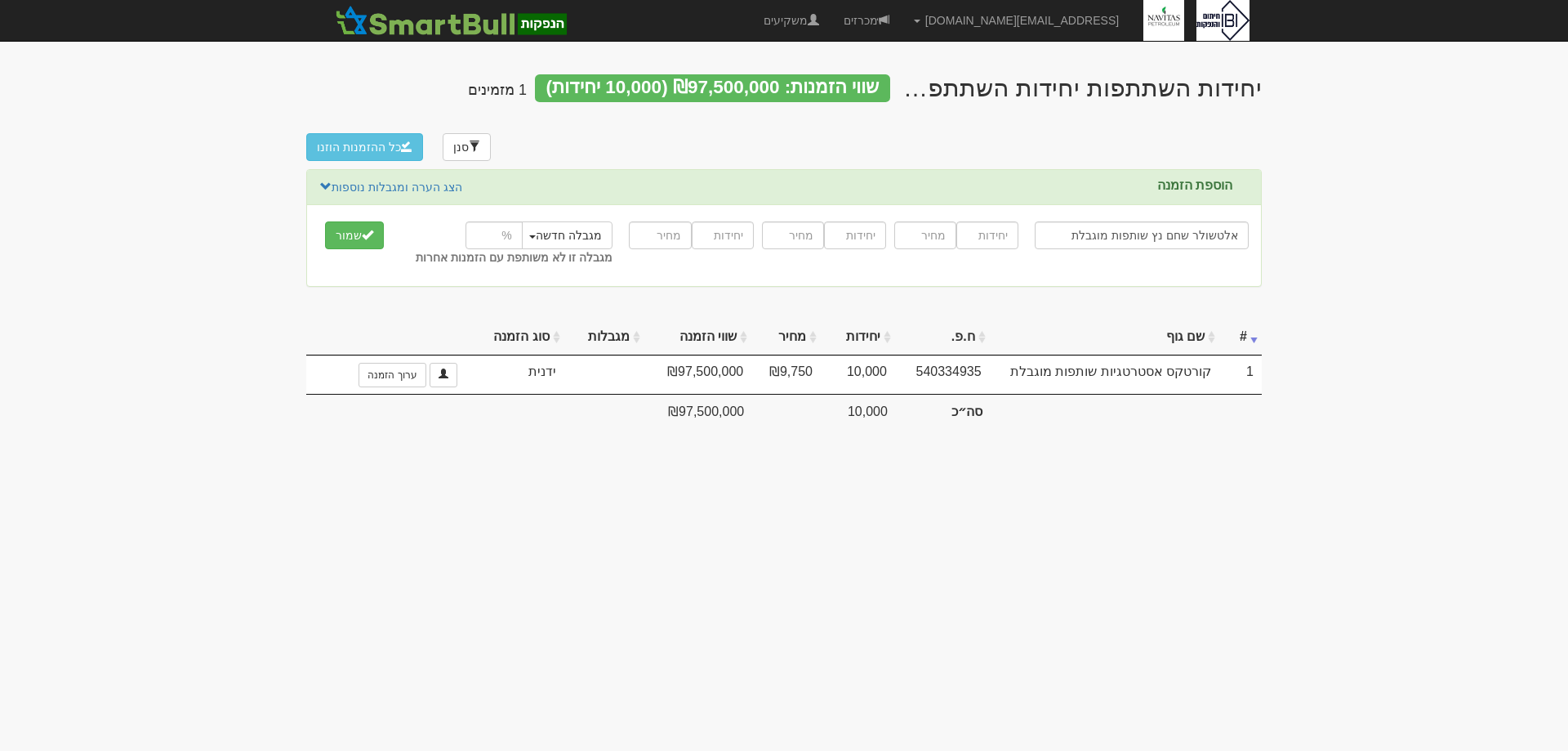
type input "אלטשולר שחם נץ שותפות מוגבלת"
click at [993, 236] on input "number" at bounding box center [987, 236] width 62 height 28
type input "350"
click at [934, 252] on div "350 350" at bounding box center [956, 236] width 124 height 36
click at [940, 241] on input "number" at bounding box center [925, 236] width 62 height 28
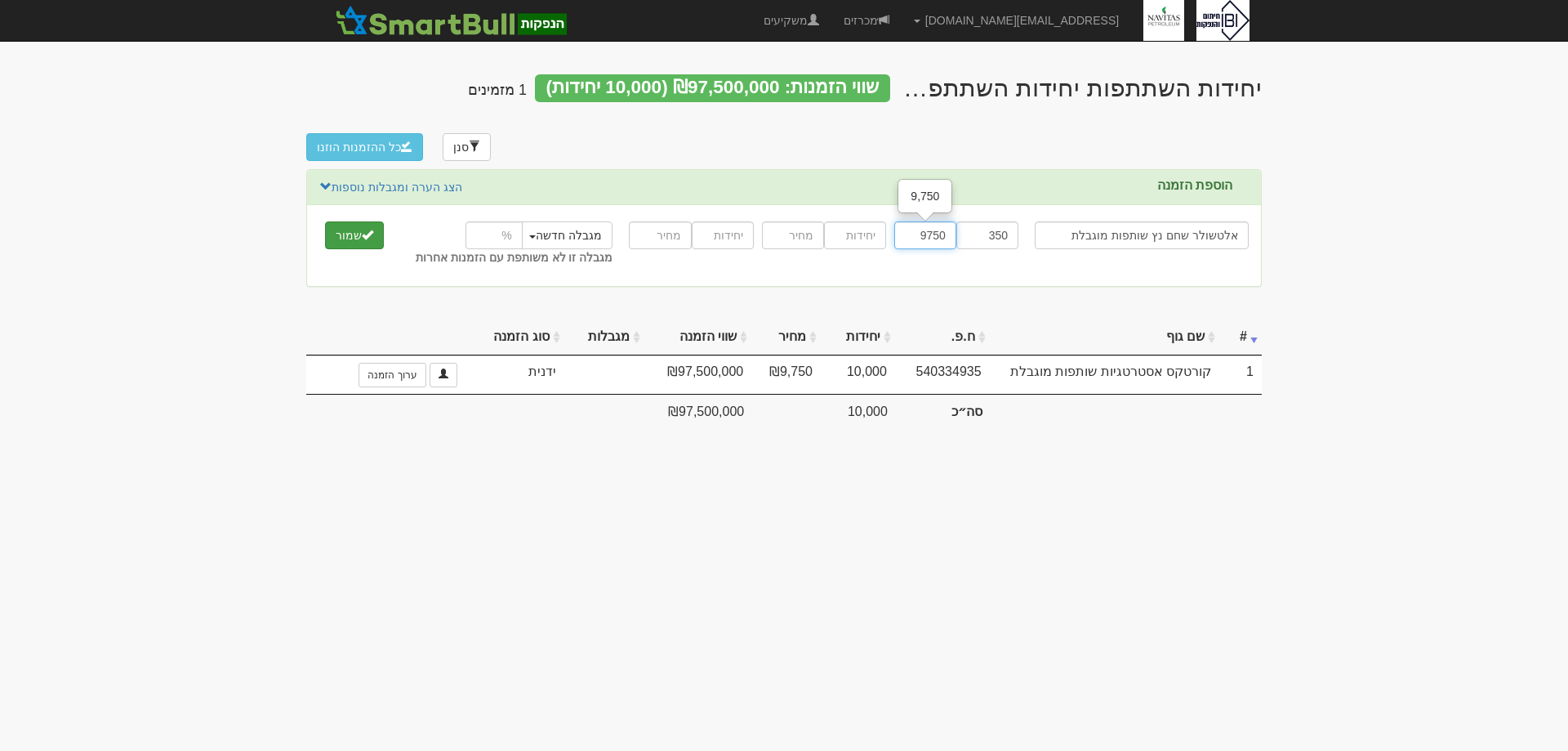
type input "9750"
click at [360, 236] on button "שמור" at bounding box center [354, 236] width 58 height 28
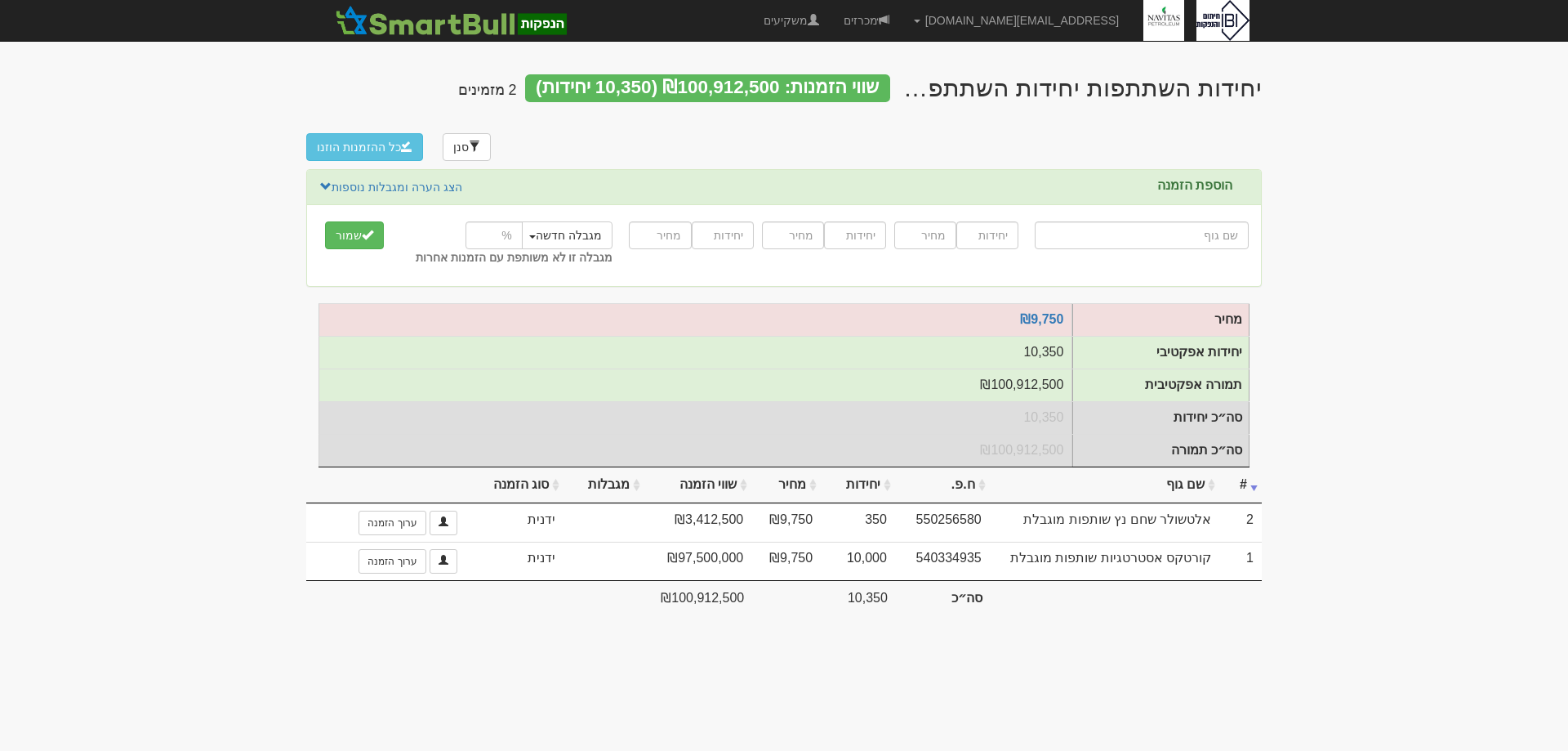
click at [1113, 231] on input "text" at bounding box center [1142, 236] width 214 height 28
type input "א"
type input "אל על"
type input "אל"
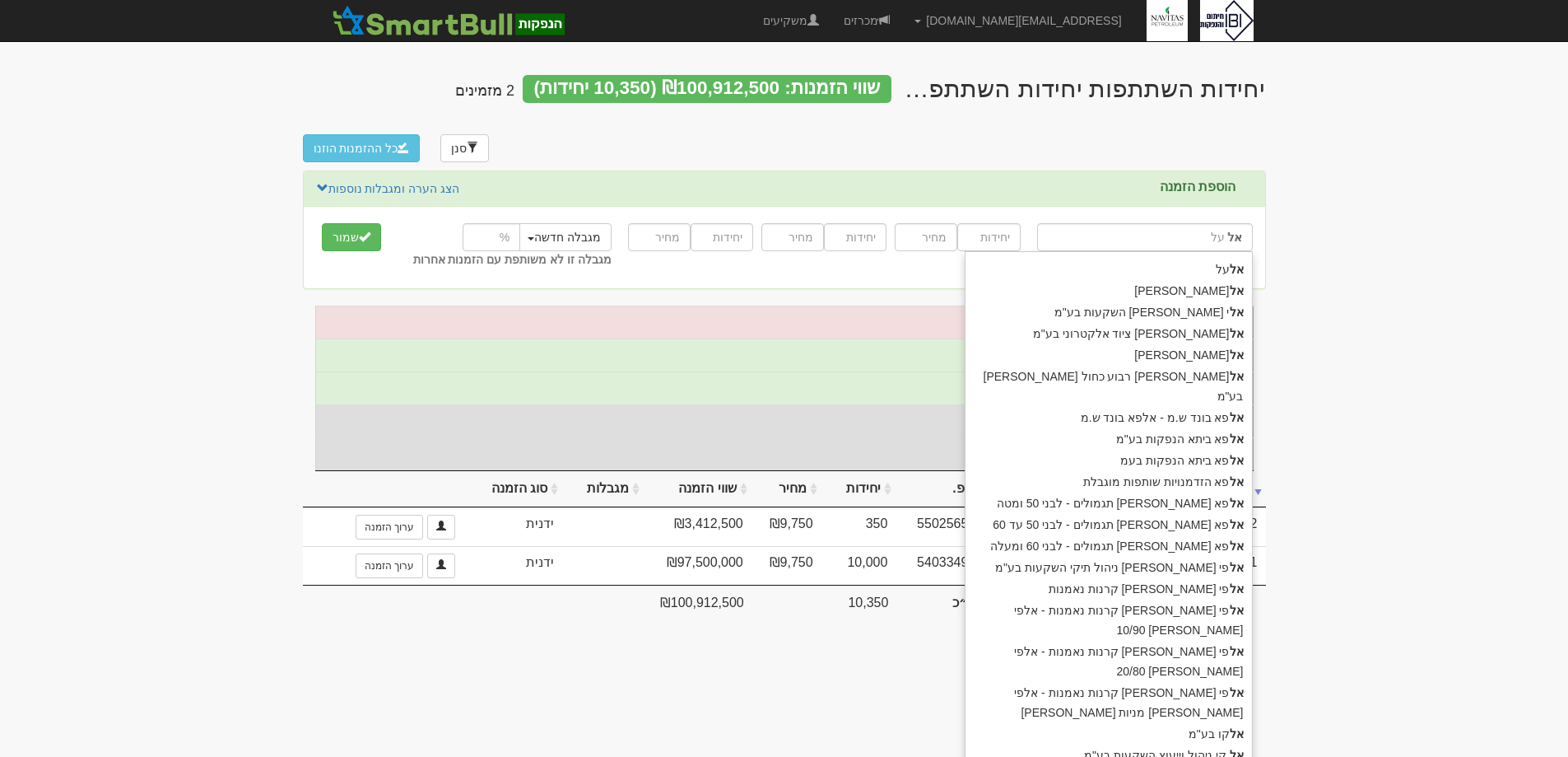
type input "[PERSON_NAME]"
type input "אלו"
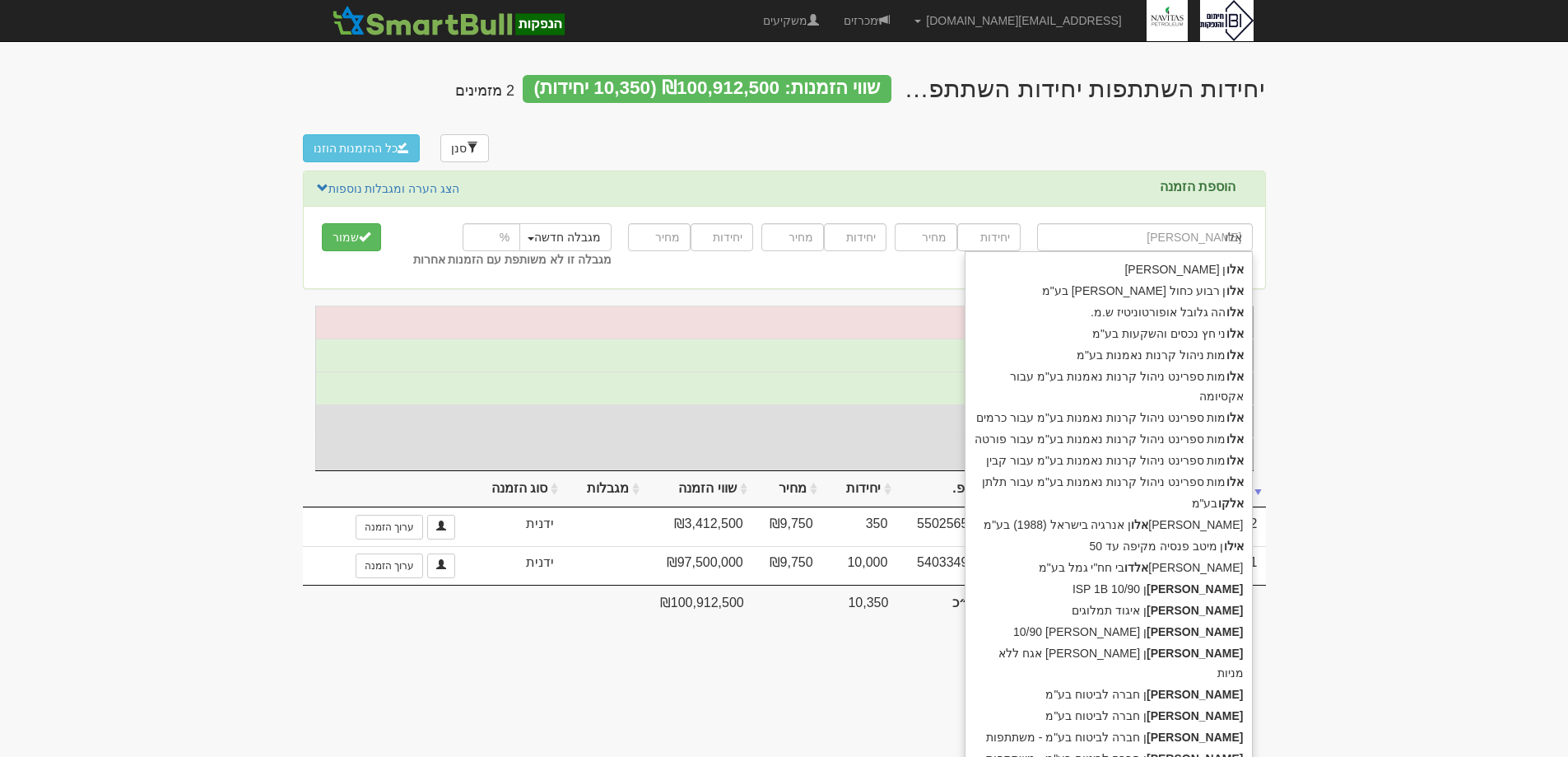
type input "אלוהה גלובל אופורטוניטיז ש.מ."
type input "אלוהה"
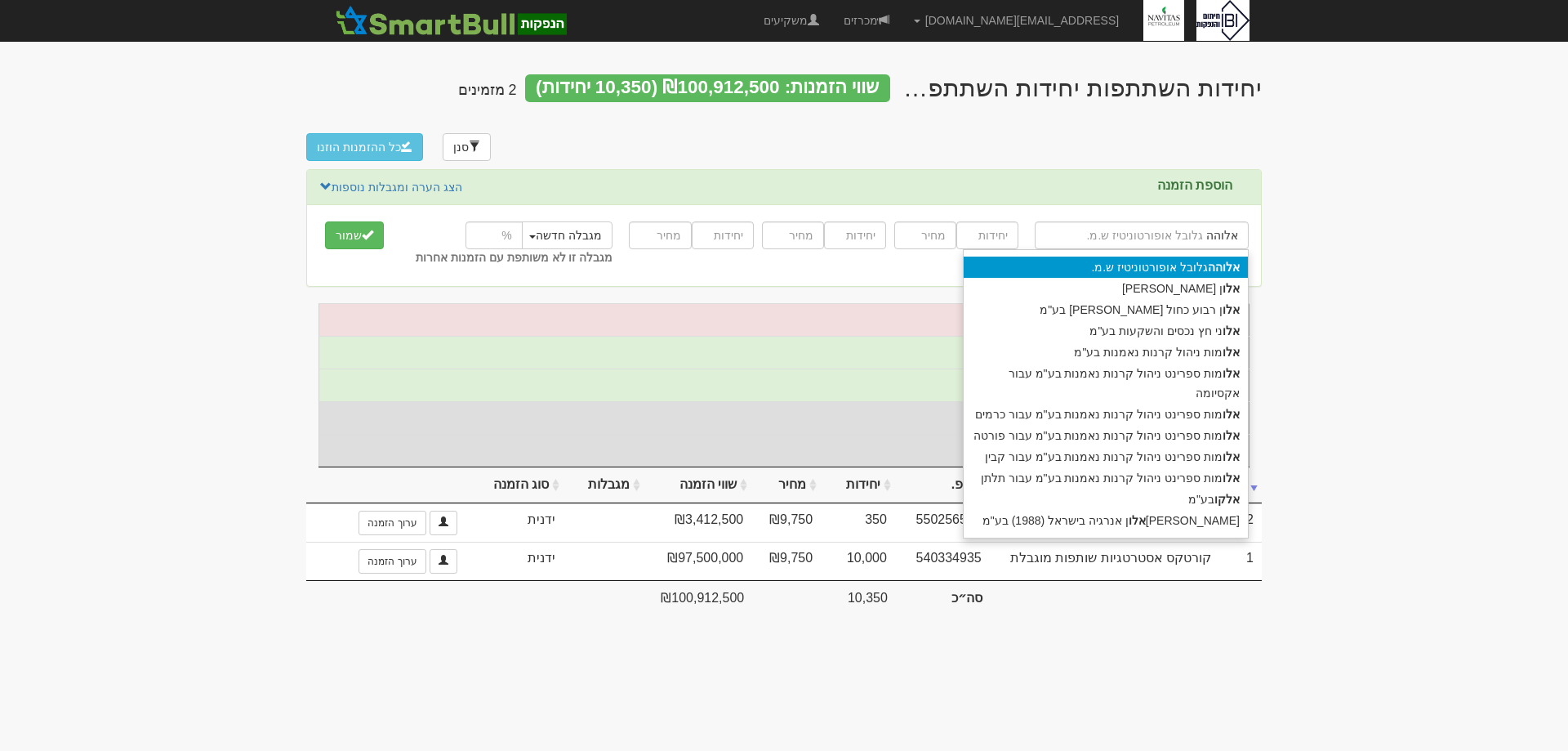
click at [1144, 264] on div "אלוהה גלובל אופורטוניטיז ש.מ." at bounding box center [1105, 268] width 284 height 21
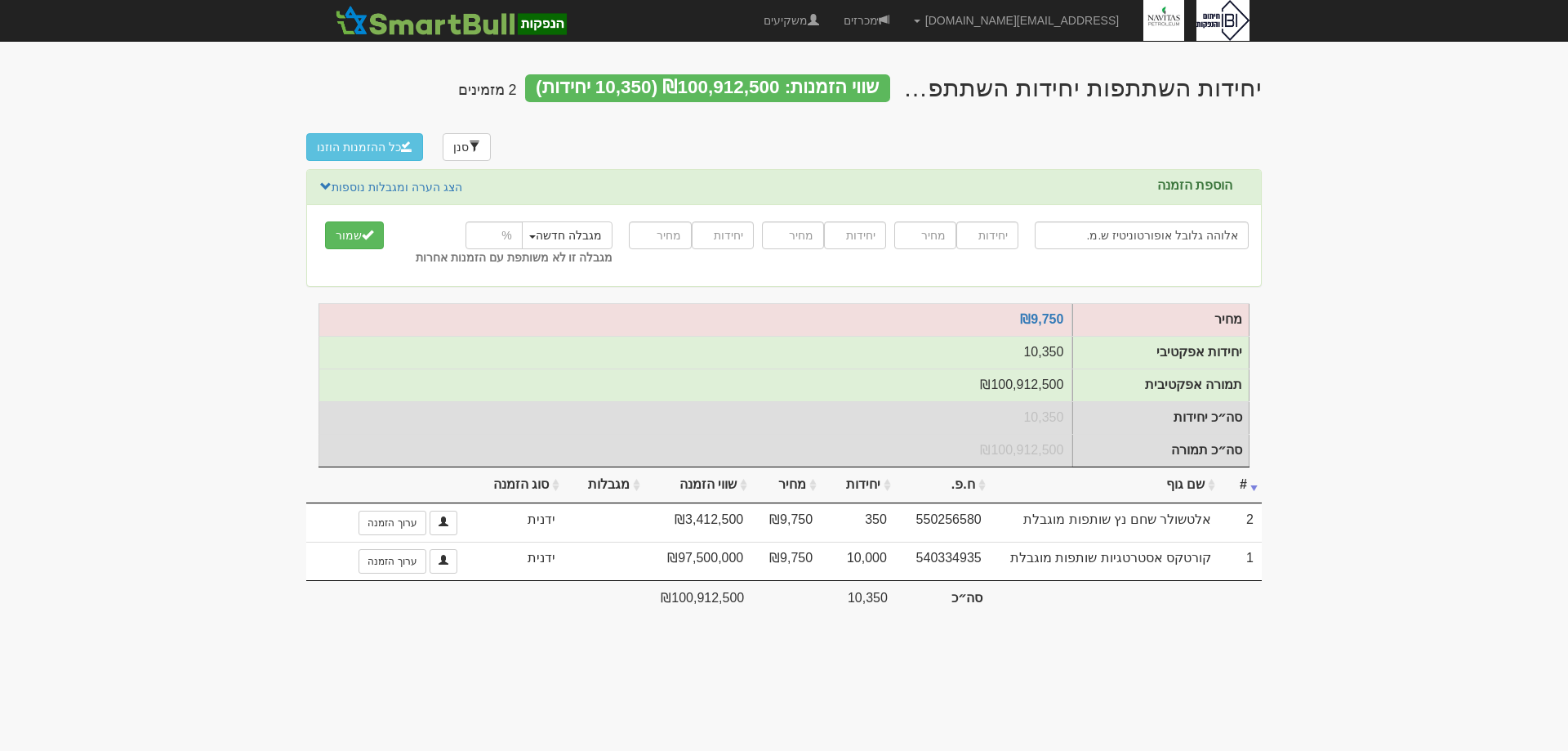
type input "אלוהה גלובל אופורטוניטיז ש.מ."
click at [993, 237] on input "number" at bounding box center [987, 236] width 62 height 28
type input "216"
click at [944, 240] on input "number" at bounding box center [925, 236] width 62 height 28
type input "9750"
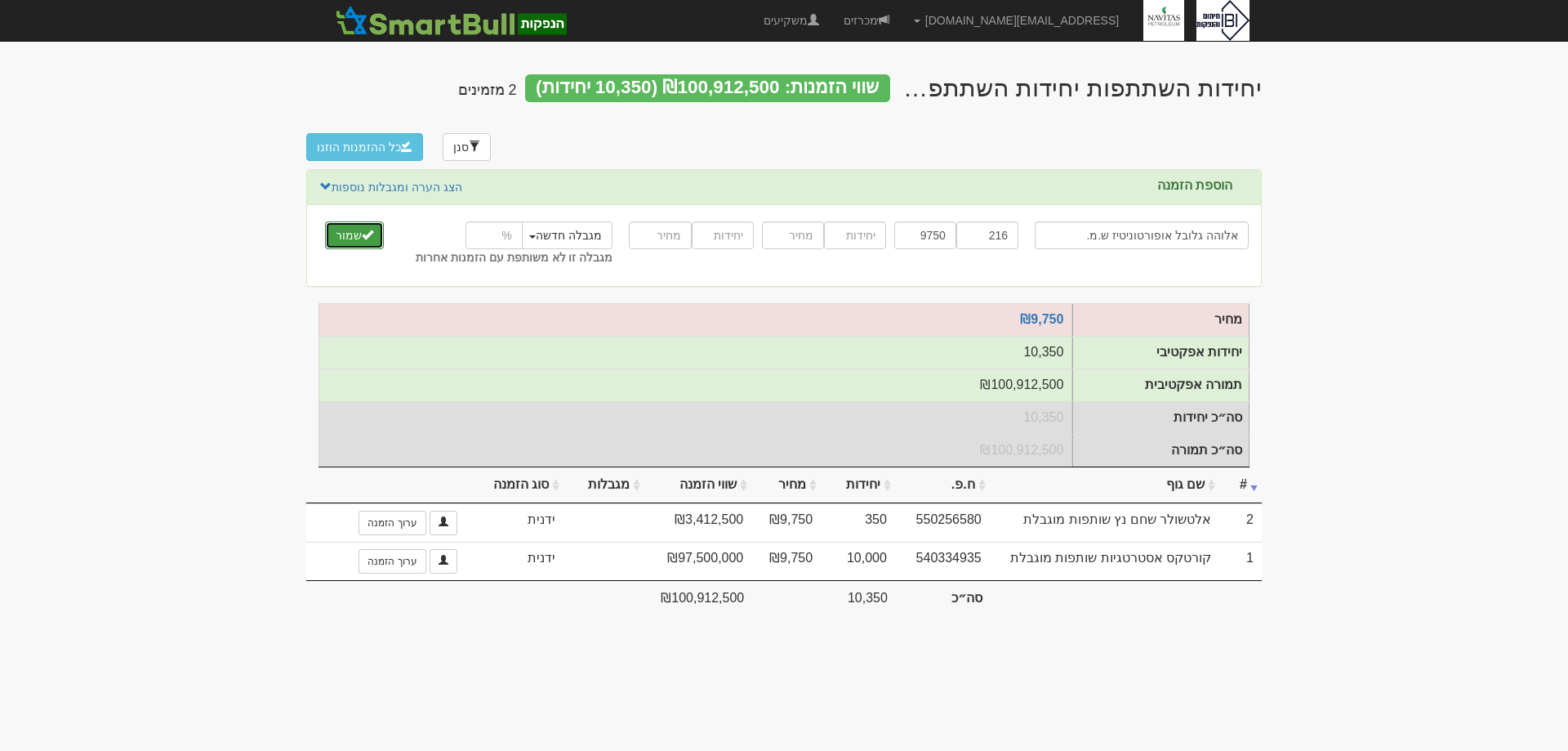
click at [349, 235] on button "שמור" at bounding box center [354, 236] width 58 height 28
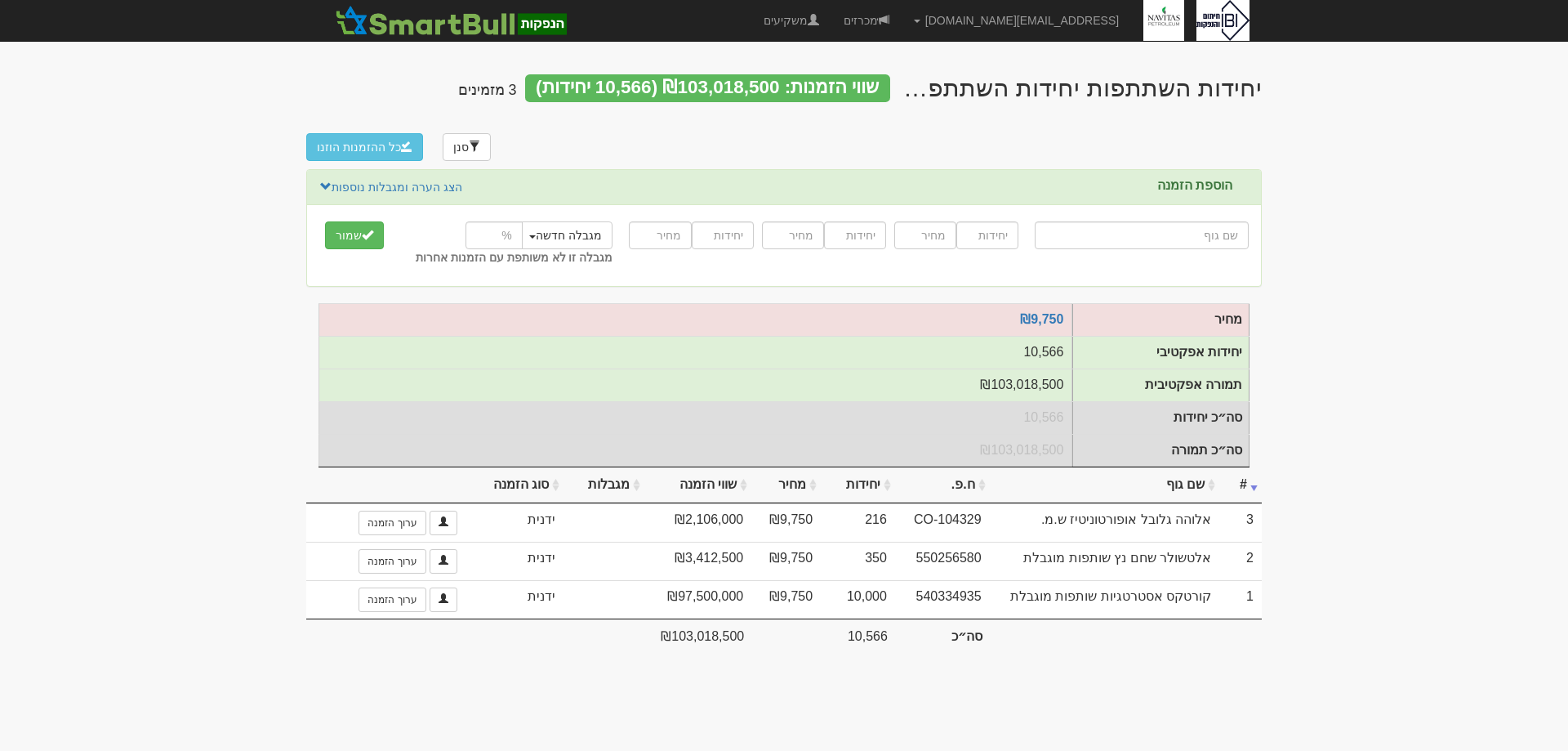
type input "א"
type input "אי בי אי 10/90"
type input "אי"
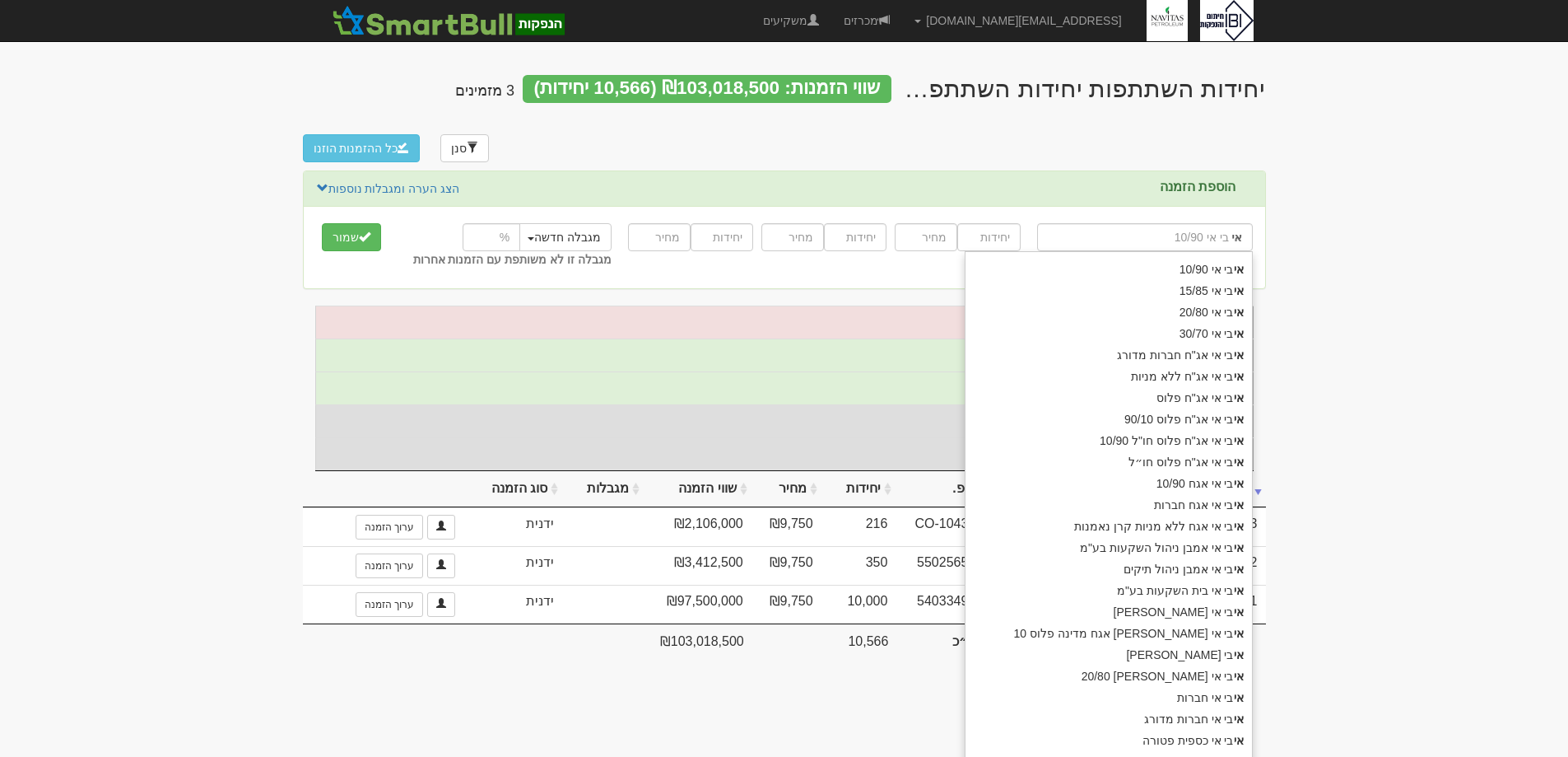
type input "אידאה בונד ש.מ"
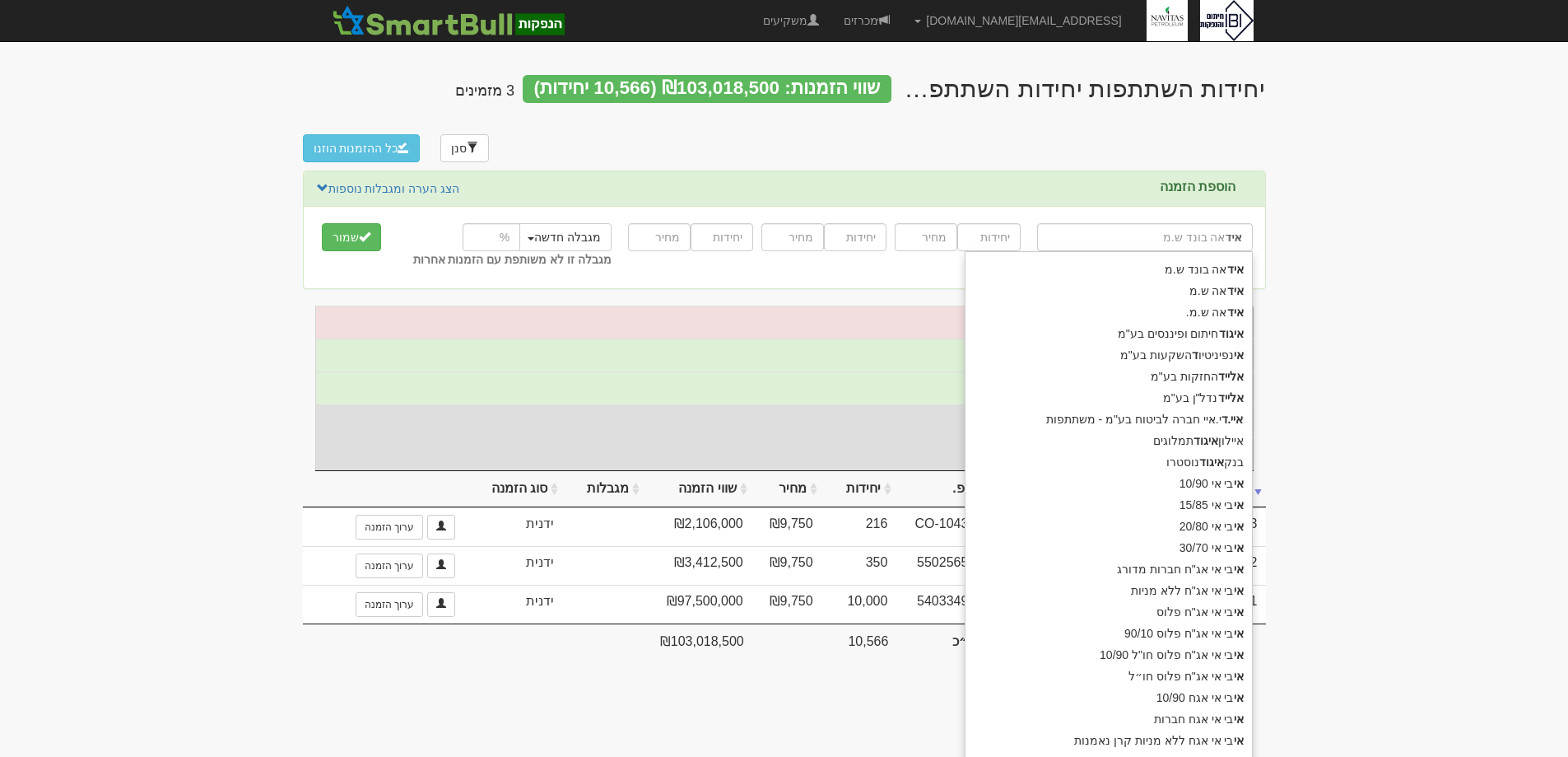
type input "אידא"
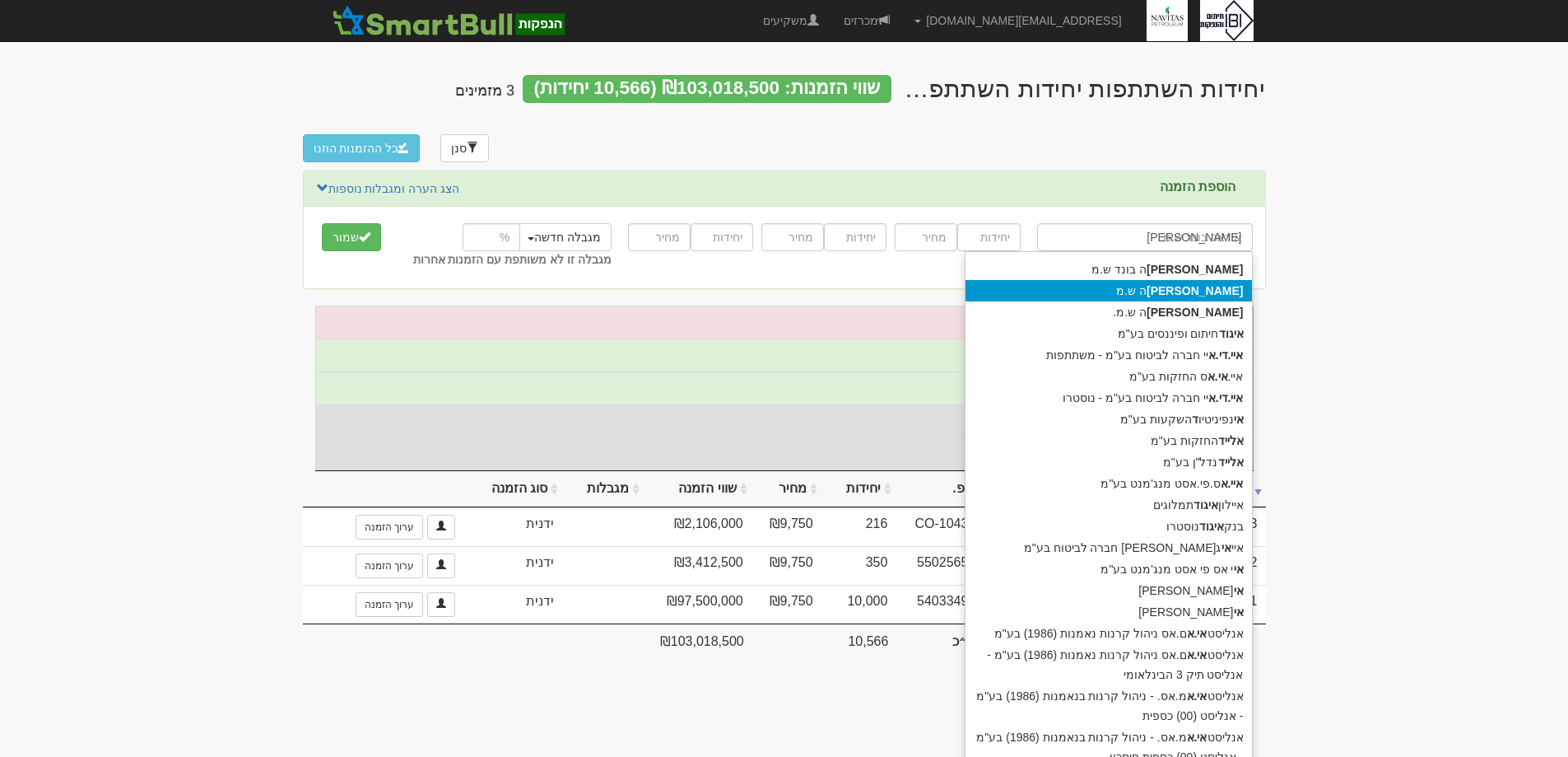
click at [1226, 291] on strong "אידא" at bounding box center [1195, 291] width 96 height 13
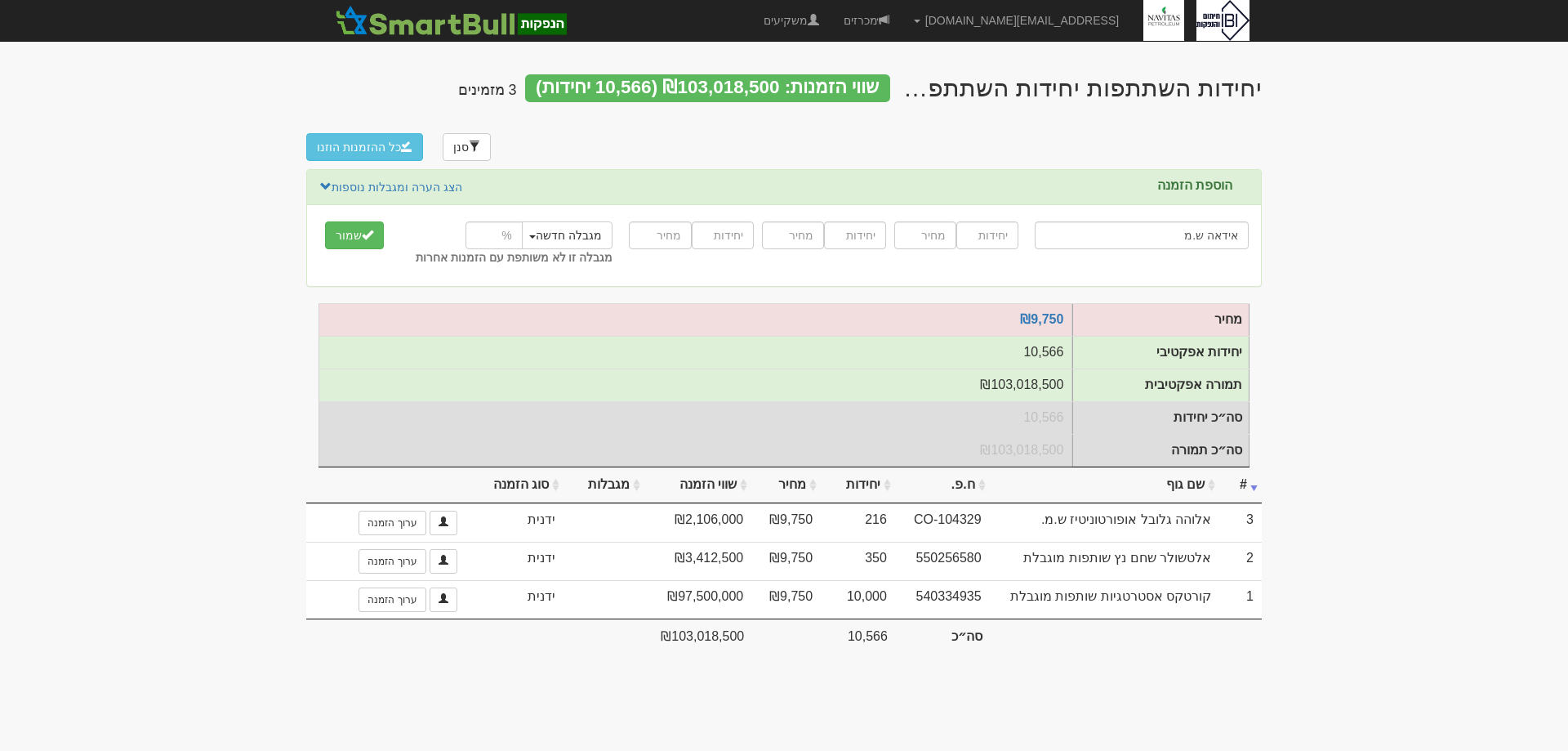
type input "אידאה ש.מ"
click at [990, 227] on input "number" at bounding box center [987, 236] width 62 height 28
type input "7700"
click at [938, 226] on input "number" at bounding box center [925, 236] width 62 height 28
type input "9750"
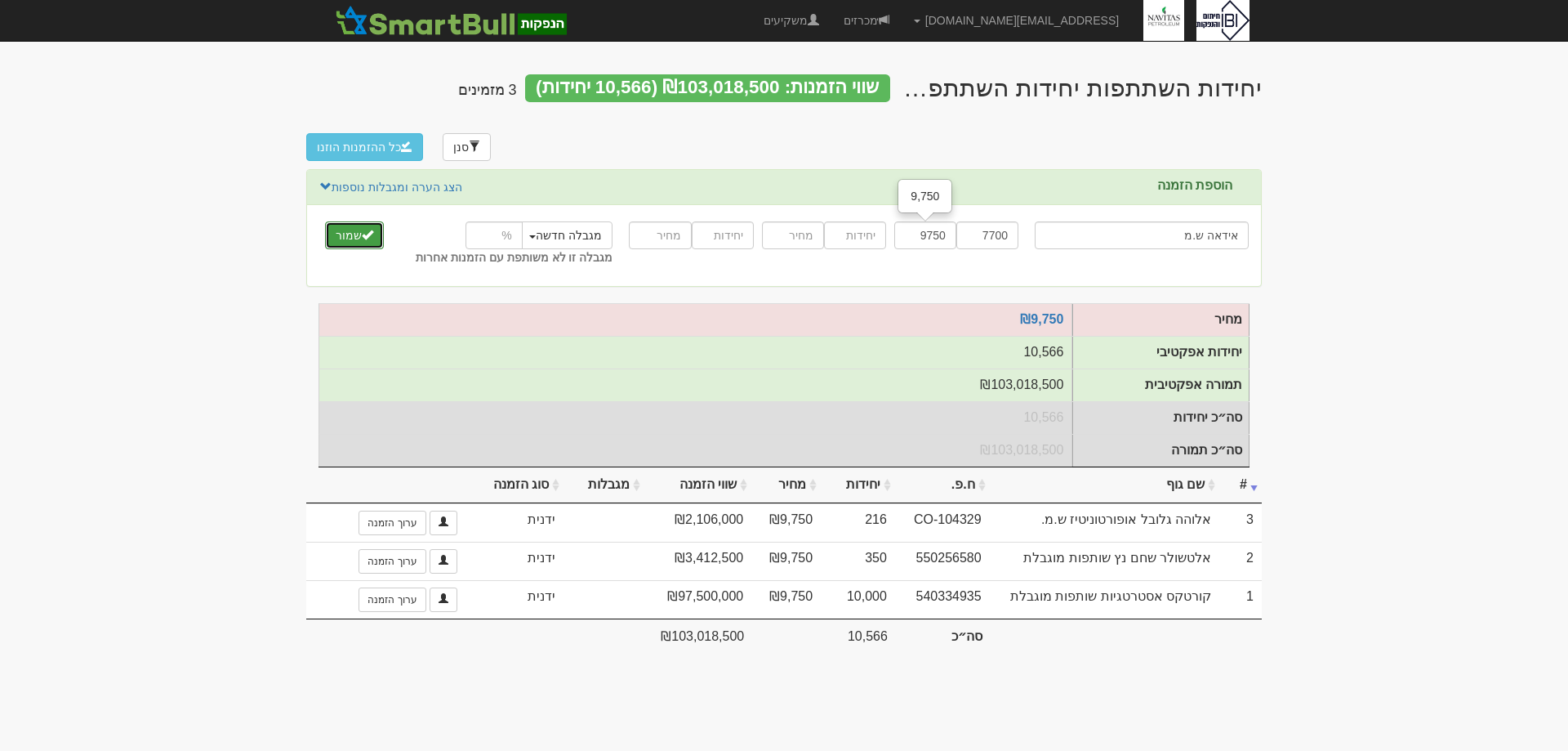
click at [343, 222] on button "שמור" at bounding box center [354, 236] width 58 height 28
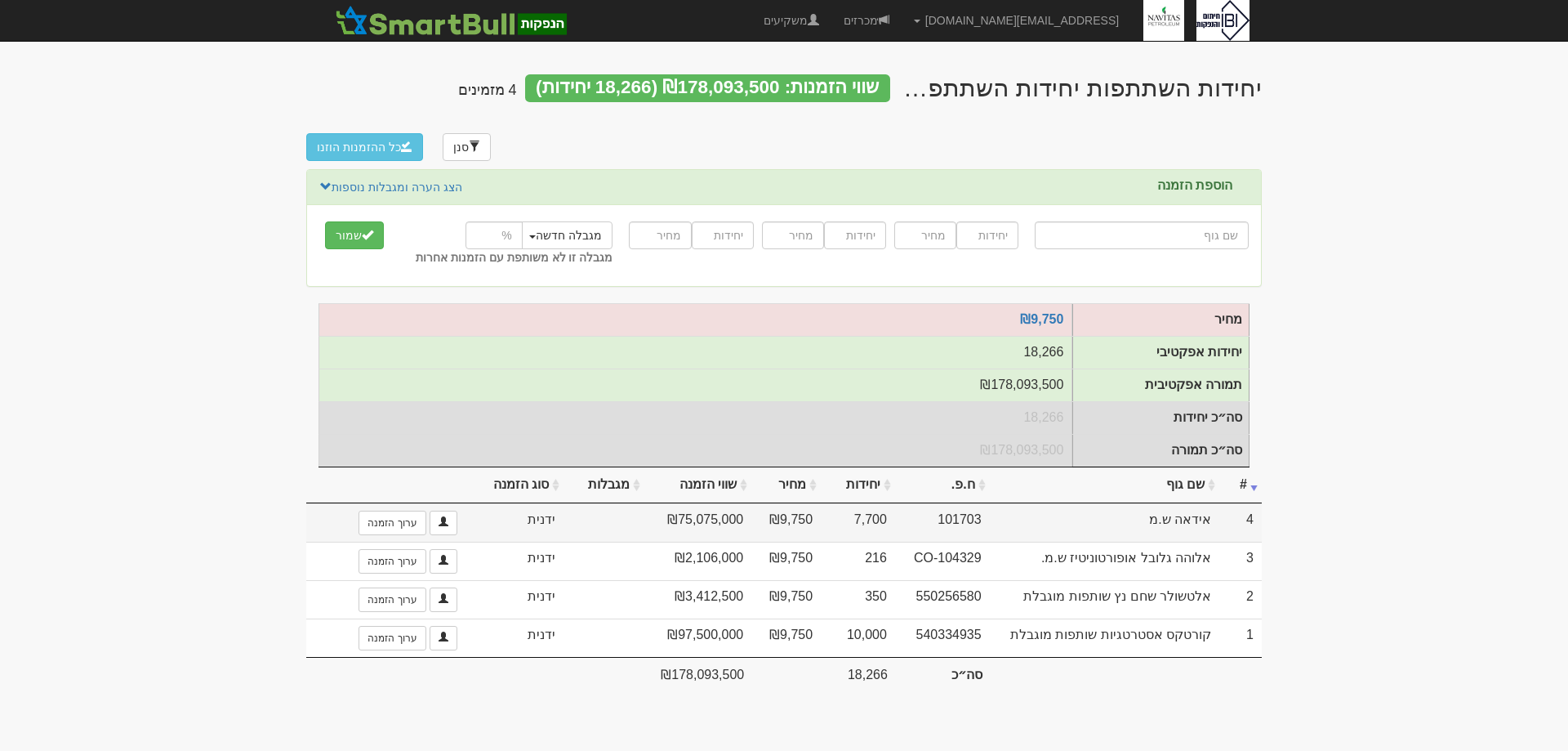
type input "י"
type input "יוסי וילי ניהול והשקעות בע"מ"
type input "יו"
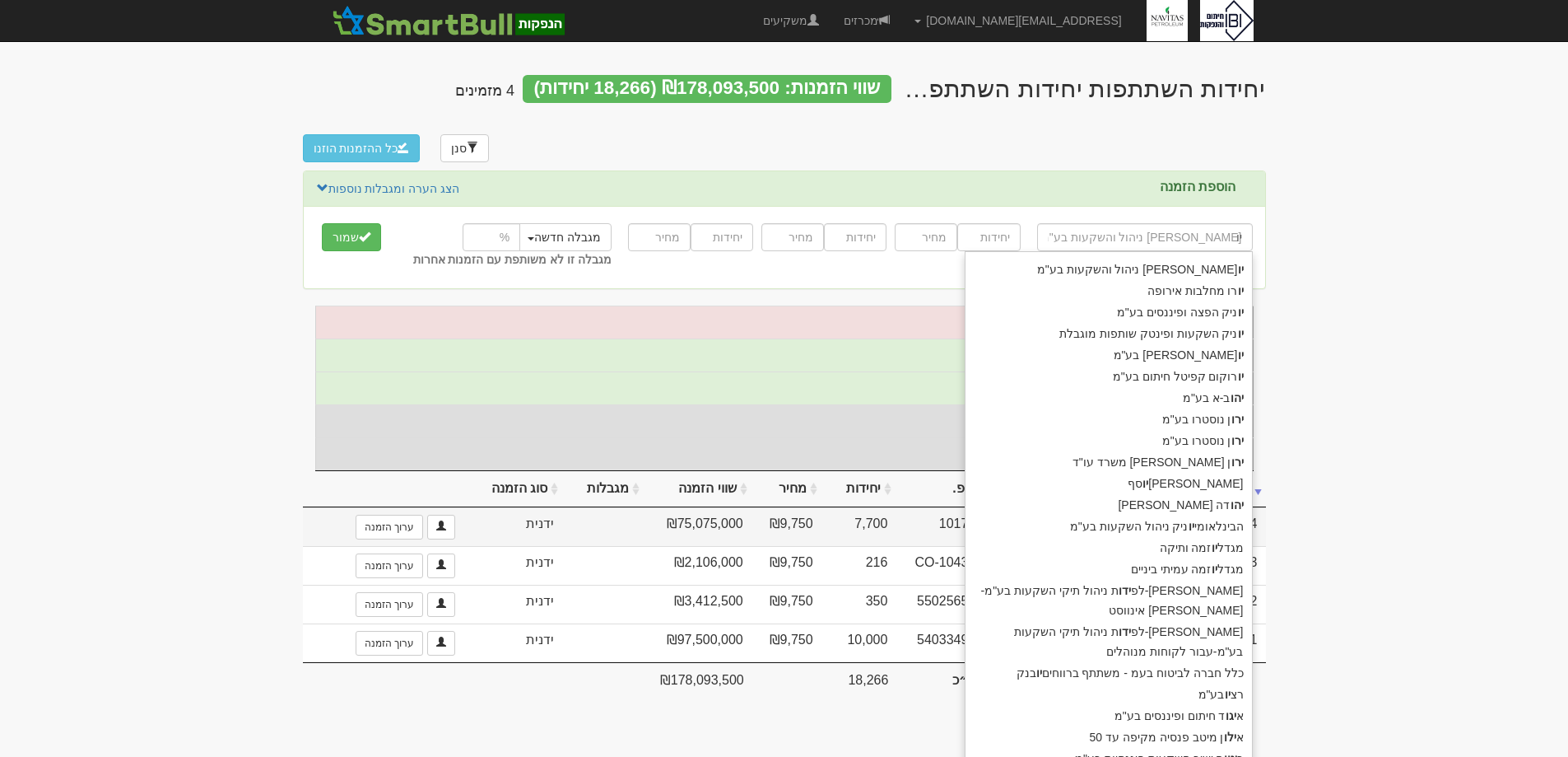
type input "יוניק הפצה ופיננסים בע"מ"
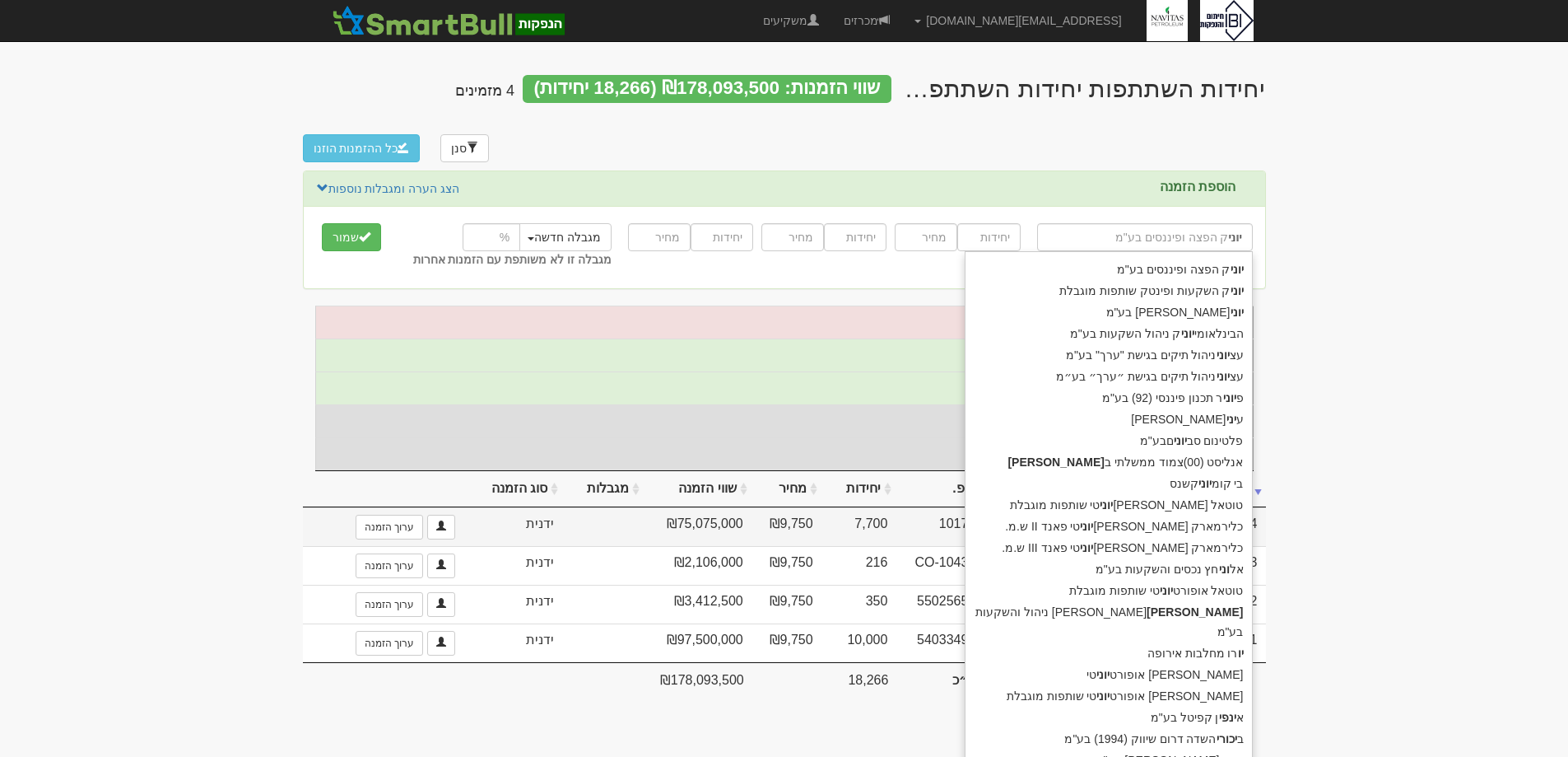
type input "יוניק"
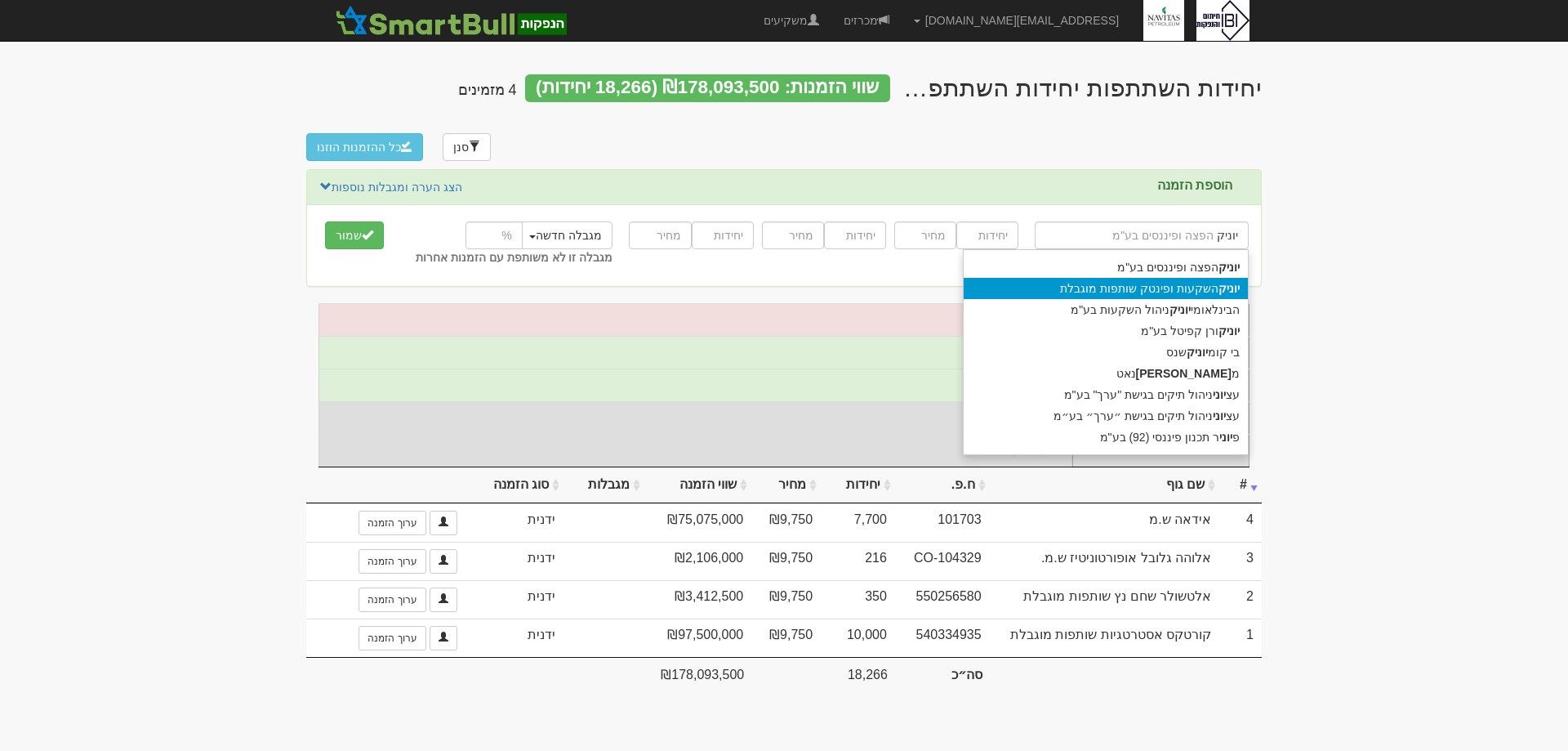
click at [1158, 292] on div "יוניק השקעות ופינטק שותפות מוגבלת" at bounding box center [1105, 288] width 284 height 21
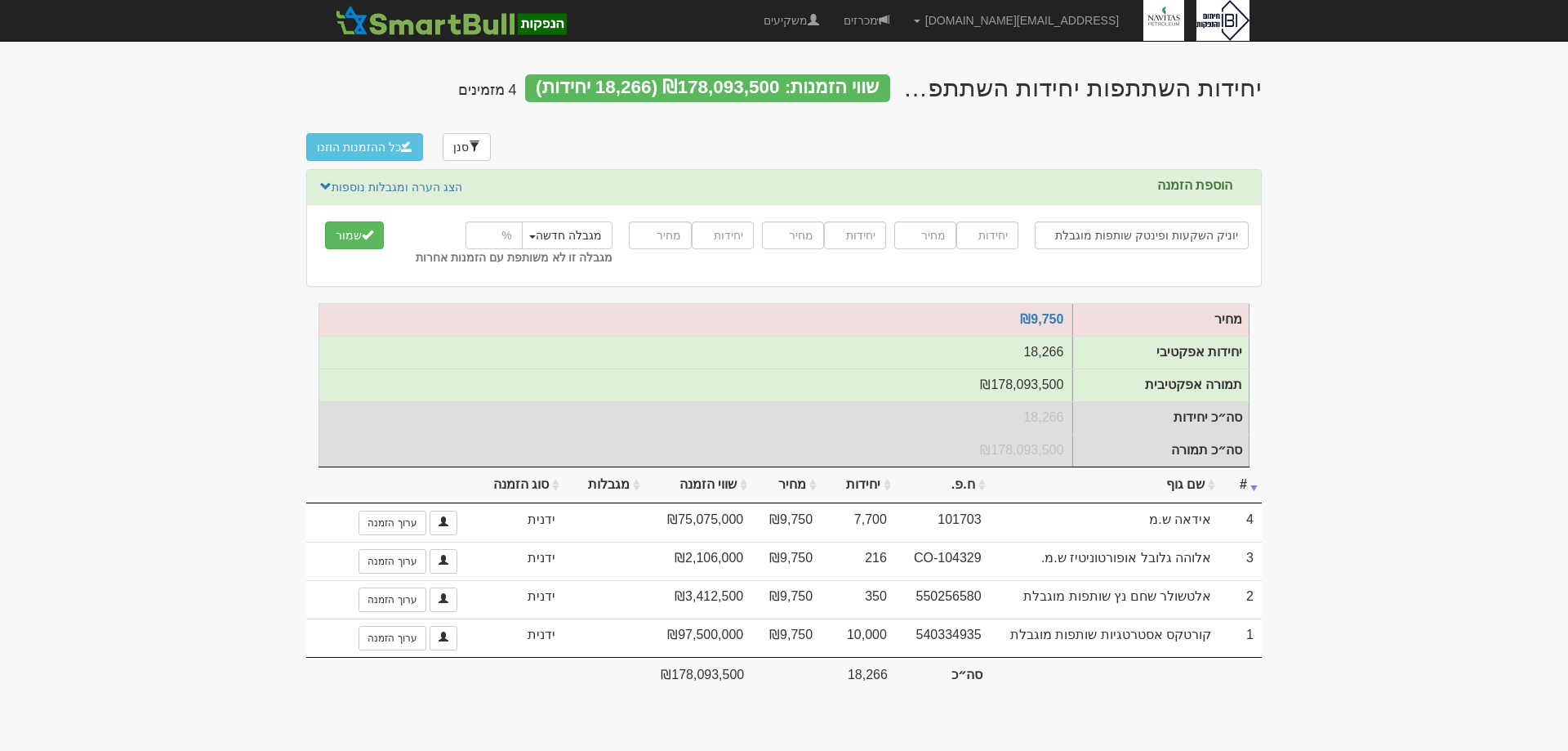
type input "יוניק השקעות ופינטק שותפות מוגבלת"
drag, startPoint x: 970, startPoint y: 240, endPoint x: 938, endPoint y: 253, distance: 34.5
click at [956, 247] on div at bounding box center [956, 236] width 124 height 36
type input "800"
click at [940, 248] on input "number" at bounding box center [925, 236] width 62 height 28
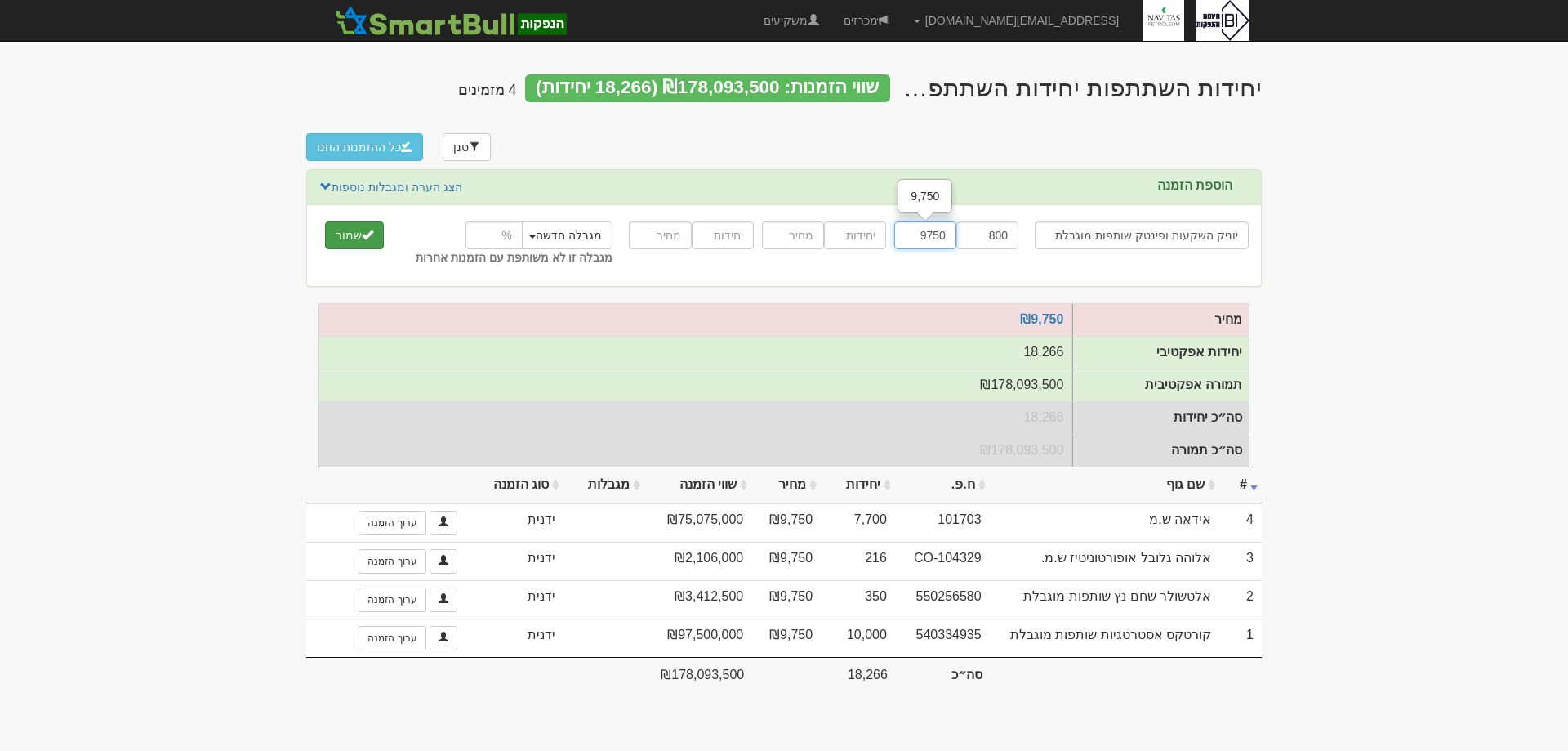
type input "9750"
click at [366, 247] on button "שמור" at bounding box center [354, 236] width 58 height 28
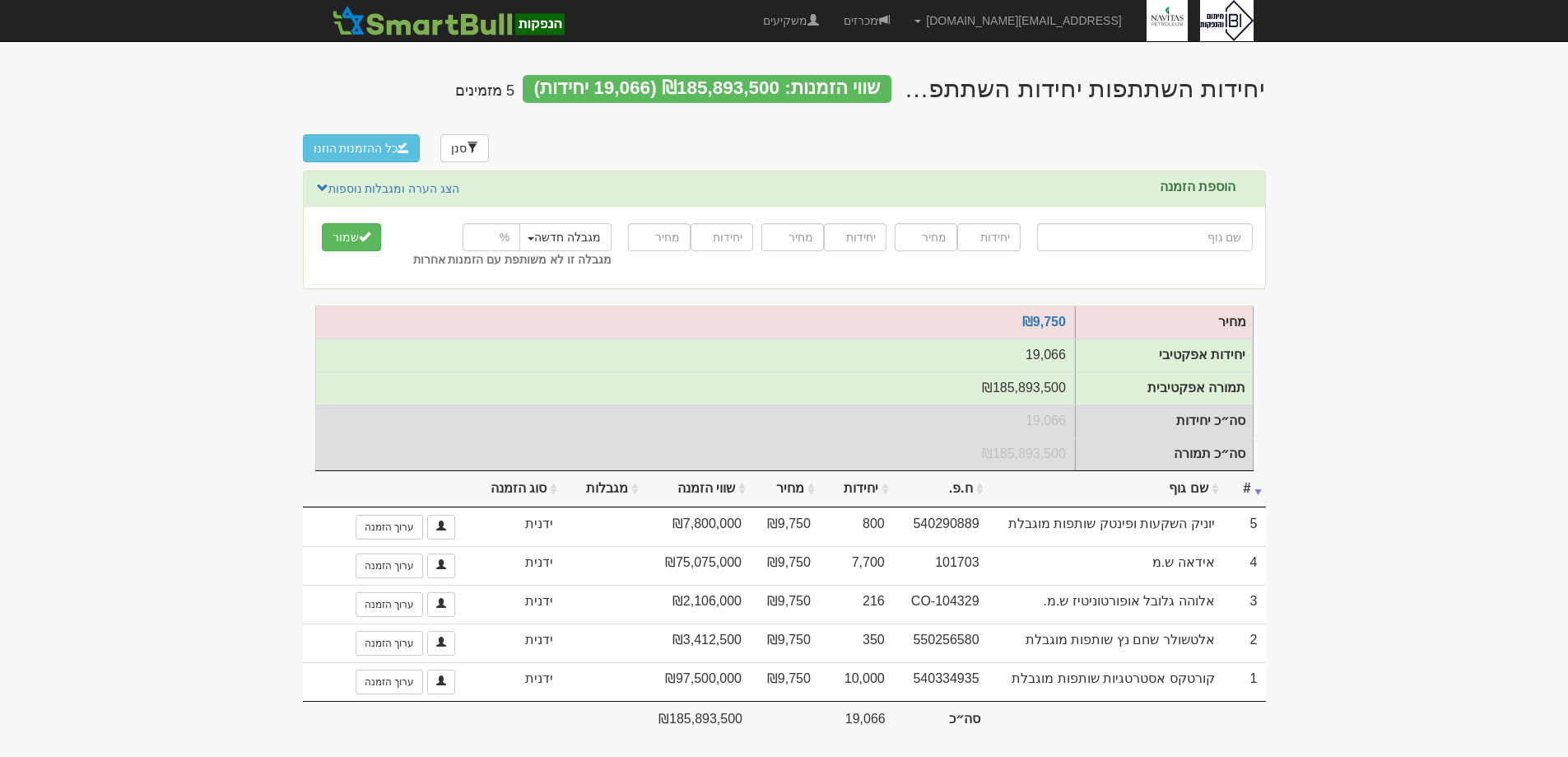
type input "מ"
type input "מנרב אחזקות בע"מ"
type input "מנ"
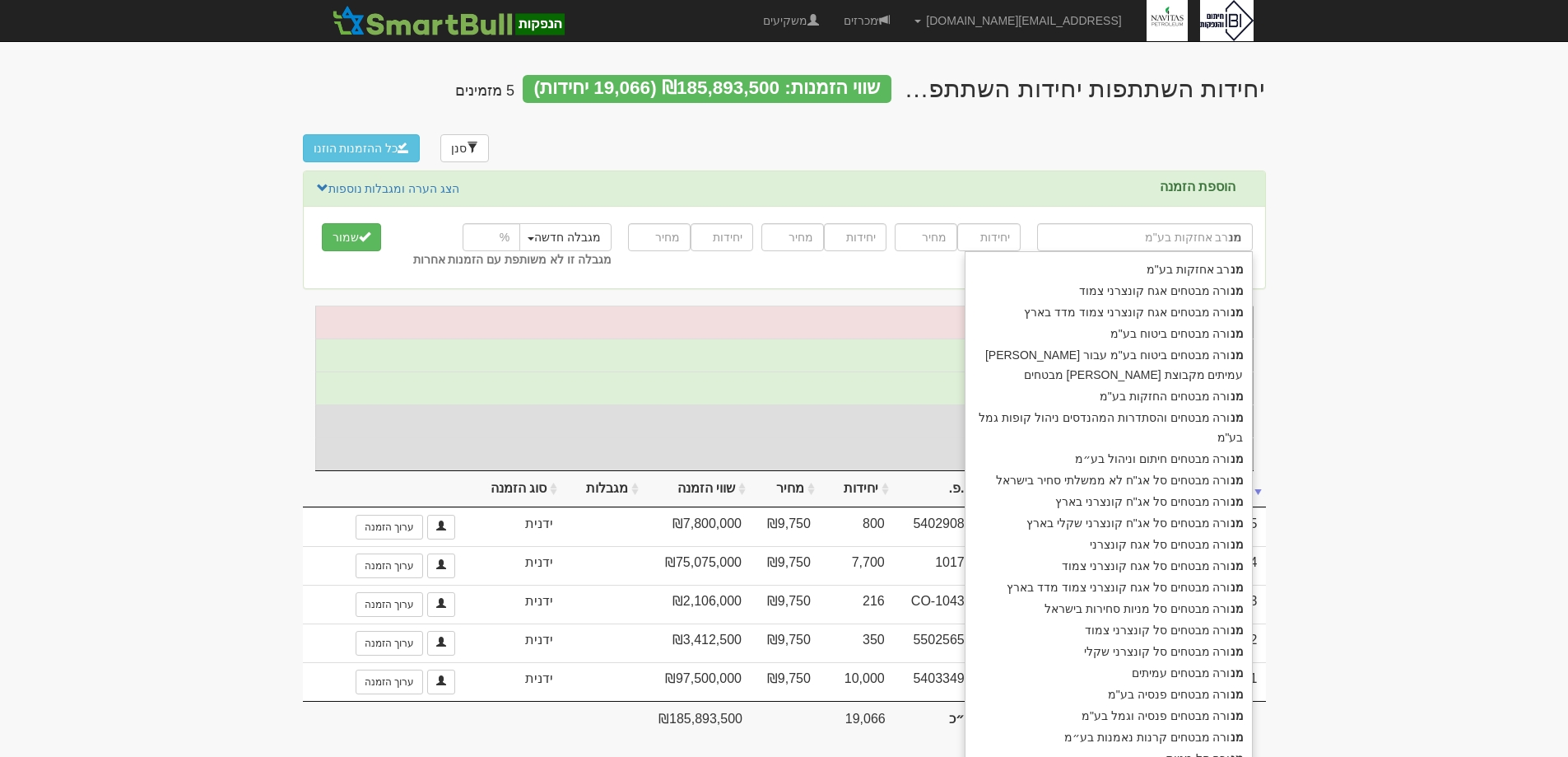
type input "[PERSON_NAME] מבטחים אגח קונצרני צמוד"
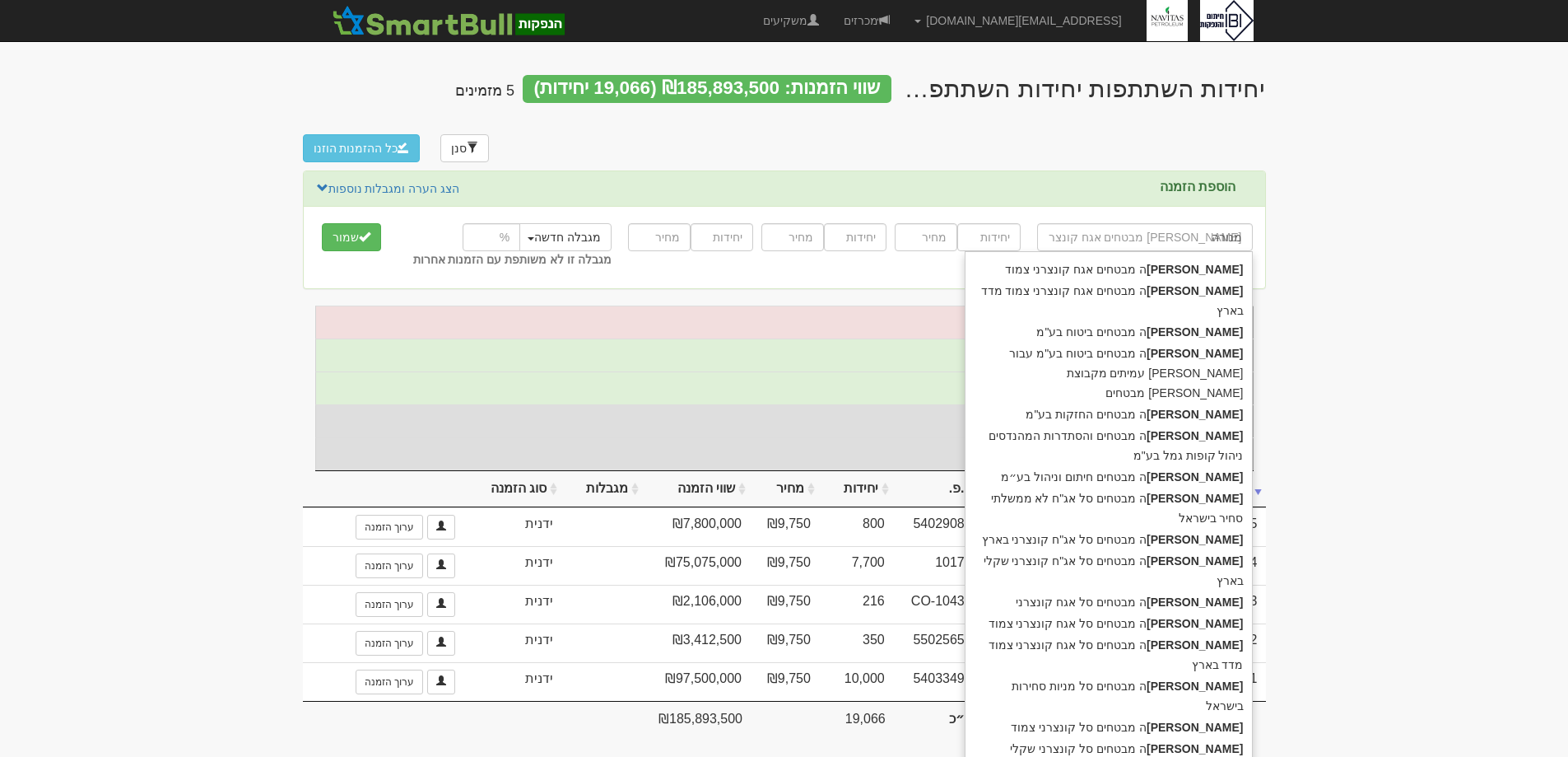
type input "מנורה"
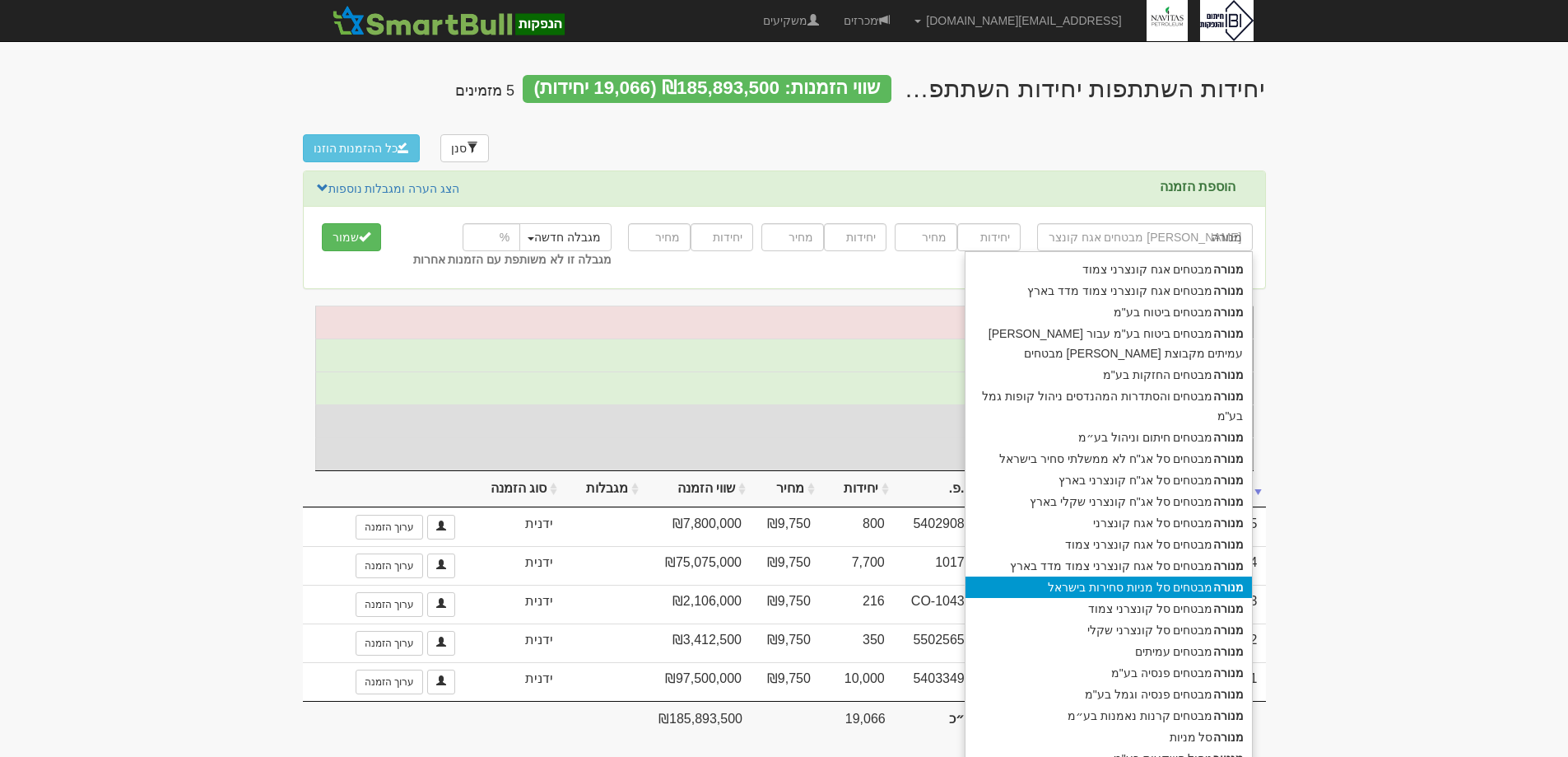
click at [1094, 577] on div "מנורה מבטחים סל מניות סחירות בישראל" at bounding box center [1108, 588] width 286 height 22
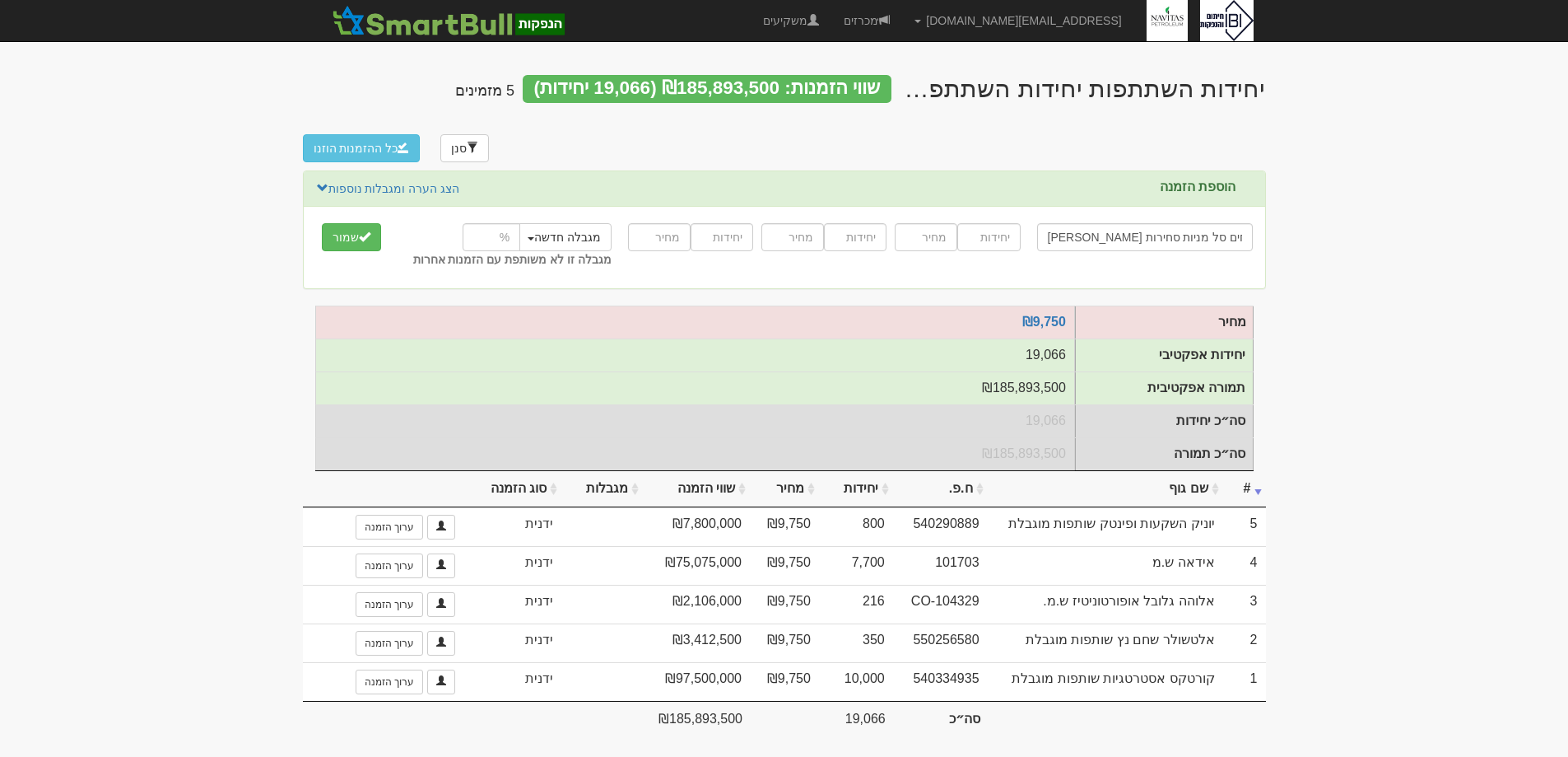
type input "[PERSON_NAME] מבטחים סל מניות סחירות [GEOGRAPHIC_DATA]"
click at [987, 242] on input "number" at bounding box center [988, 237] width 62 height 28
type input "10000"
click at [949, 235] on input "number" at bounding box center [926, 237] width 62 height 28
type input "9750"
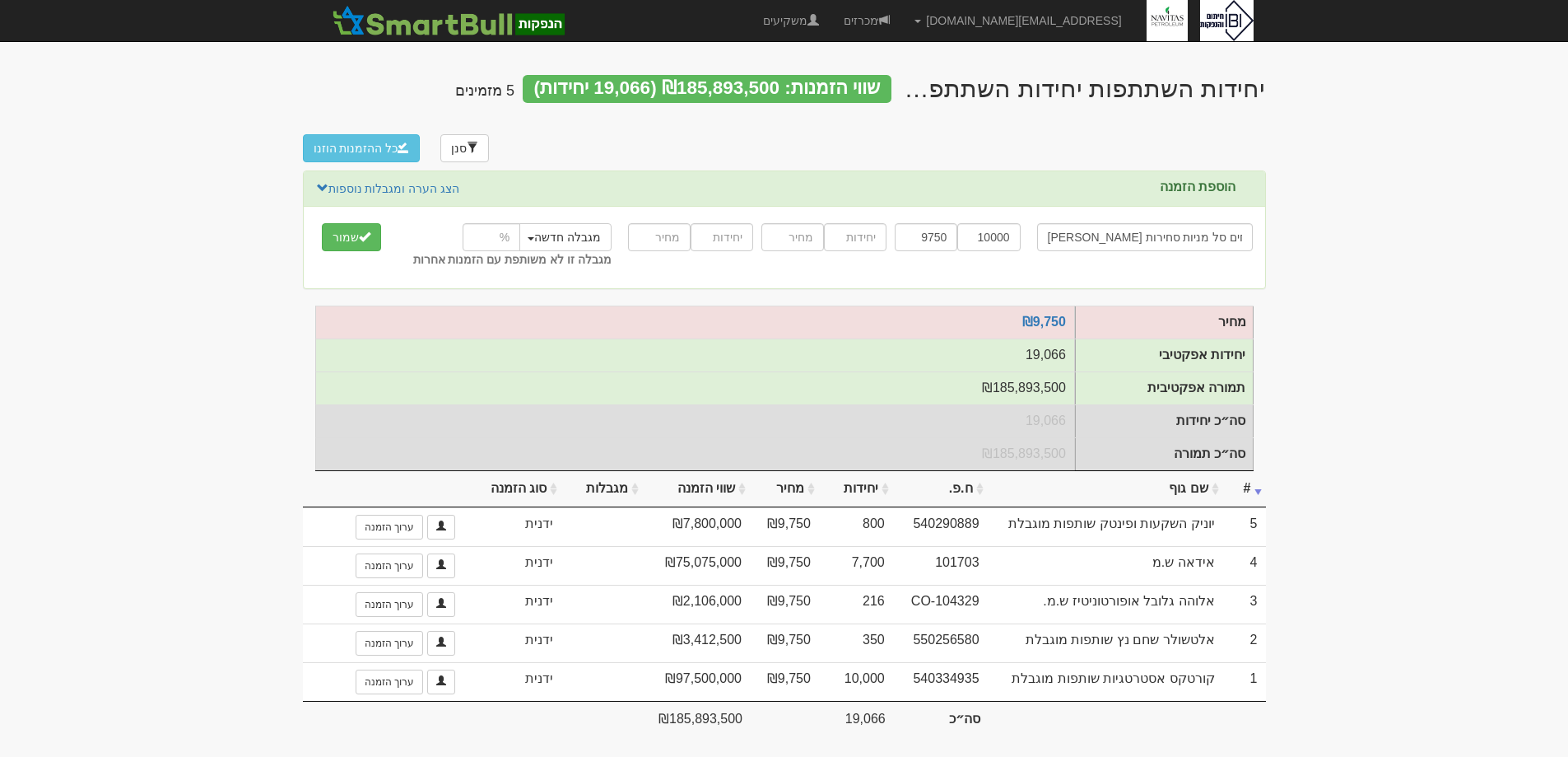
click at [479, 217] on div "מנורה מבטחים סל מניות סחירות בישראל מנורה מנורה מבטחים אגח קונצרני צמוד מנורה מ…" at bounding box center [784, 247] width 962 height 81
click at [476, 237] on input "number" at bounding box center [491, 237] width 57 height 28
type input "10"
click at [359, 231] on span "submit" at bounding box center [365, 237] width 12 height 12
